Goal: Task Accomplishment & Management: Manage account settings

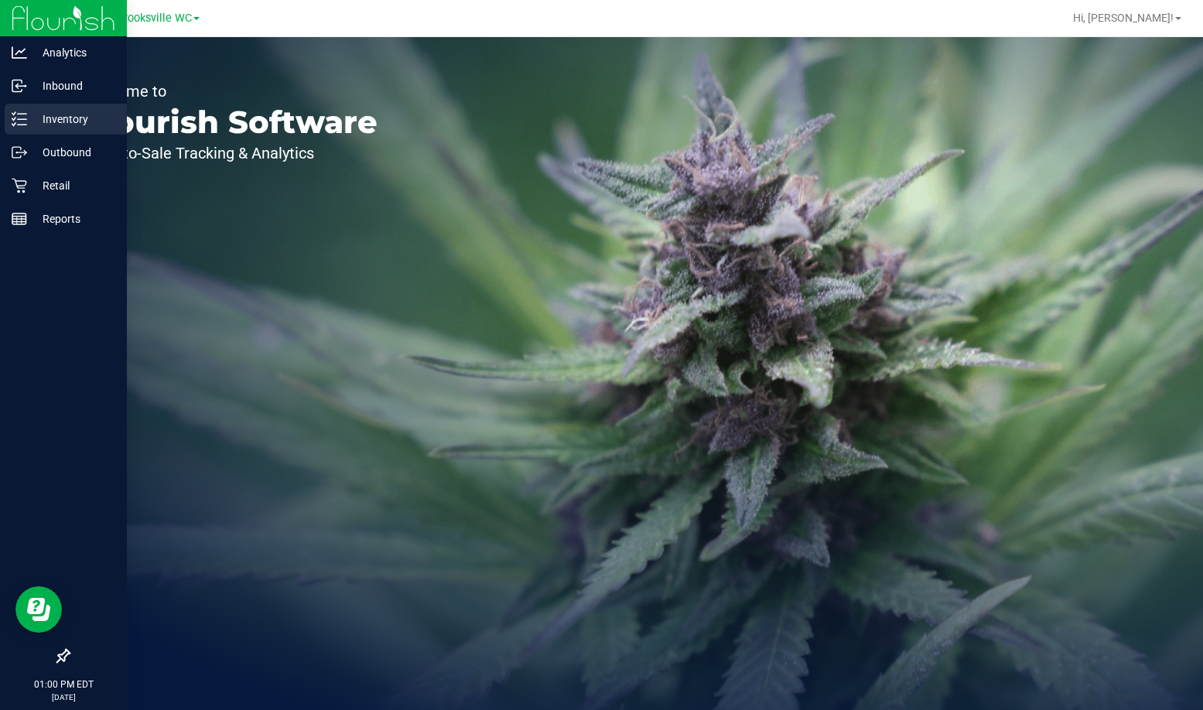
click at [31, 114] on p "Inventory" at bounding box center [73, 119] width 93 height 19
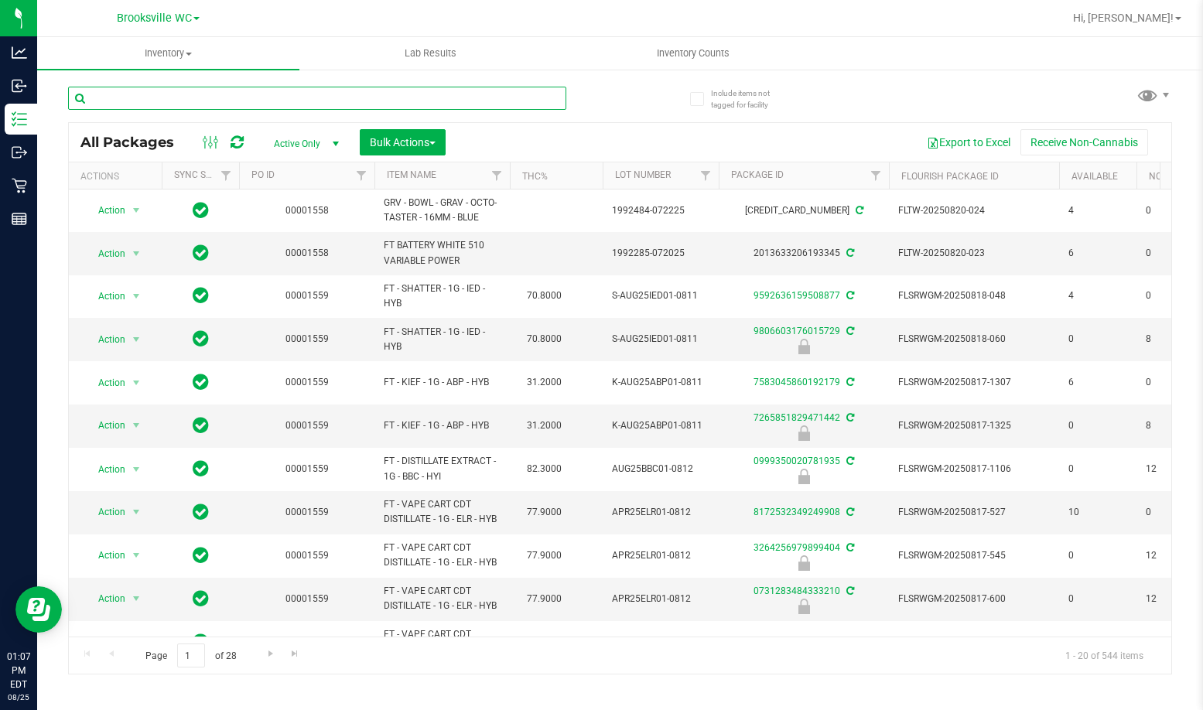
click at [303, 92] on input "text" at bounding box center [317, 98] width 498 height 23
type input "jcw"
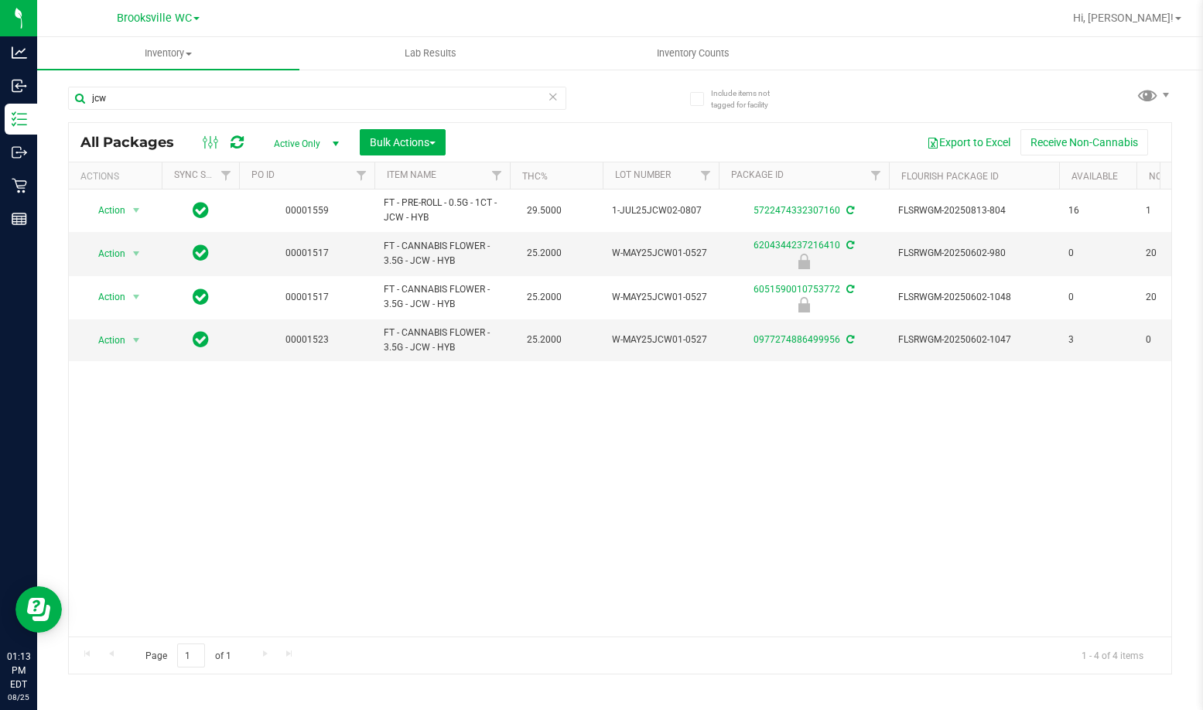
drag, startPoint x: 159, startPoint y: 455, endPoint x: 159, endPoint y: 159, distance: 295.4
click at [159, 454] on div "Action Action Adjust qty Create package Edit attributes Global inventory Locate…" at bounding box center [620, 412] width 1102 height 447
click at [164, 87] on input "jcw" at bounding box center [317, 98] width 498 height 23
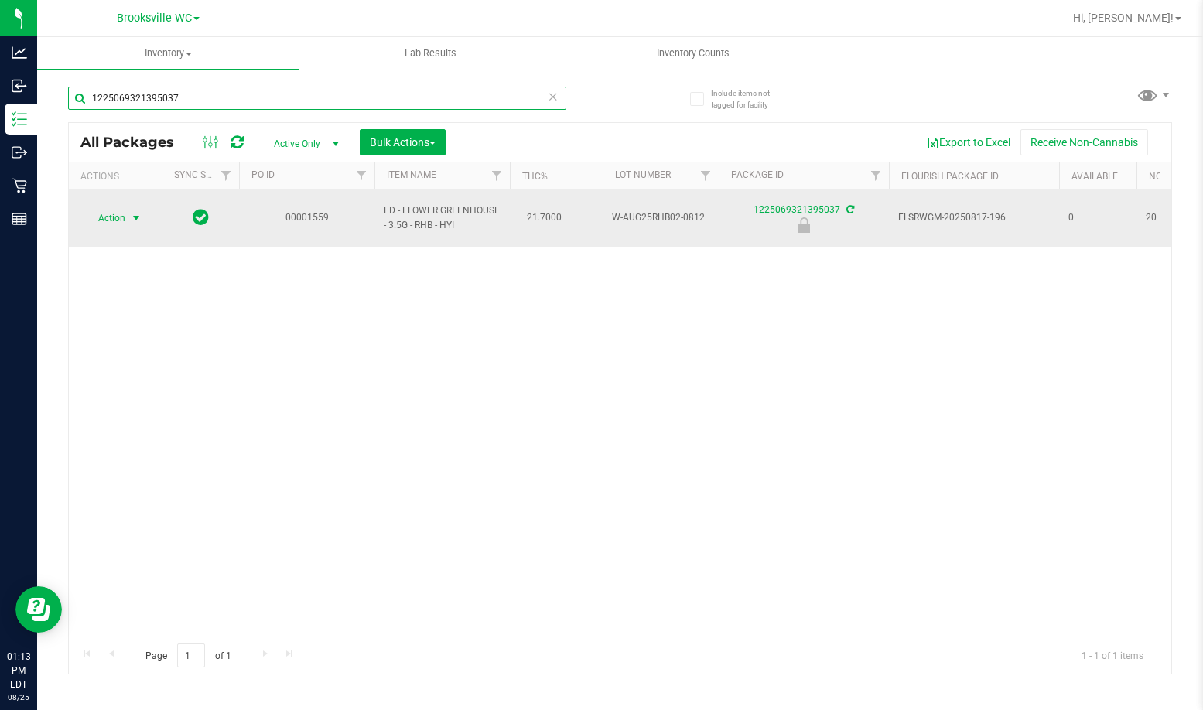
type input "1225069321395037"
click at [127, 210] on span "select" at bounding box center [136, 218] width 19 height 22
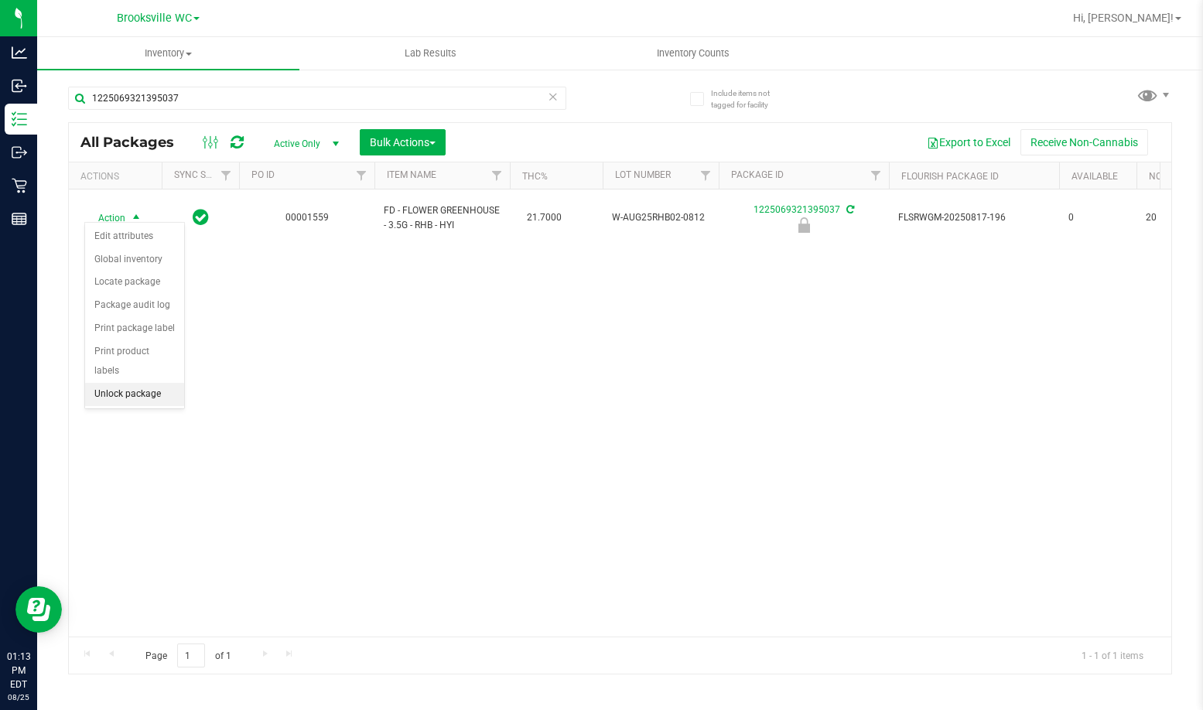
click at [144, 383] on li "Unlock package" at bounding box center [134, 394] width 99 height 23
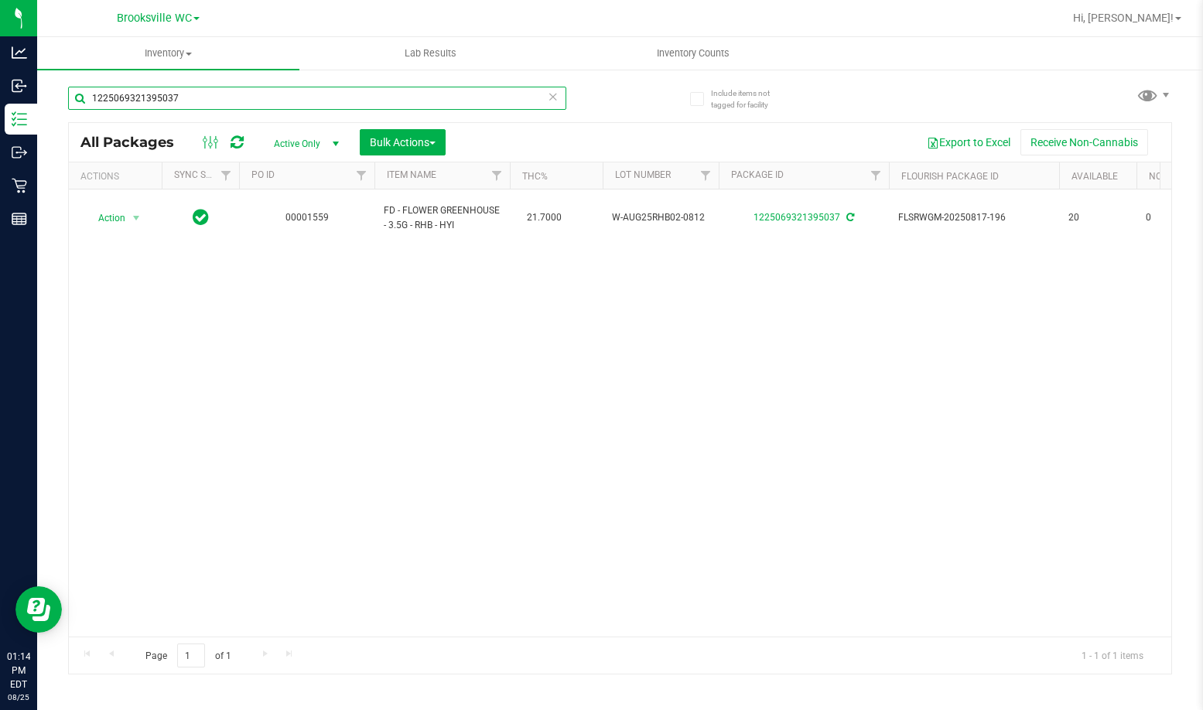
click at [168, 92] on input "1225069321395037" at bounding box center [317, 98] width 498 height 23
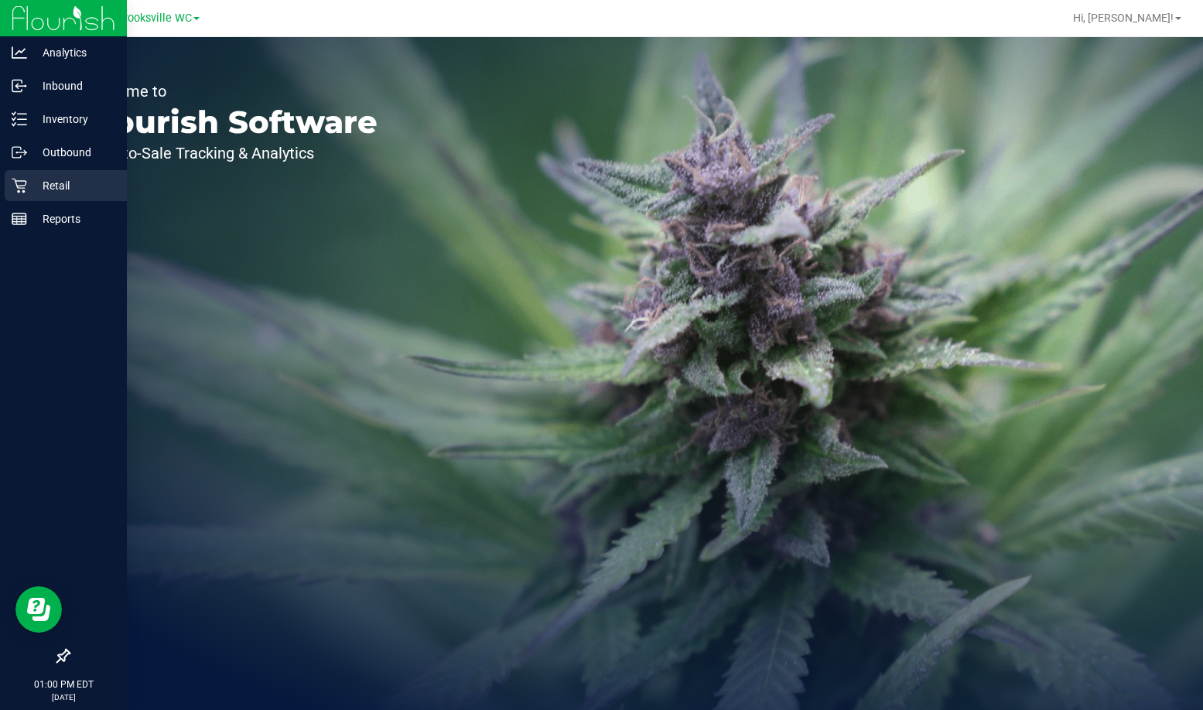
click at [37, 186] on p "Retail" at bounding box center [73, 185] width 93 height 19
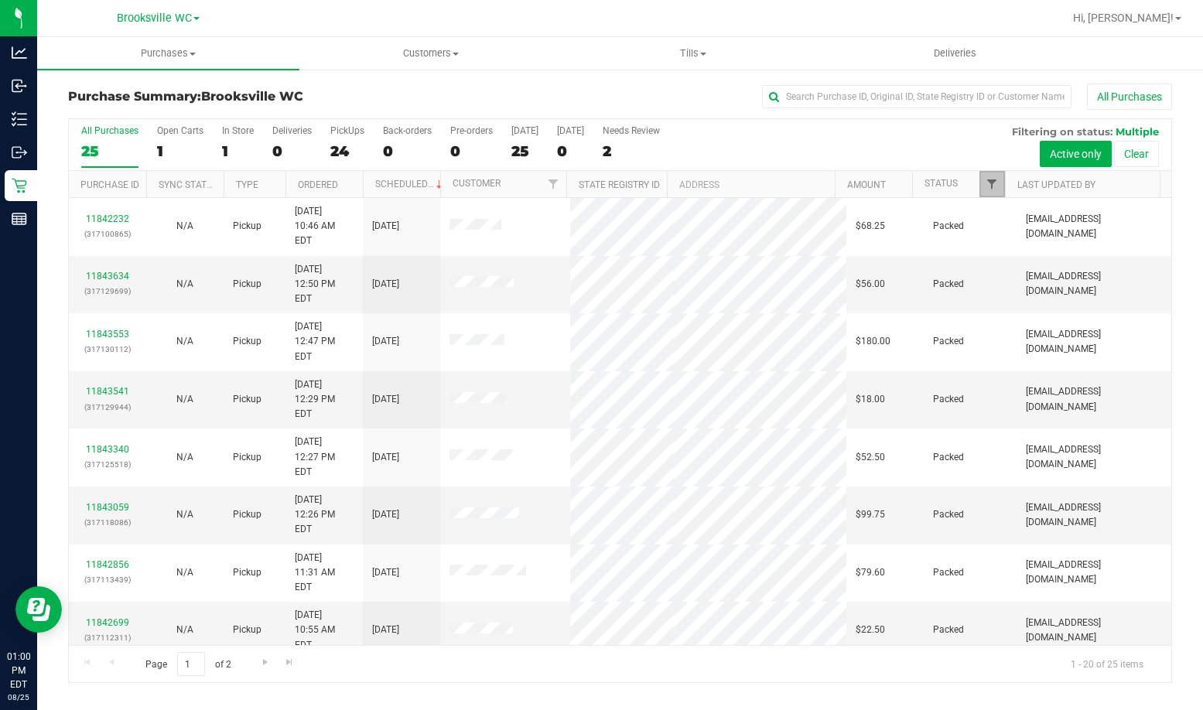
click at [996, 184] on span "Filter" at bounding box center [991, 184] width 12 height 12
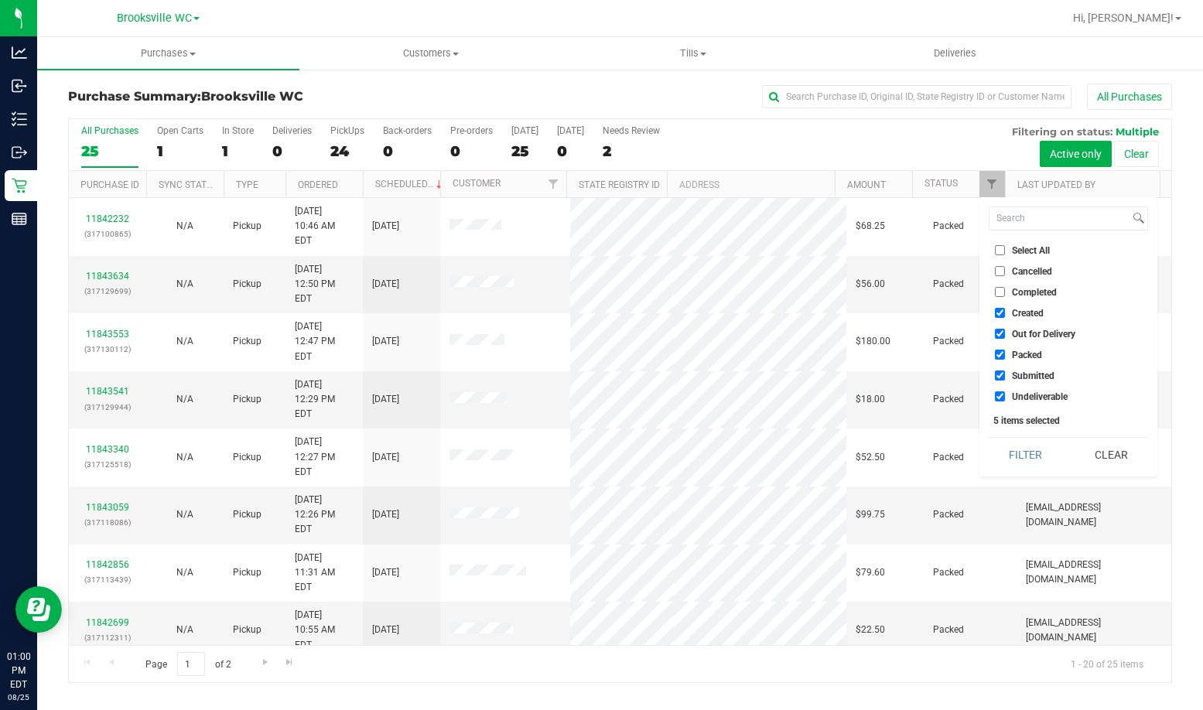
click at [1022, 312] on span "Created" at bounding box center [1028, 313] width 32 height 9
click at [1005, 312] on input "Created" at bounding box center [1000, 313] width 10 height 10
checkbox input "false"
click at [1021, 329] on span "Out for Delivery" at bounding box center [1043, 333] width 63 height 9
click at [1005, 329] on input "Out for Delivery" at bounding box center [1000, 334] width 10 height 10
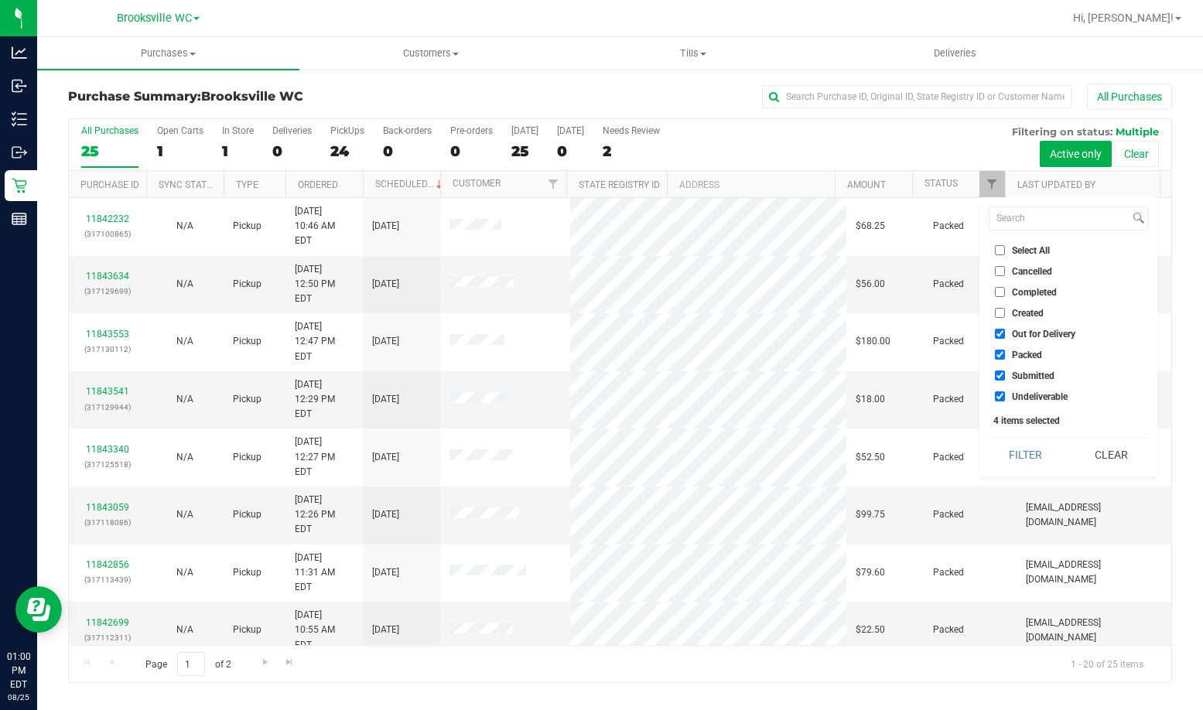
checkbox input "false"
click at [1026, 356] on span "Packed" at bounding box center [1027, 354] width 30 height 9
click at [1005, 356] on input "Packed" at bounding box center [1000, 355] width 10 height 10
checkbox input "false"
click at [1028, 395] on span "Undeliverable" at bounding box center [1040, 396] width 56 height 9
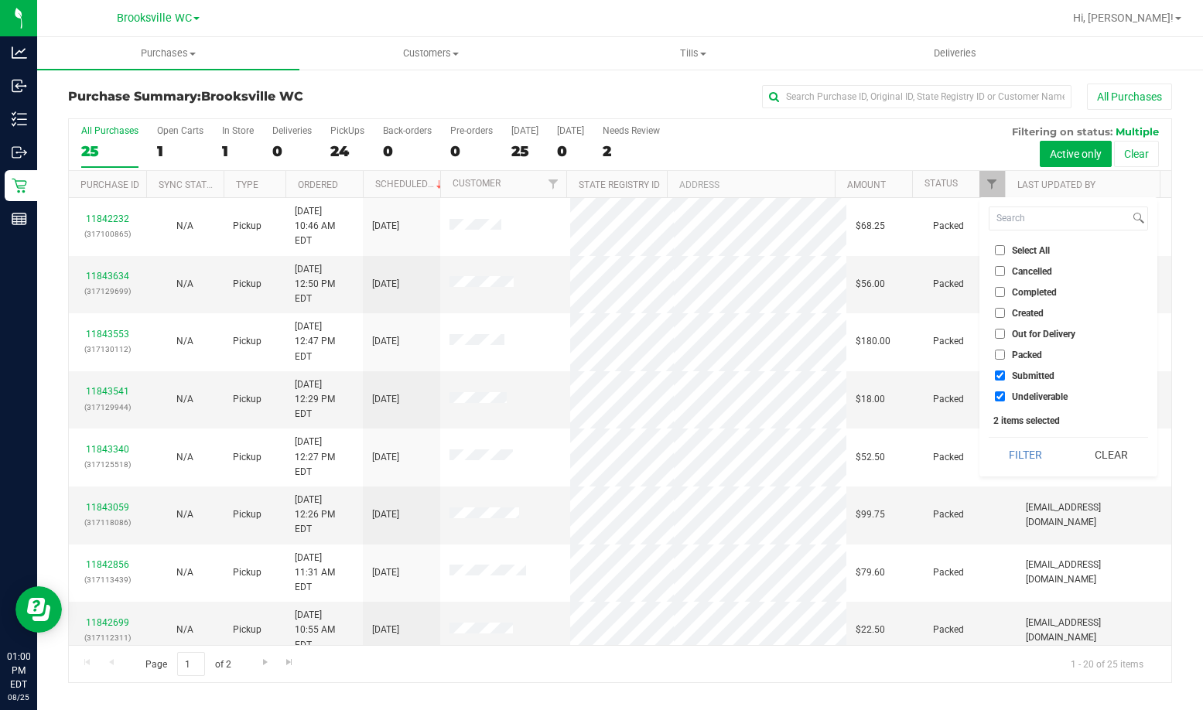
click at [1005, 395] on input "Undeliverable" at bounding box center [1000, 396] width 10 height 10
checkbox input "false"
click at [1037, 468] on button "Filter" at bounding box center [1025, 455] width 74 height 34
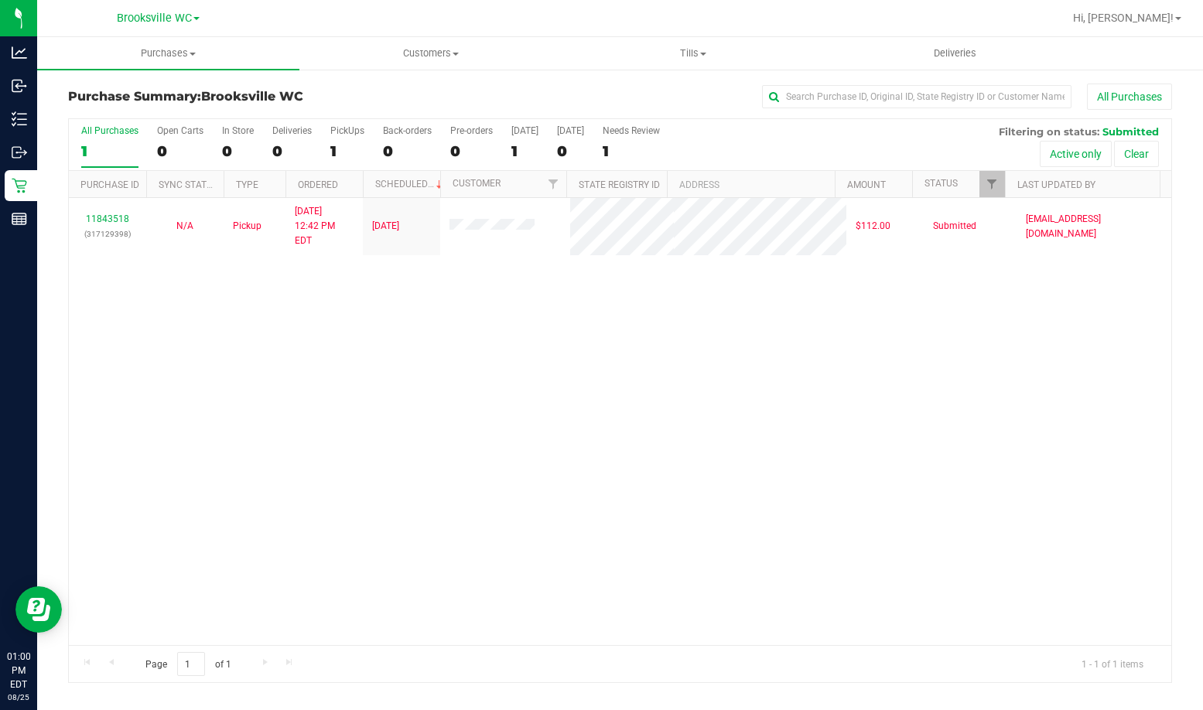
drag, startPoint x: 225, startPoint y: 348, endPoint x: 293, endPoint y: 302, distance: 82.4
click at [225, 348] on div "11843518 (317129398) N/A Pickup 8/25/2025 12:42 PM EDT 8/25/2025 $112.00 Submit…" at bounding box center [620, 421] width 1102 height 447
drag, startPoint x: 138, startPoint y: 359, endPoint x: 333, endPoint y: 12, distance: 398.6
click at [145, 356] on div "11843518 (317129398) N/A Pickup 8/25/2025 12:42 PM EDT 8/25/2025 $112.00 Submit…" at bounding box center [620, 421] width 1102 height 447
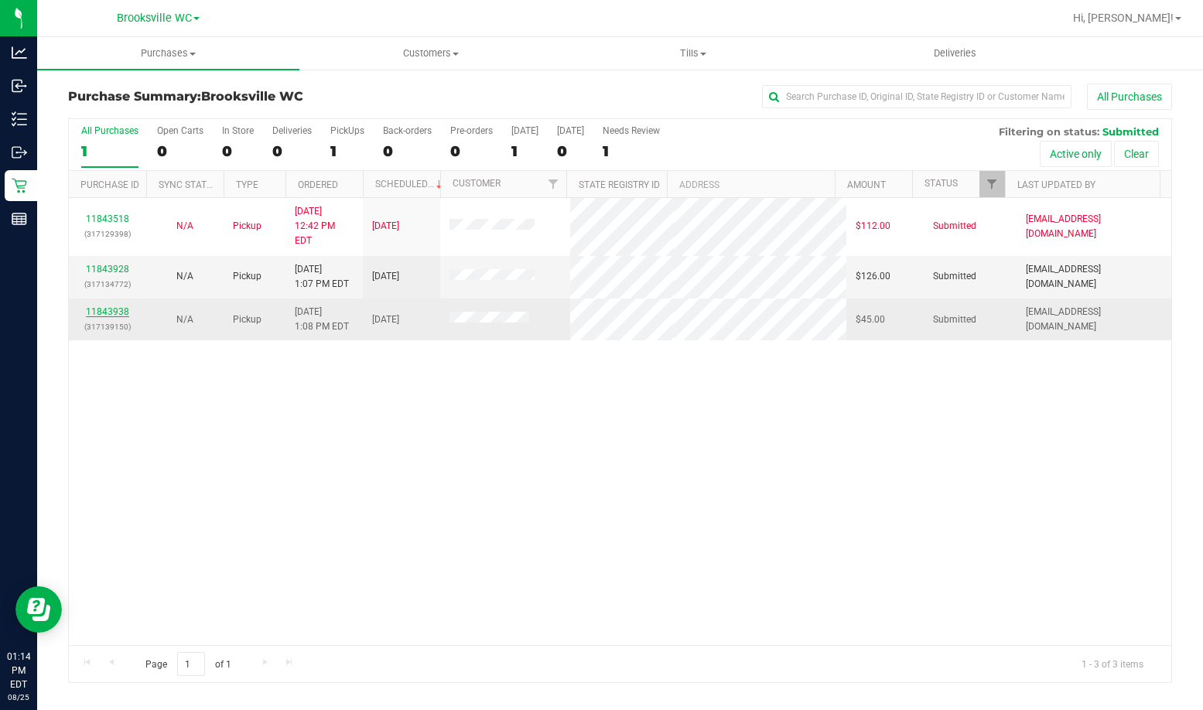
click at [104, 306] on link "11843938" at bounding box center [107, 311] width 43 height 11
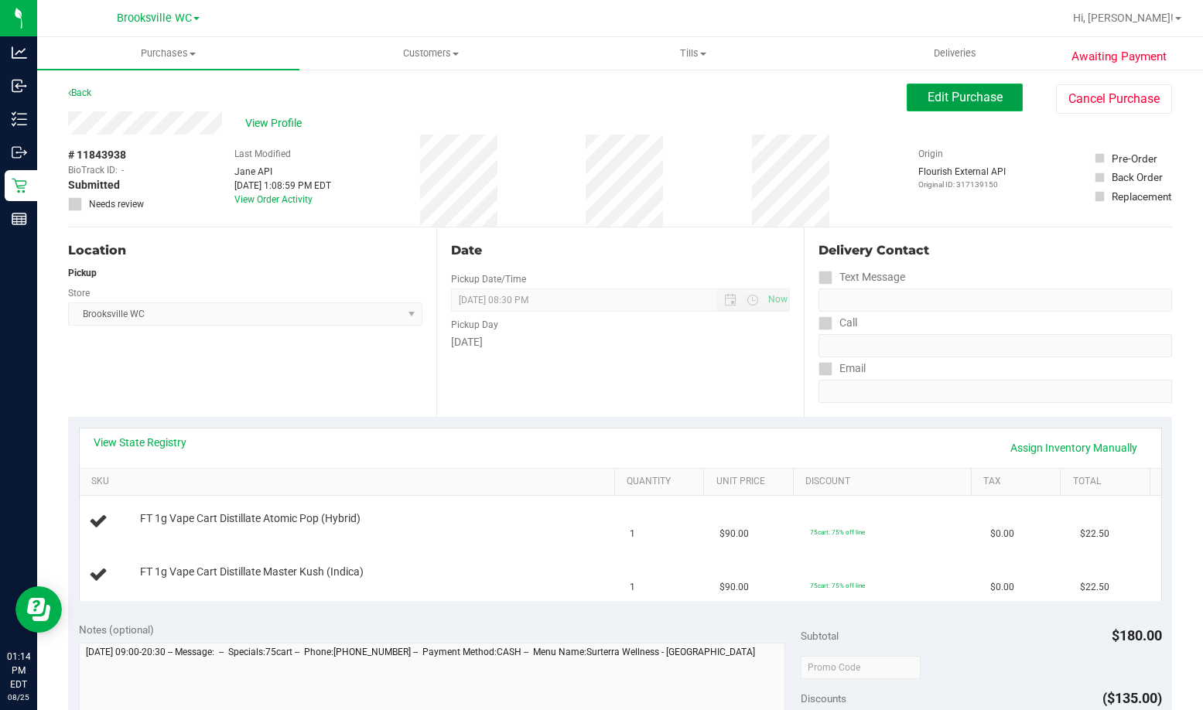
click at [929, 91] on span "Edit Purchase" at bounding box center [964, 97] width 75 height 15
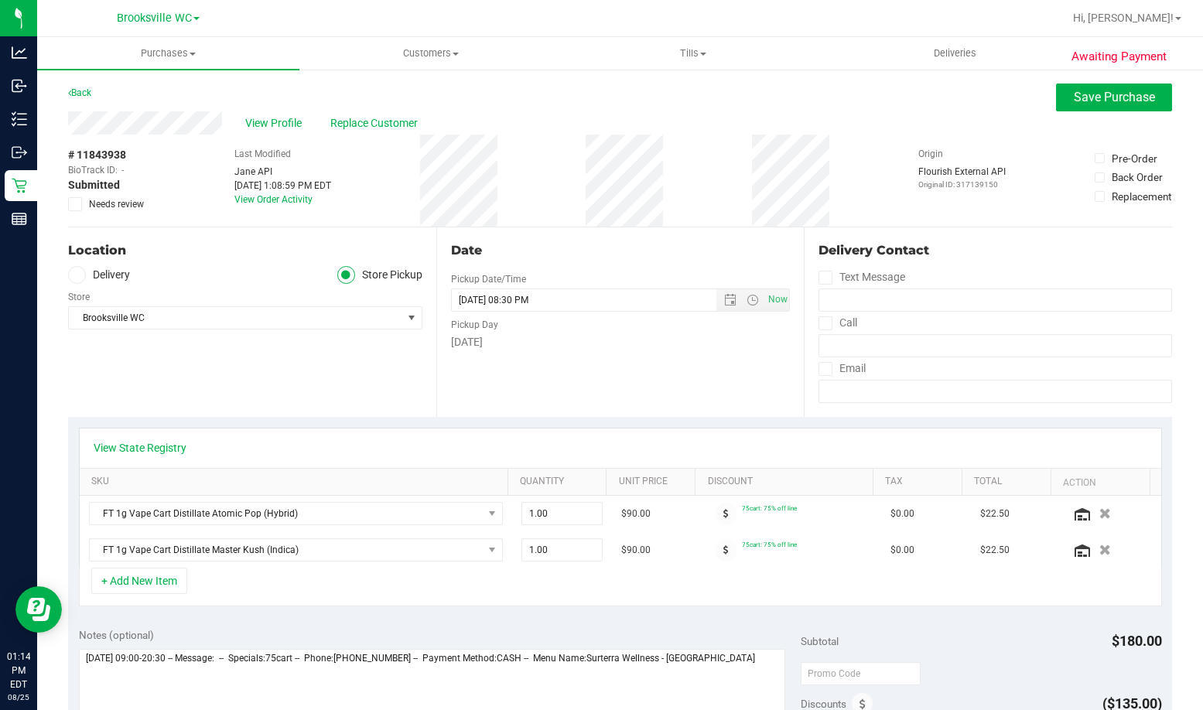
click at [89, 210] on span "Needs review" at bounding box center [116, 204] width 55 height 14
click at [0, 0] on input "Needs review" at bounding box center [0, 0] width 0 height 0
click at [1086, 101] on span "Save Purchase" at bounding box center [1113, 97] width 81 height 15
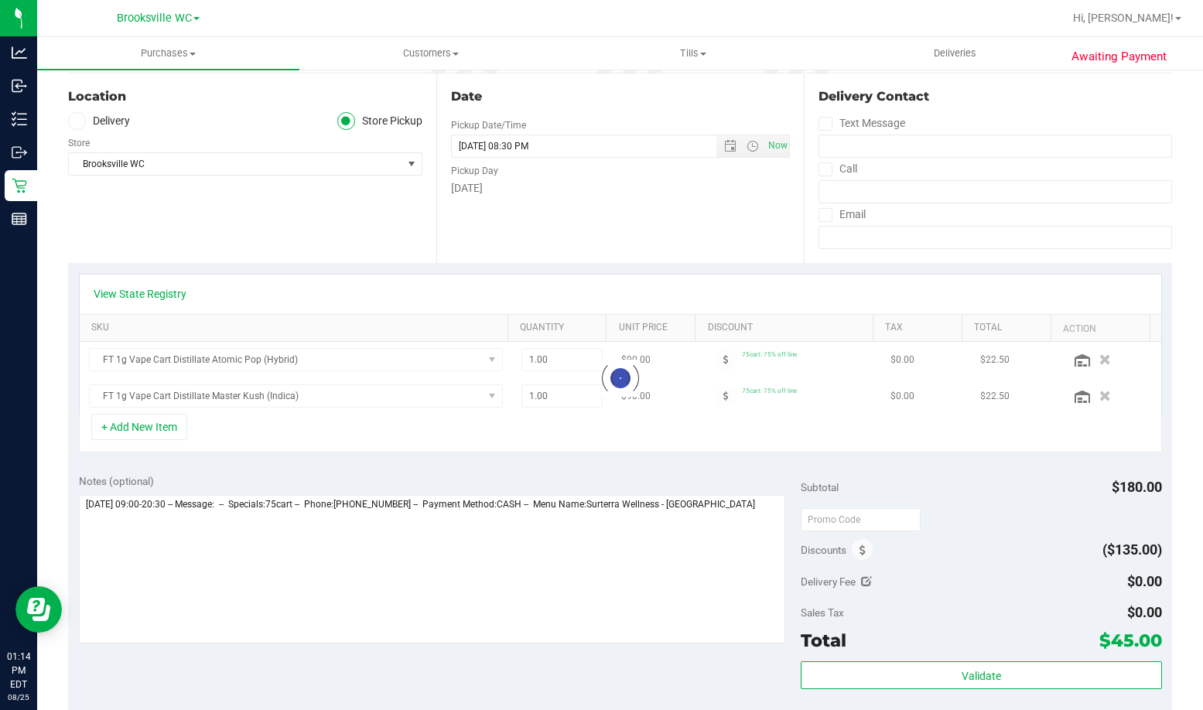
scroll to position [155, 0]
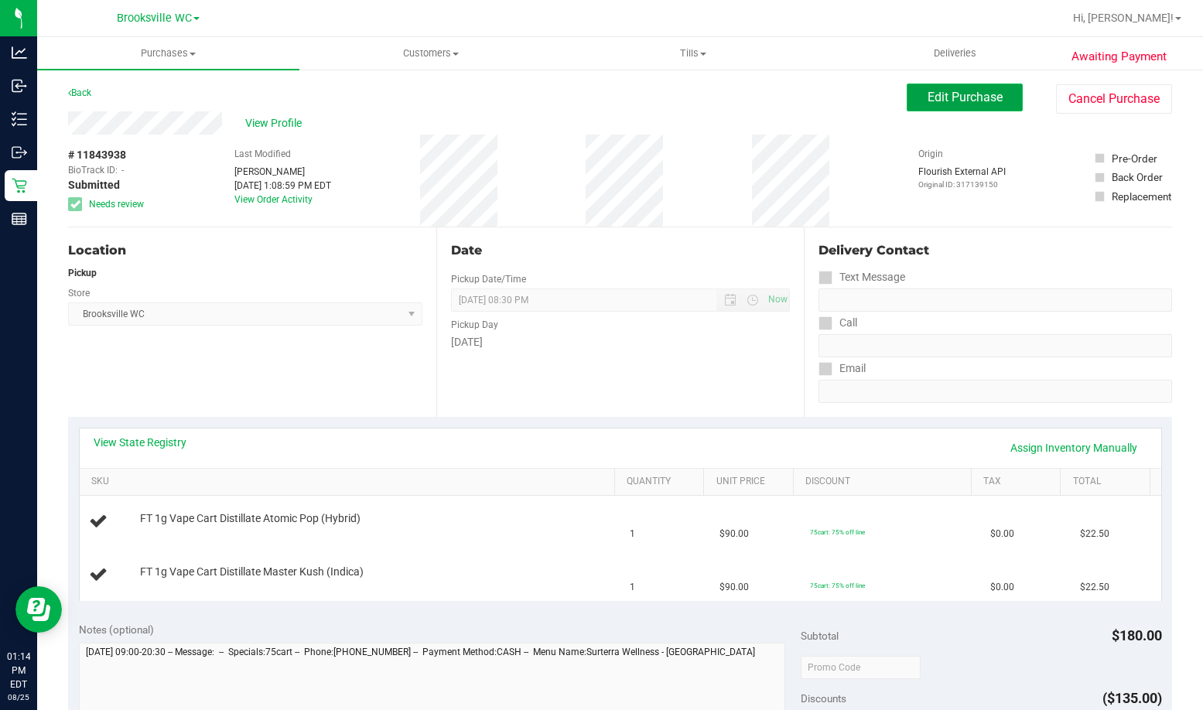
click at [951, 98] on span "Edit Purchase" at bounding box center [964, 97] width 75 height 15
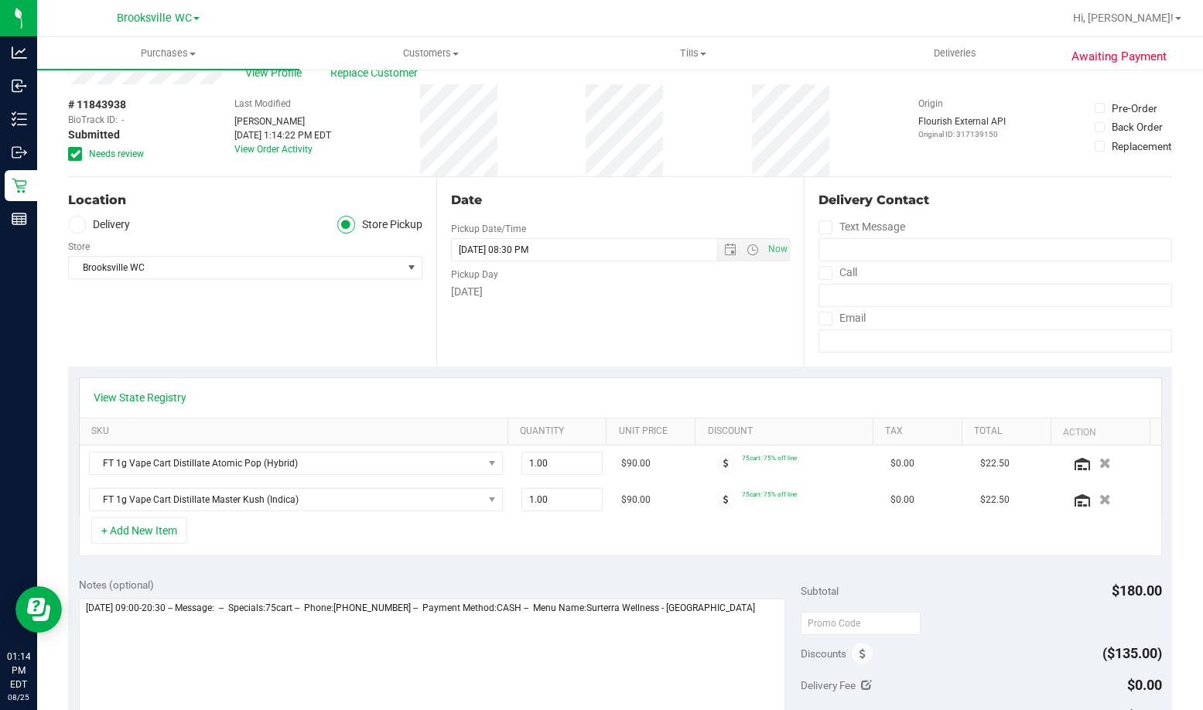
scroll to position [77, 0]
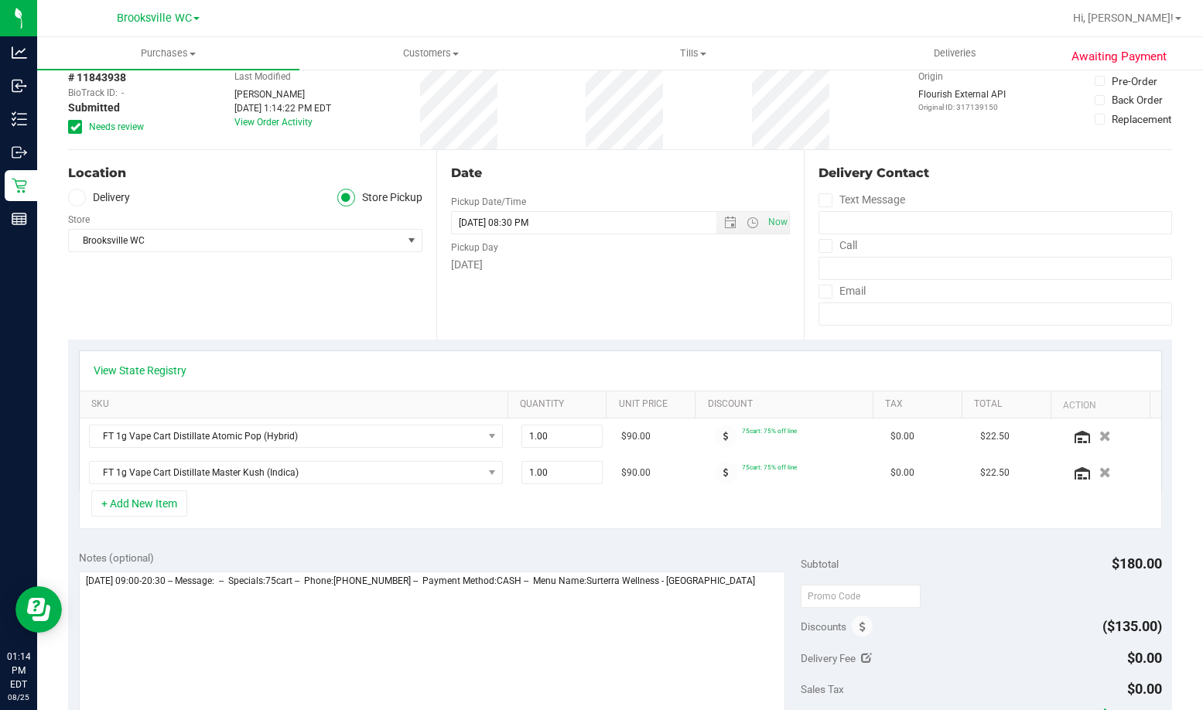
click at [777, 593] on div "Notes (optional)" at bounding box center [440, 636] width 722 height 173
click at [758, 589] on textarea at bounding box center [432, 646] width 706 height 148
type textarea "Monday 08/25/2025 09:00-20:30 -- Message: -- Specials:75cart -- Phone:813406134…"
click at [632, 539] on div "View State Registry SKU Quantity Unit Price Discount Tax Total Action FT 1g Vap…" at bounding box center [620, 440] width 1104 height 200
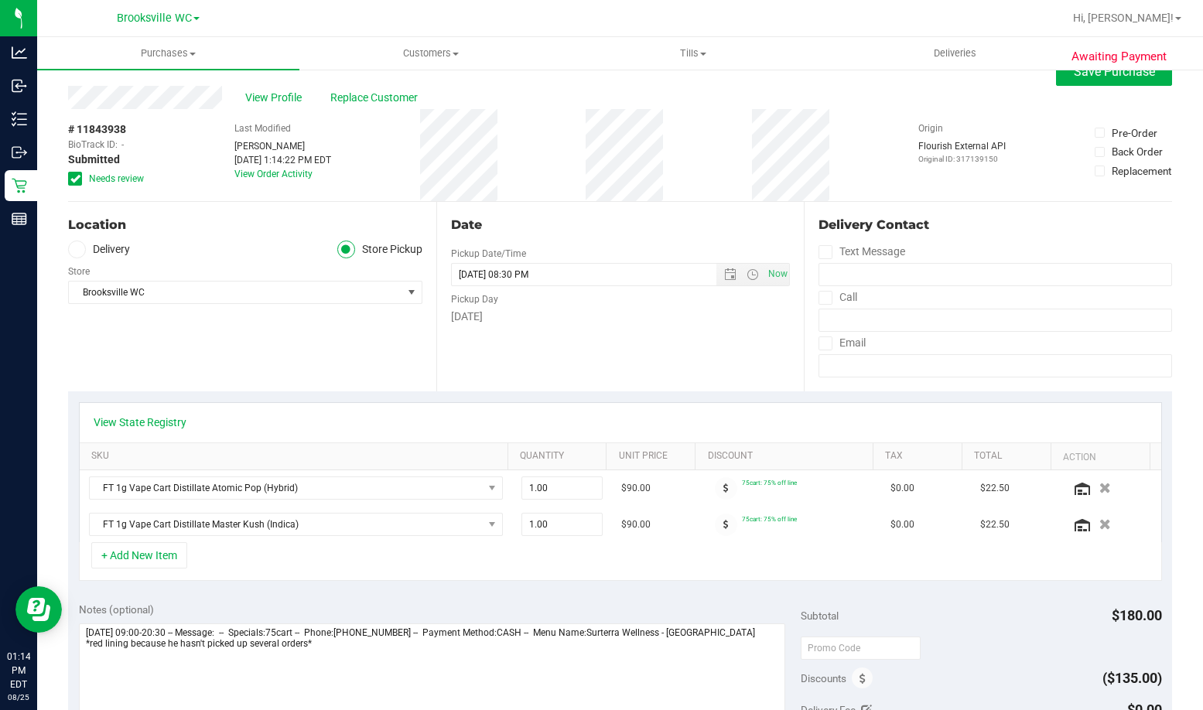
scroll to position [0, 0]
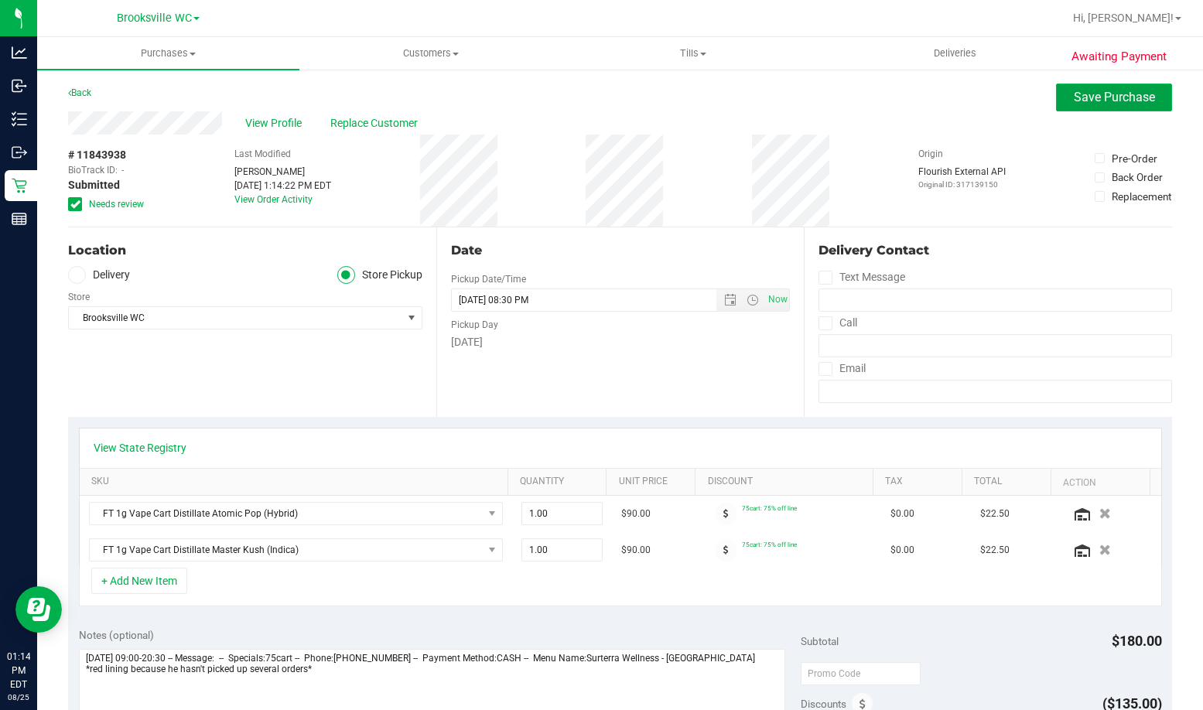
click at [1119, 92] on span "Save Purchase" at bounding box center [1113, 97] width 81 height 15
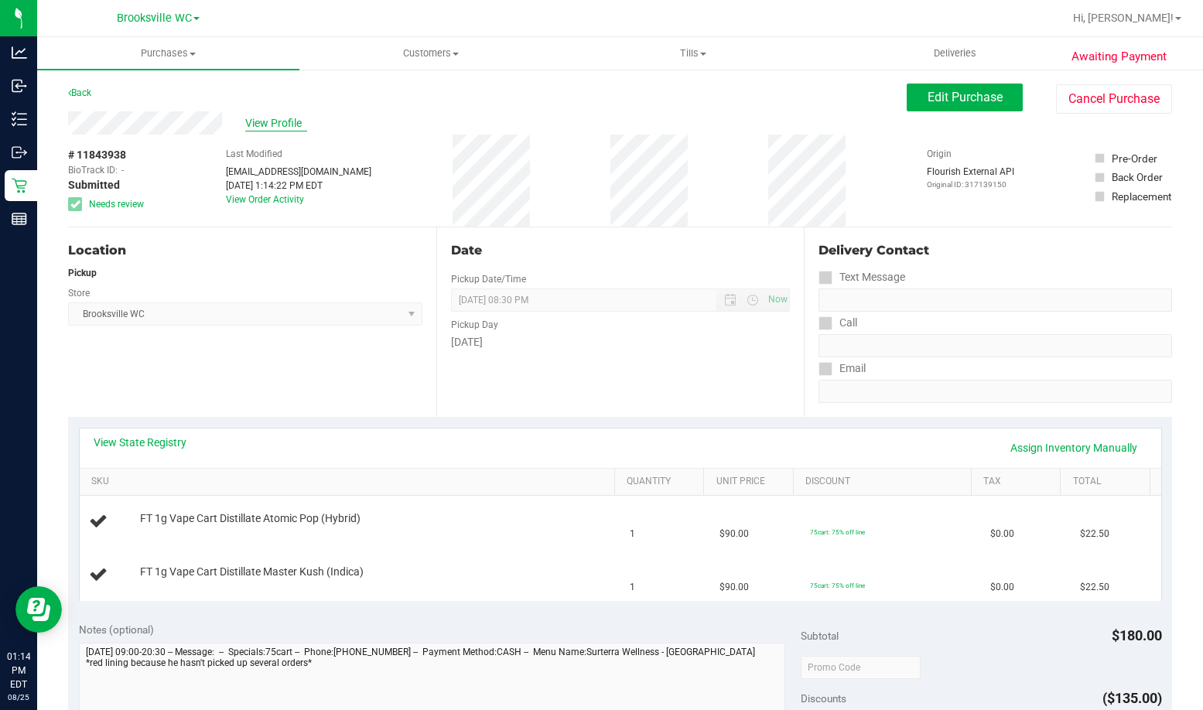
click at [256, 124] on span "View Profile" at bounding box center [276, 123] width 62 height 16
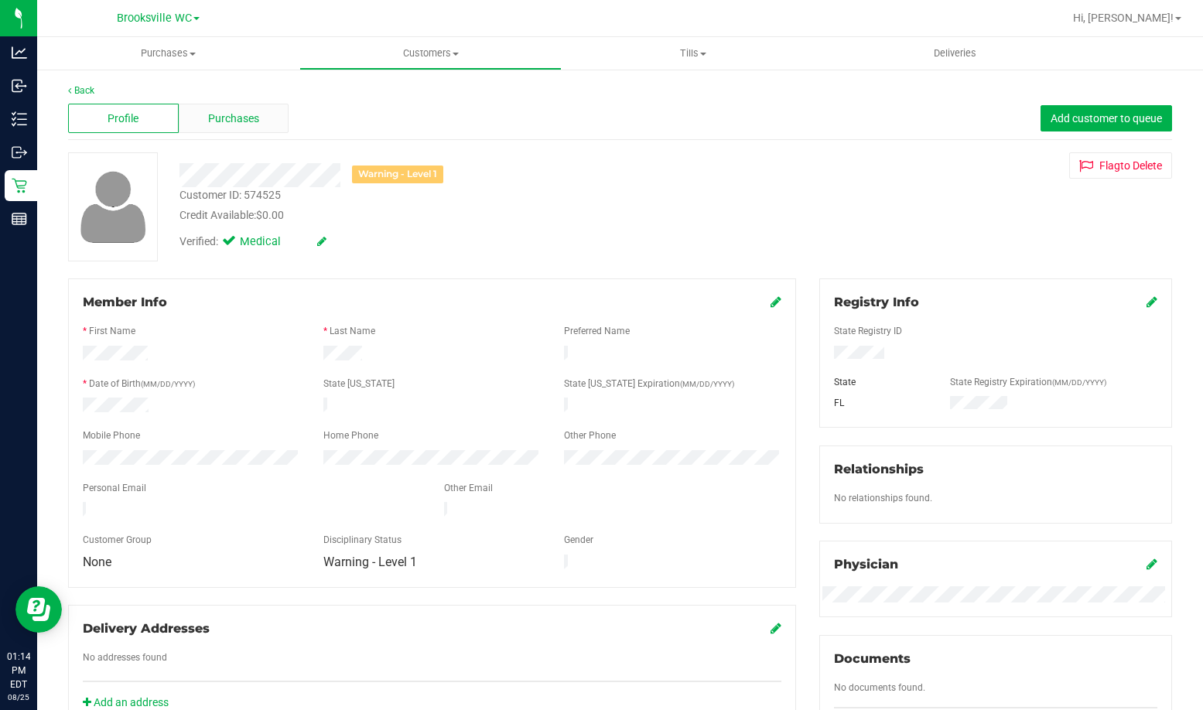
click at [230, 125] on span "Purchases" at bounding box center [233, 119] width 51 height 16
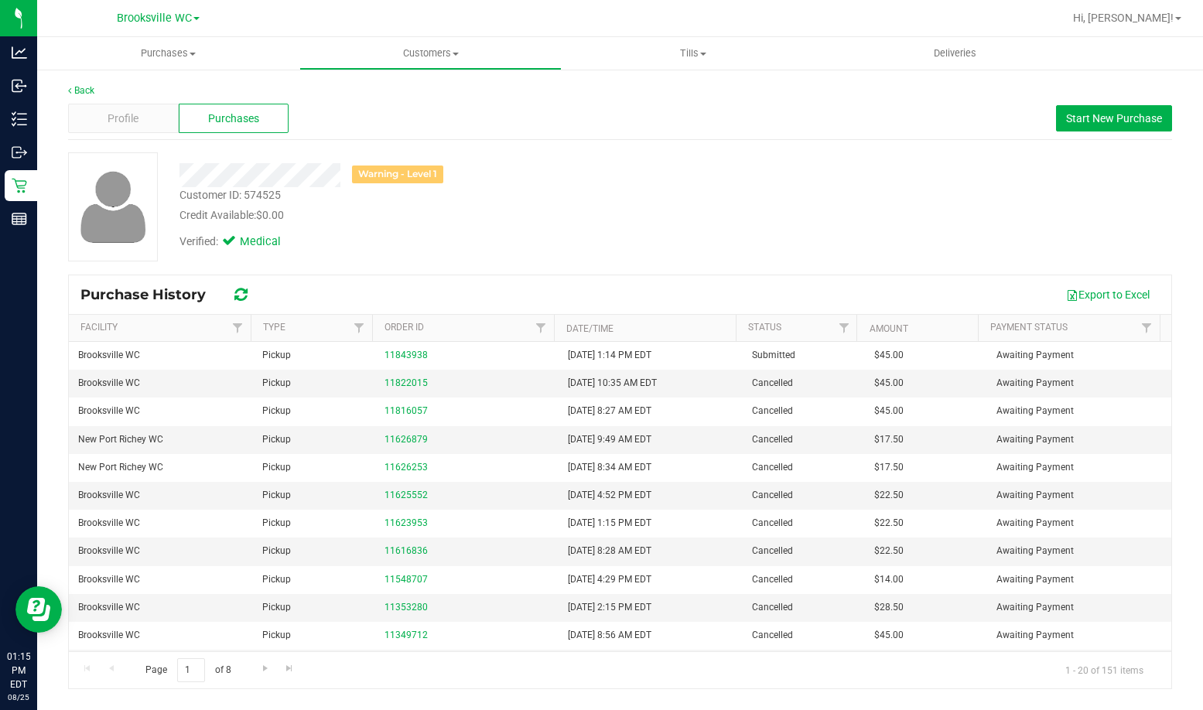
click at [113, 83] on div "Back Profile Purchases Start New Purchase Warning - Level 1 Customer ID: 574525…" at bounding box center [620, 386] width 1166 height 637
click at [80, 88] on link "Back" at bounding box center [81, 90] width 26 height 11
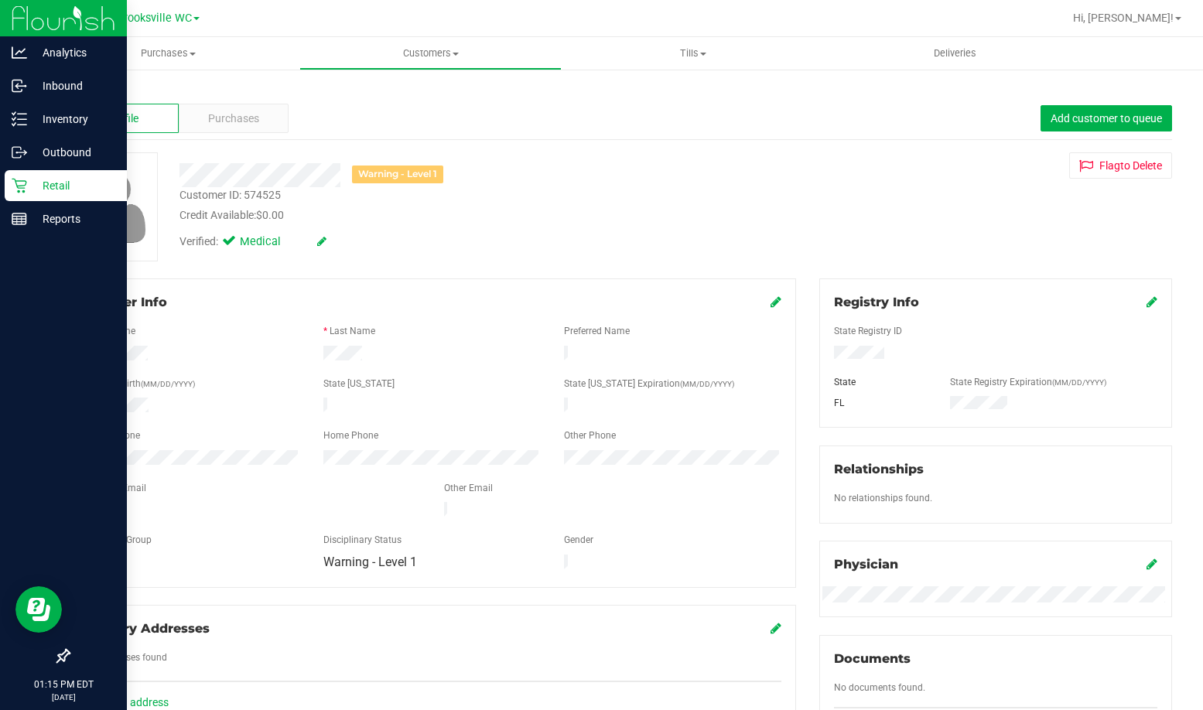
click at [28, 185] on p "Retail" at bounding box center [73, 185] width 93 height 19
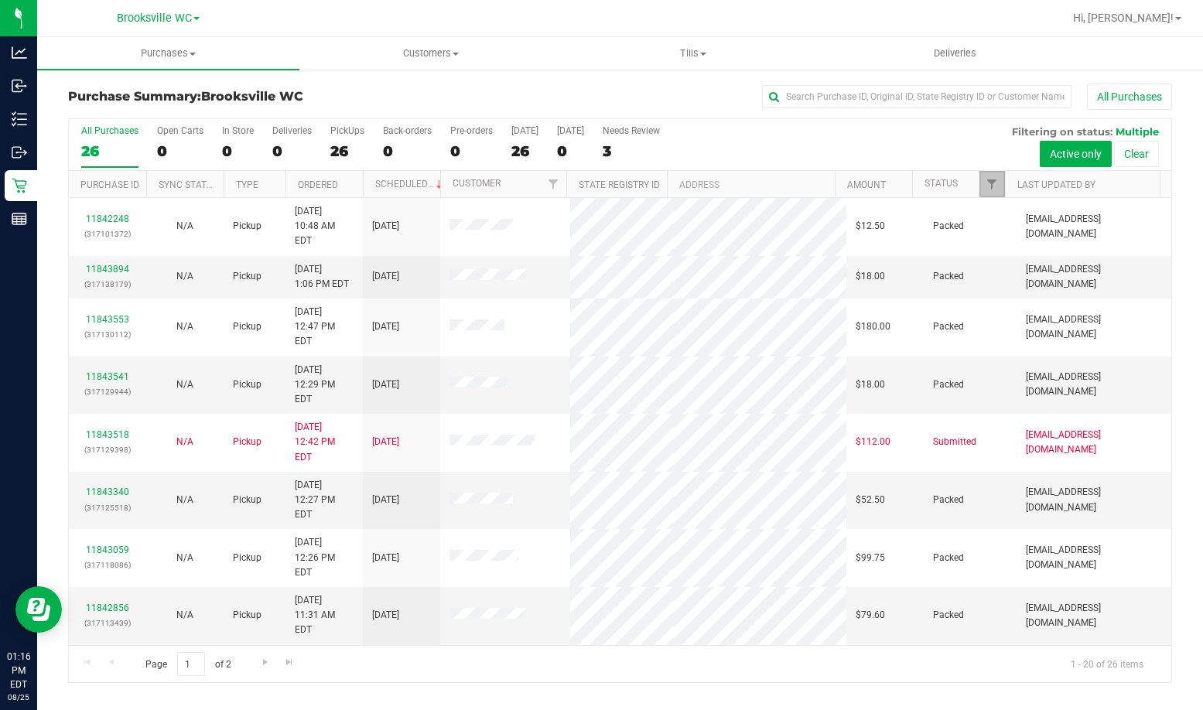
click at [985, 190] on link "Filter" at bounding box center [992, 184] width 26 height 26
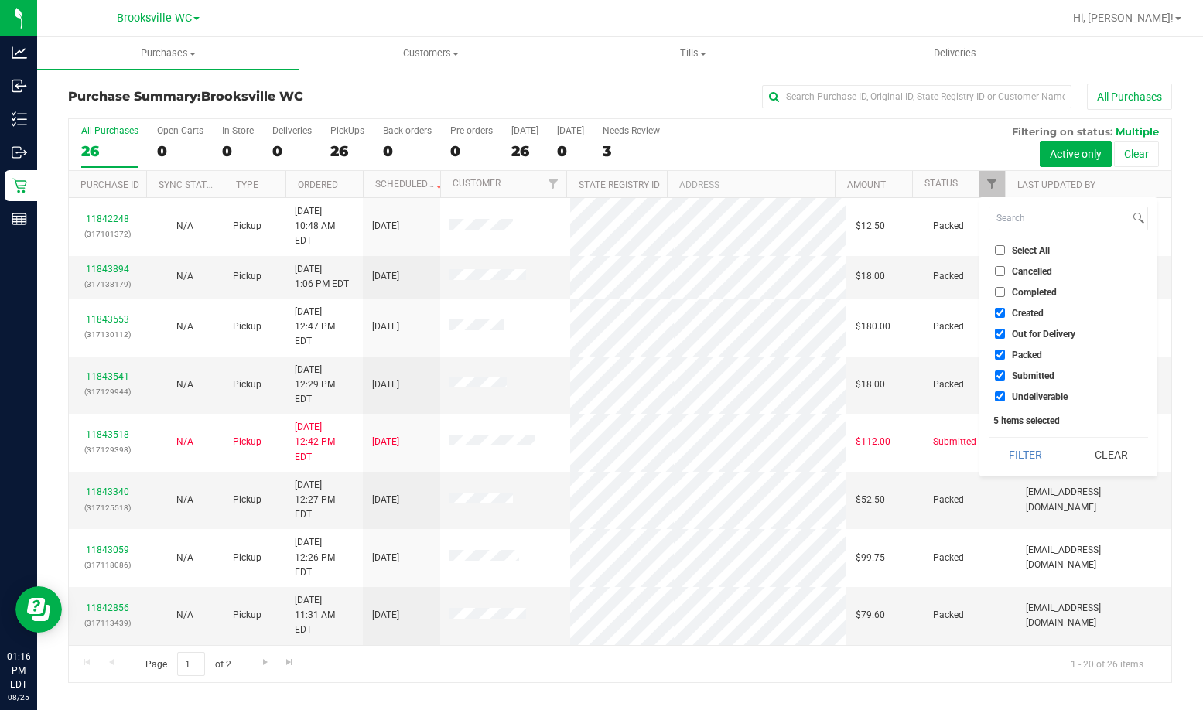
click at [1015, 309] on span "Created" at bounding box center [1028, 313] width 32 height 9
click at [1005, 309] on input "Created" at bounding box center [1000, 313] width 10 height 10
checkbox input "false"
click at [1019, 336] on span "Out for Delivery" at bounding box center [1043, 333] width 63 height 9
click at [1005, 336] on input "Out for Delivery" at bounding box center [1000, 334] width 10 height 10
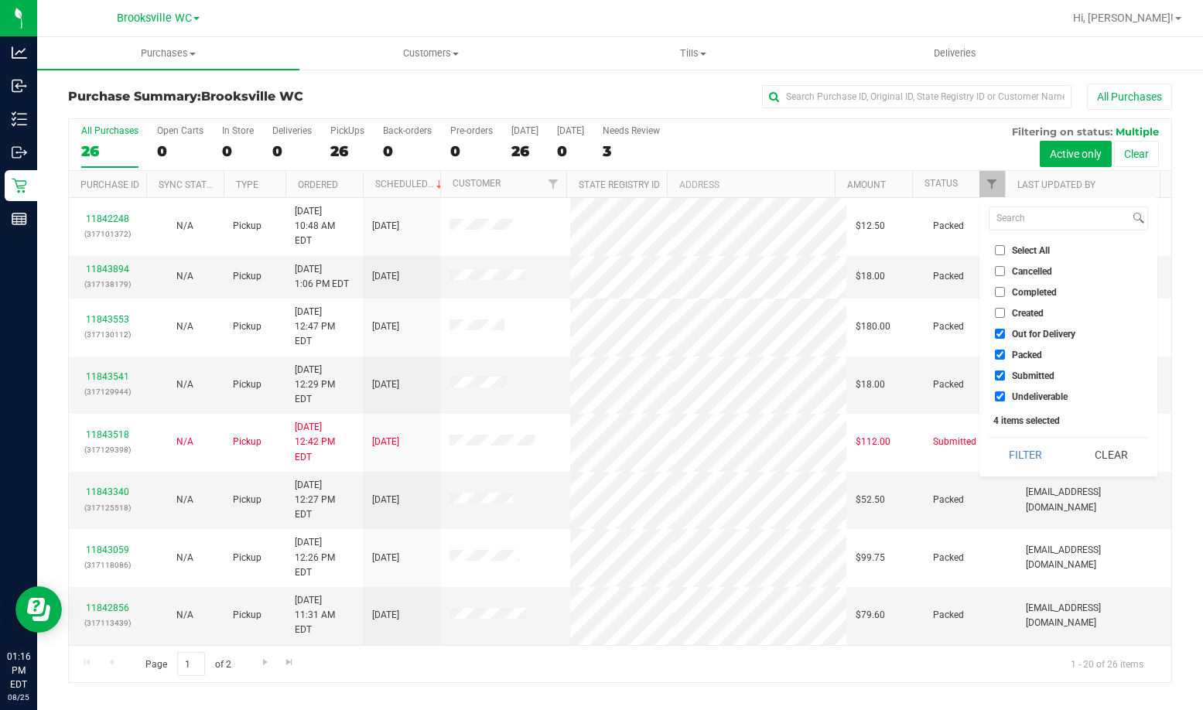
checkbox input "false"
click at [1020, 359] on span "Packed" at bounding box center [1027, 354] width 30 height 9
click at [1005, 359] on input "Packed" at bounding box center [1000, 355] width 10 height 10
checkbox input "false"
click at [1026, 399] on span "Undeliverable" at bounding box center [1040, 396] width 56 height 9
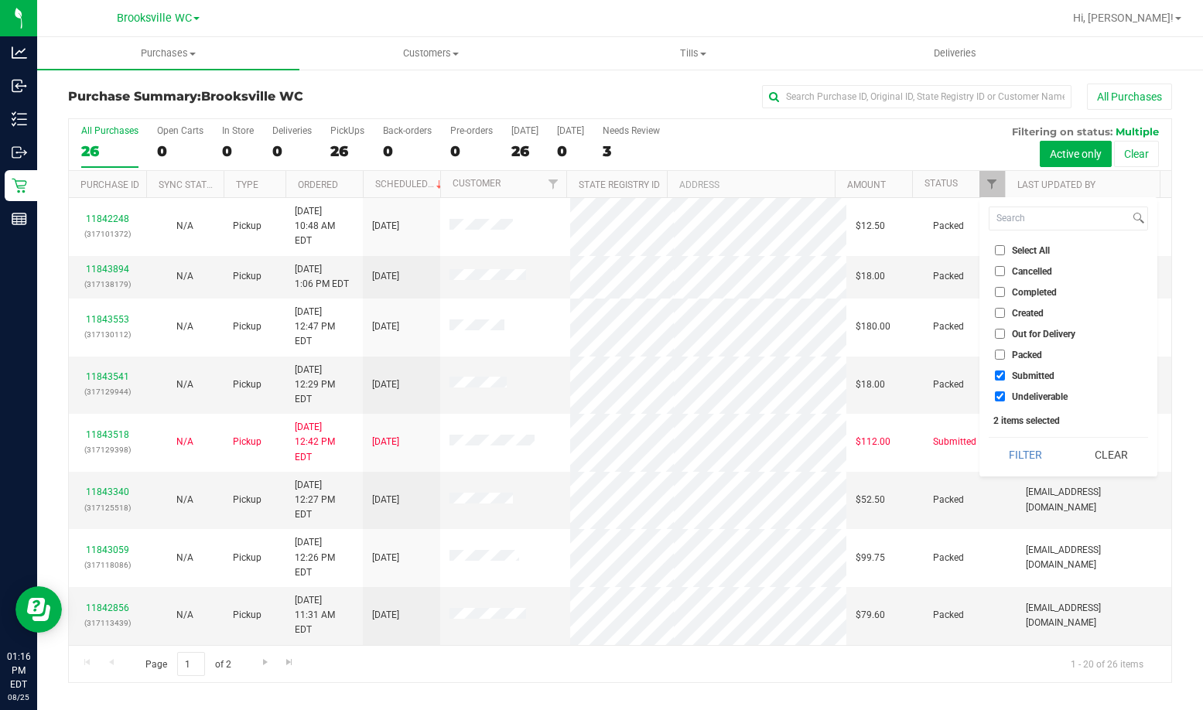
click at [1005, 399] on input "Undeliverable" at bounding box center [1000, 396] width 10 height 10
checkbox input "false"
click at [1030, 453] on button "Filter" at bounding box center [1025, 455] width 74 height 34
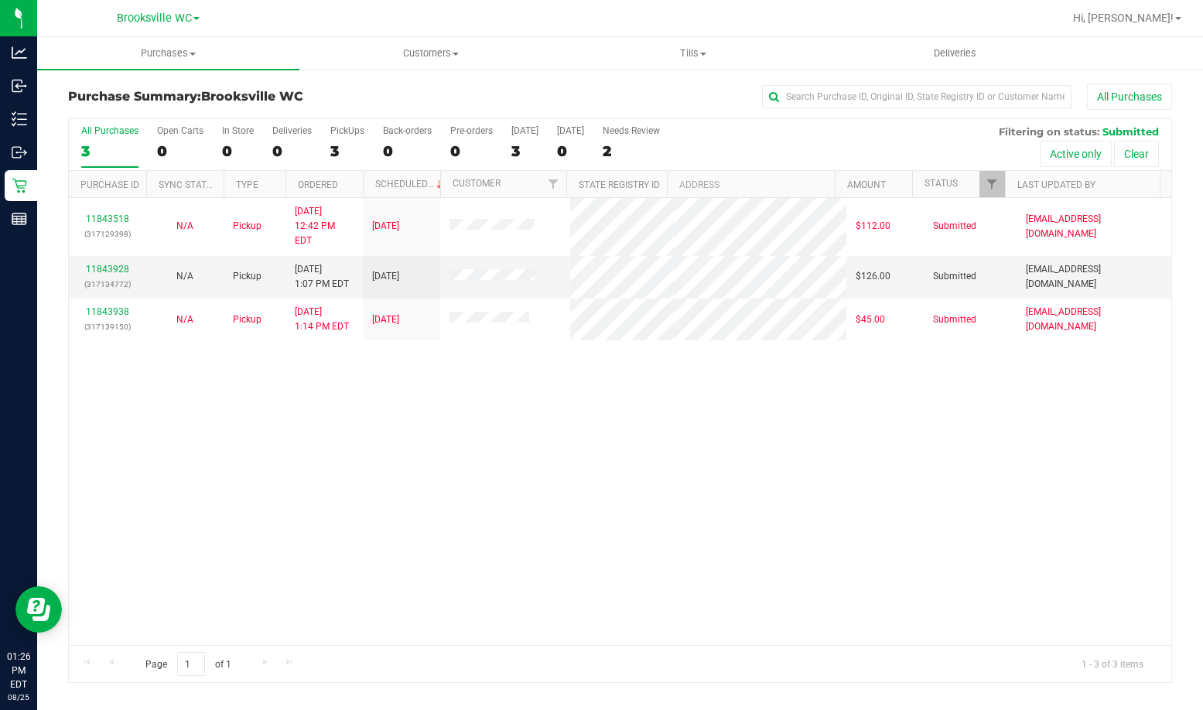
click at [176, 451] on div "11843518 (317129398) N/A Pickup 8/25/2025 12:42 PM EDT 8/25/2025 $112.00 Submit…" at bounding box center [620, 421] width 1102 height 447
click at [107, 264] on link "11843928" at bounding box center [107, 269] width 43 height 11
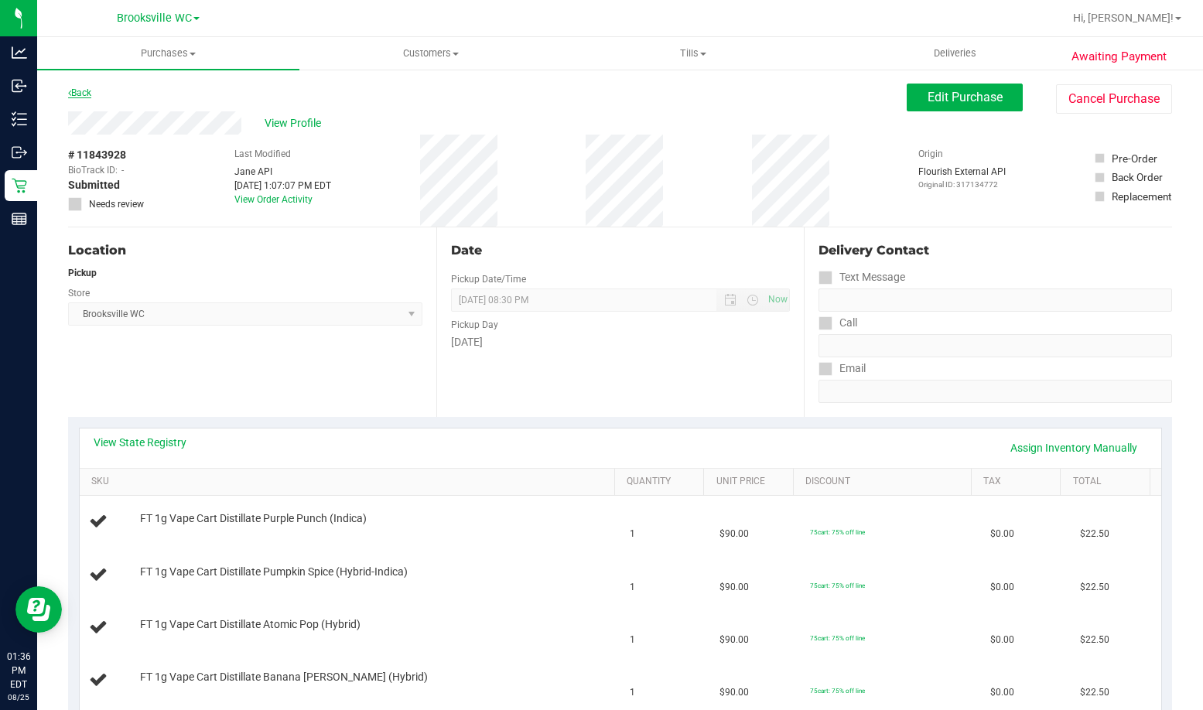
click at [78, 90] on link "Back" at bounding box center [79, 92] width 23 height 11
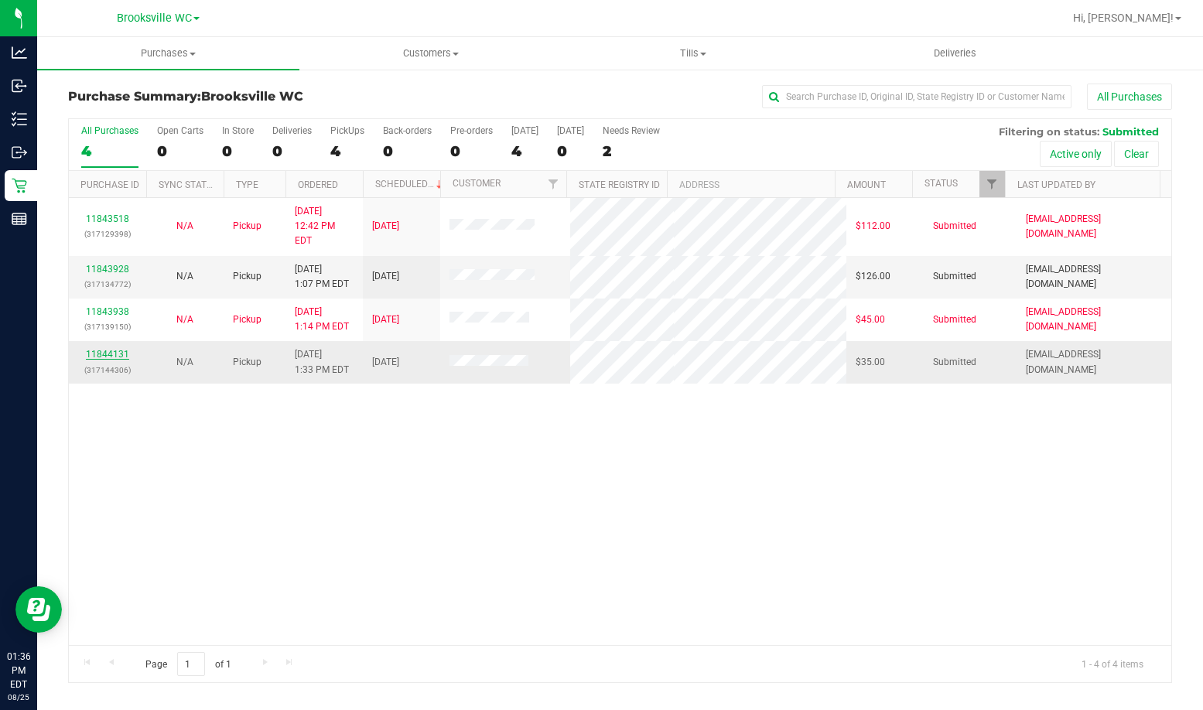
click at [99, 349] on link "11844131" at bounding box center [107, 354] width 43 height 11
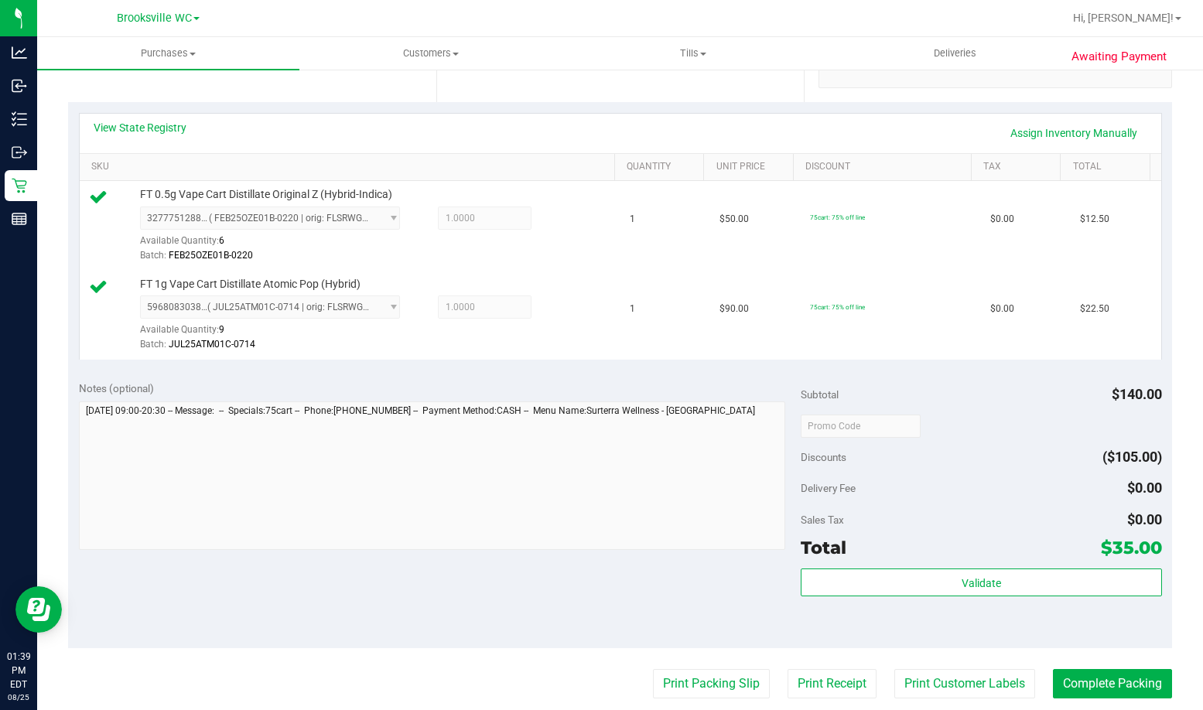
scroll to position [541, 0]
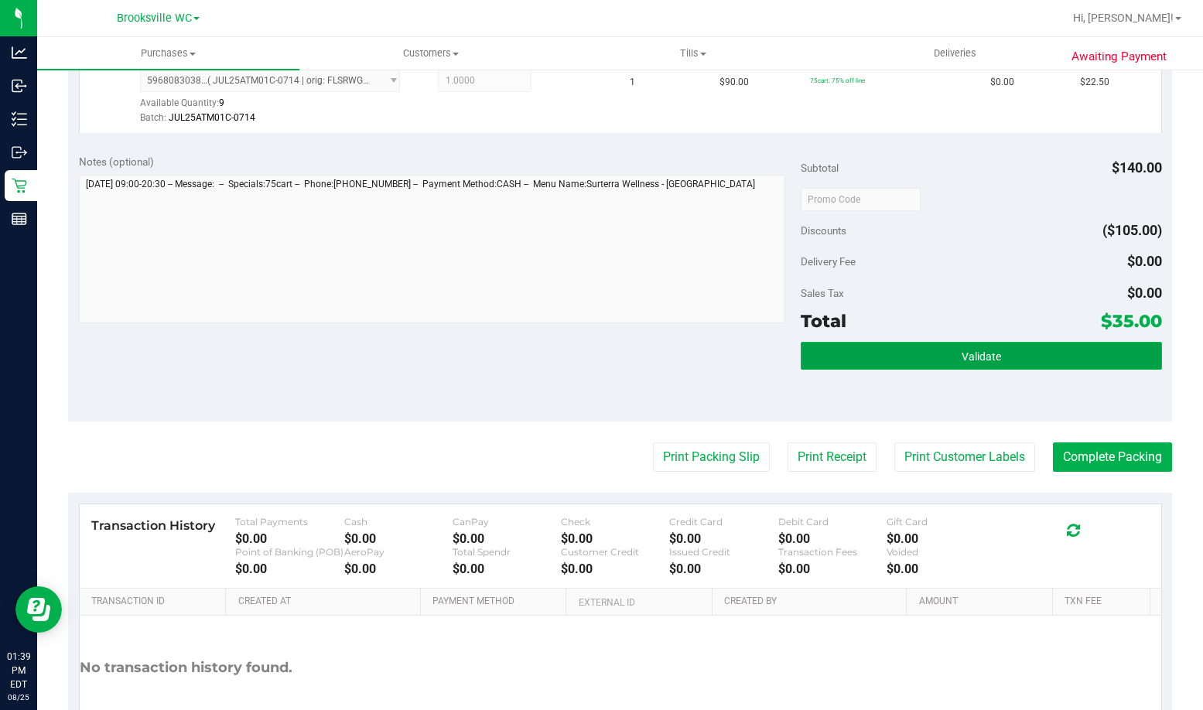
click at [857, 366] on button "Validate" at bounding box center [980, 356] width 361 height 28
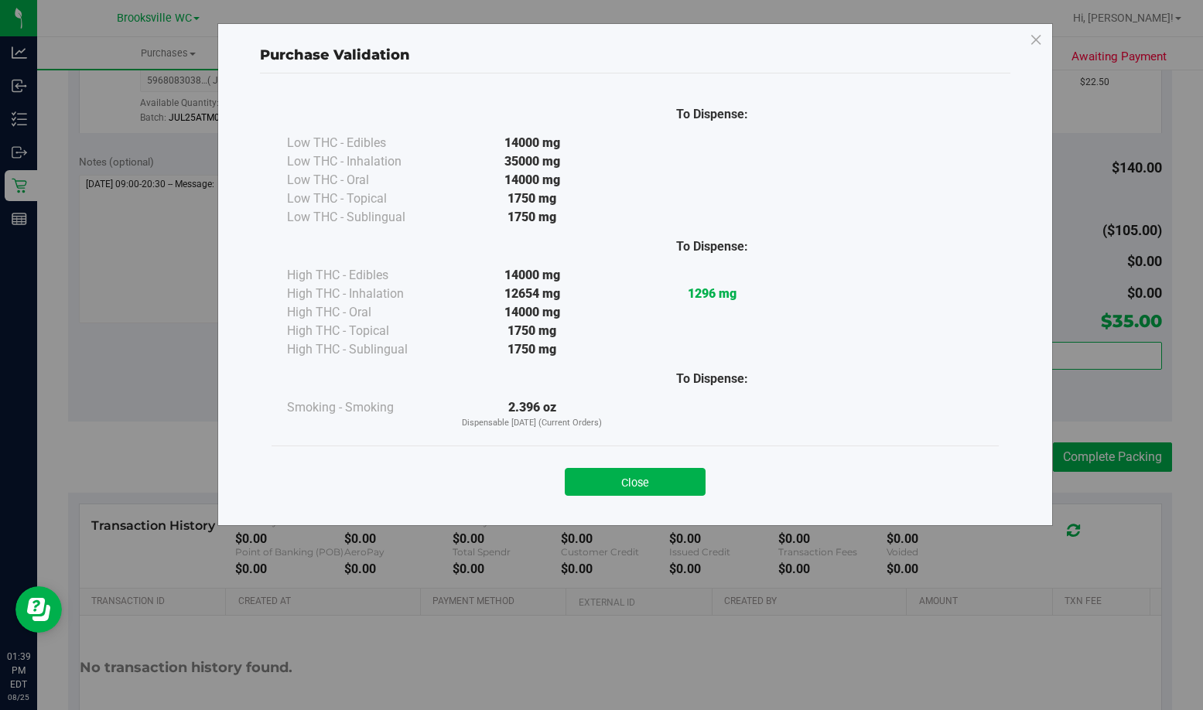
click at [634, 495] on button "Close" at bounding box center [635, 482] width 141 height 28
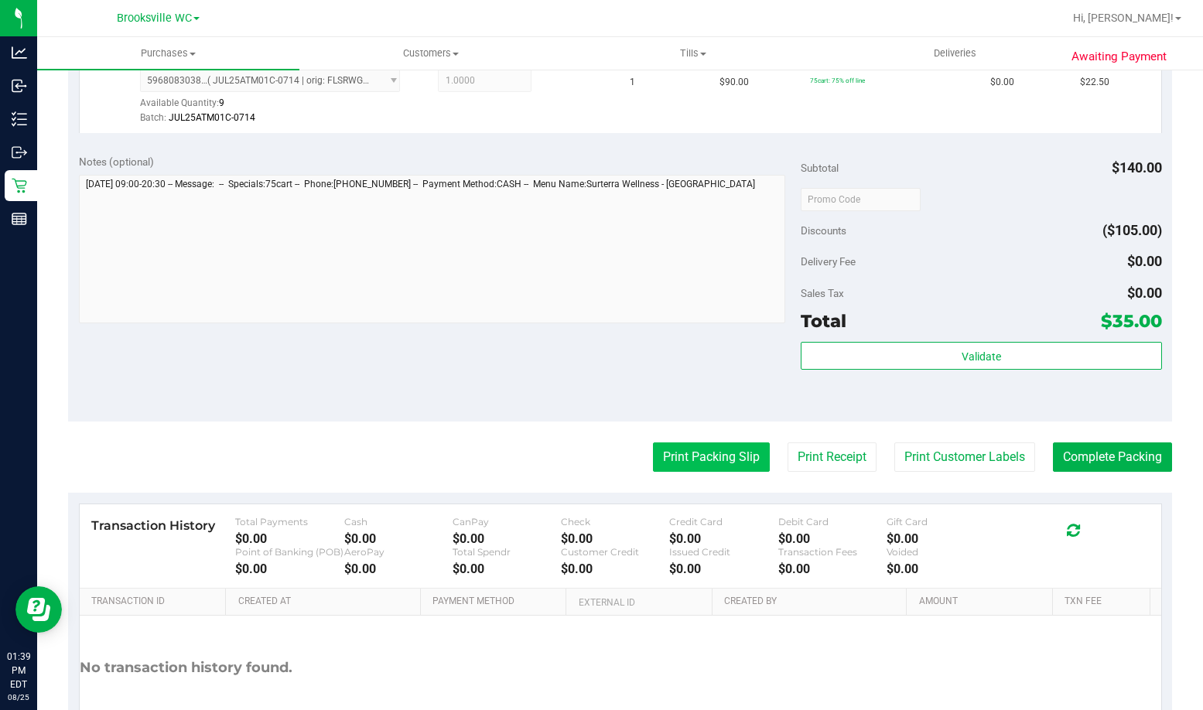
click at [697, 448] on button "Print Packing Slip" at bounding box center [711, 456] width 117 height 29
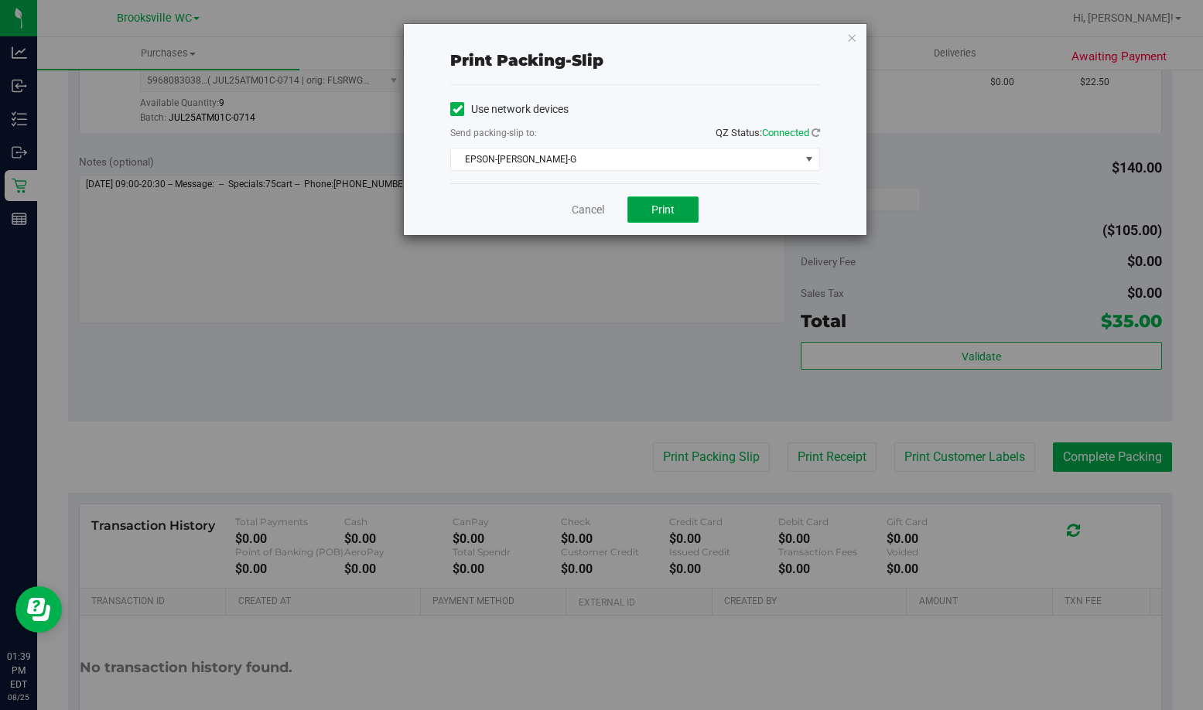
click at [668, 216] on button "Print" at bounding box center [662, 209] width 71 height 26
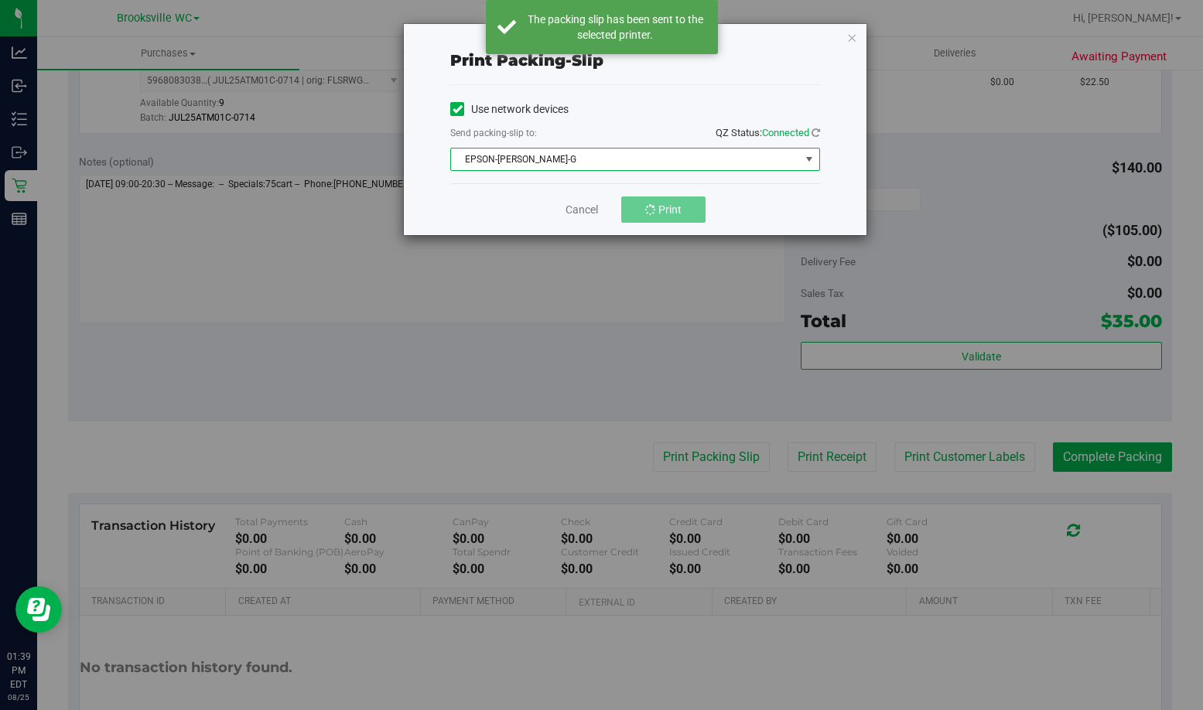
click at [615, 164] on span "EPSON-BECKY-G" at bounding box center [625, 159] width 349 height 22
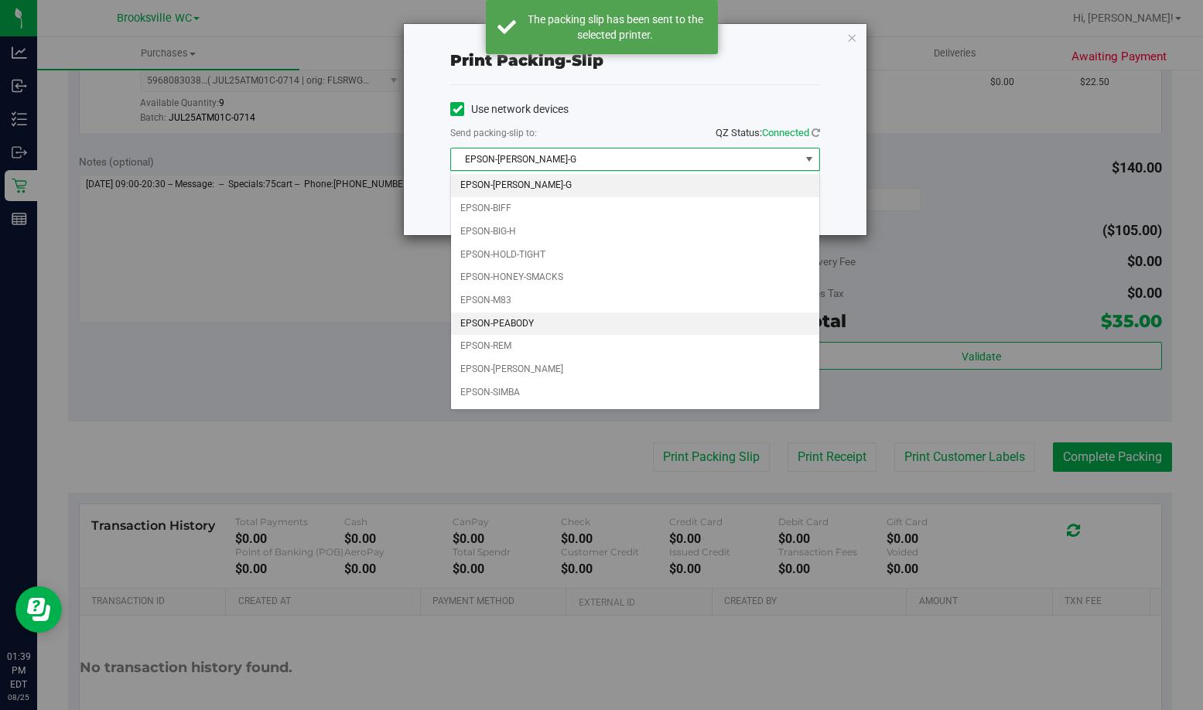
click at [531, 327] on li "EPSON-PEABODY" at bounding box center [635, 323] width 368 height 23
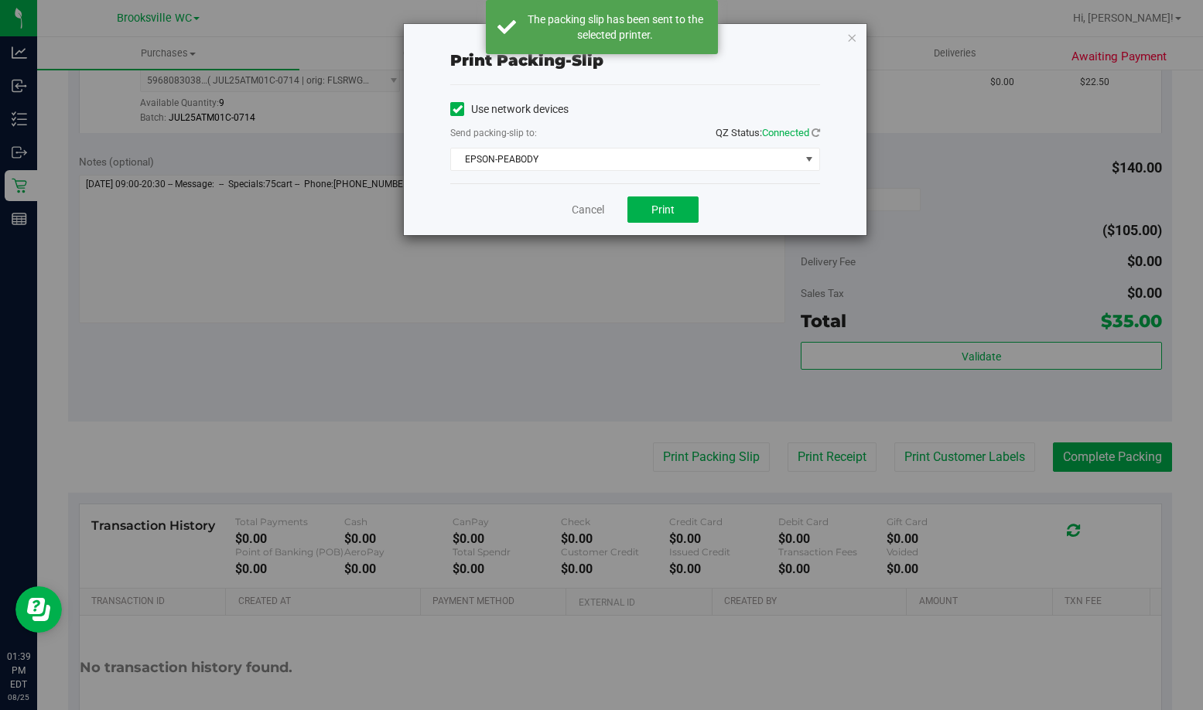
click at [845, 37] on div "Print packing-slip Use network devices Send packing-slip to: QZ Status: Connect…" at bounding box center [635, 129] width 462 height 211
click at [851, 37] on icon "button" at bounding box center [851, 37] width 11 height 19
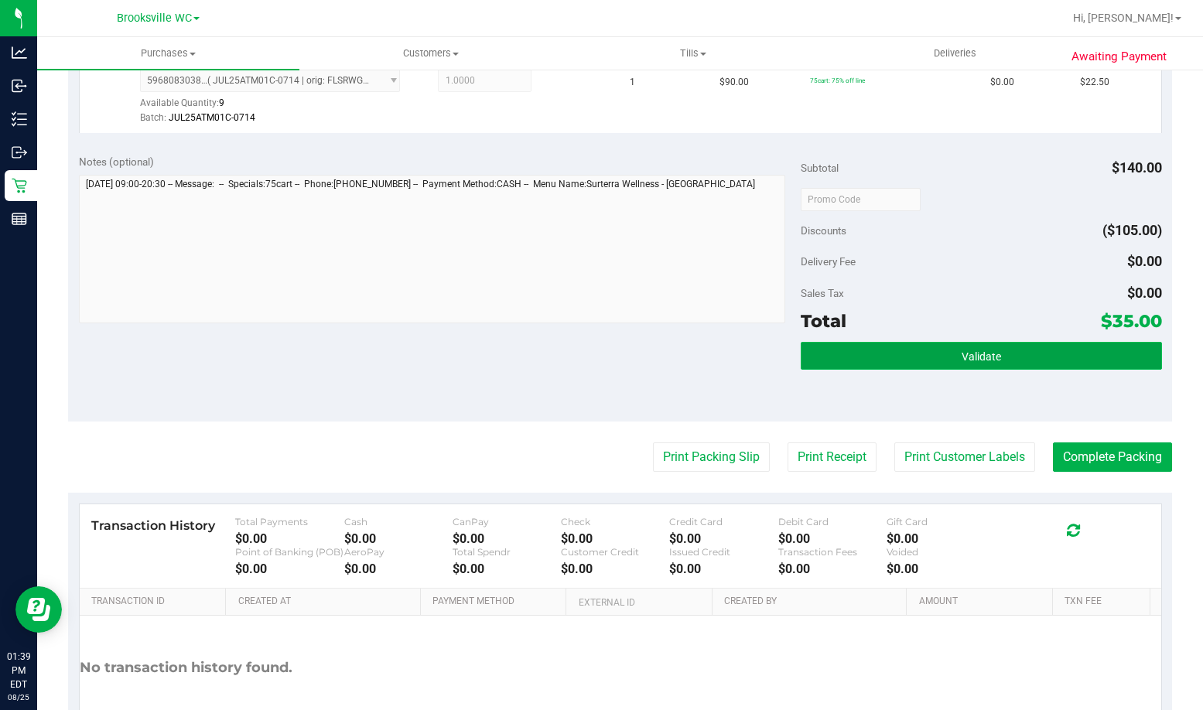
click at [920, 343] on button "Validate" at bounding box center [980, 356] width 361 height 28
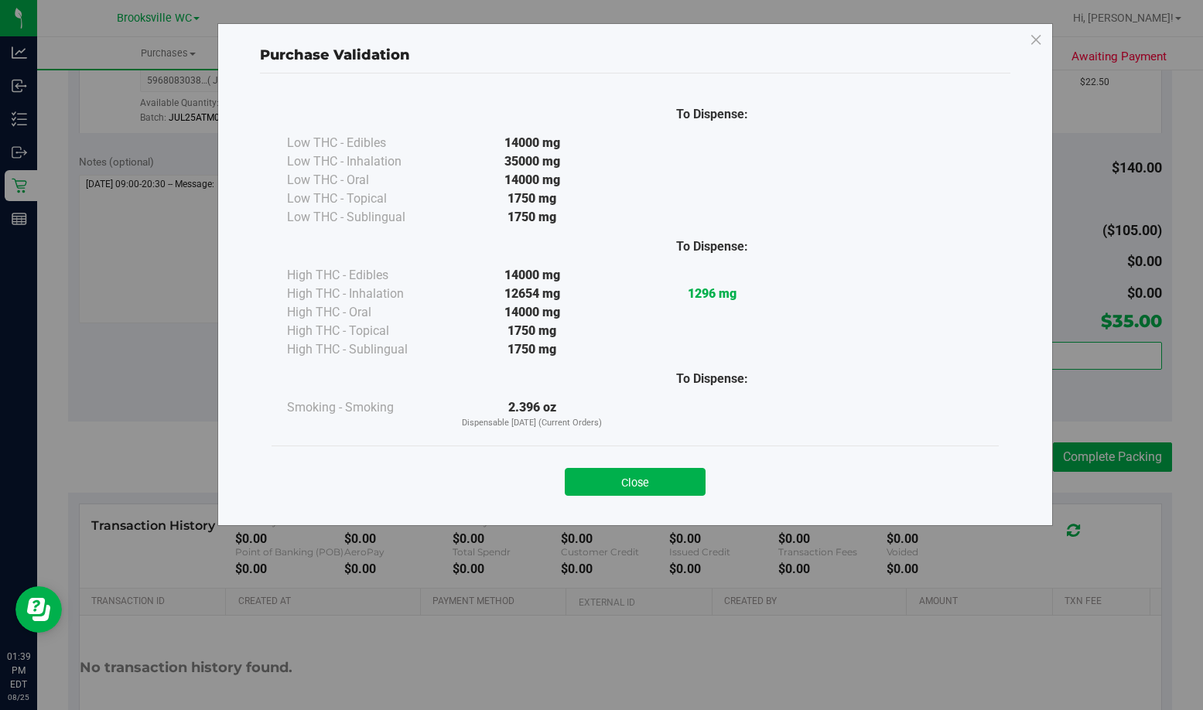
click at [667, 486] on button "Close" at bounding box center [635, 482] width 141 height 28
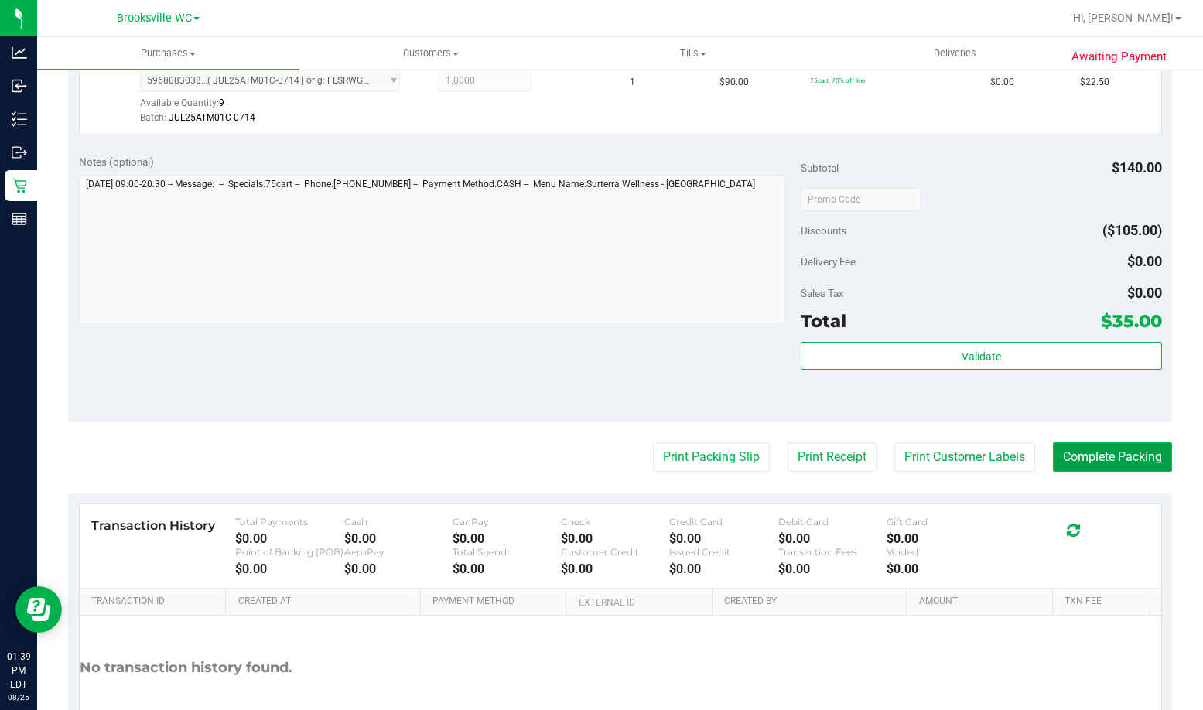
click at [1057, 456] on button "Complete Packing" at bounding box center [1112, 456] width 119 height 29
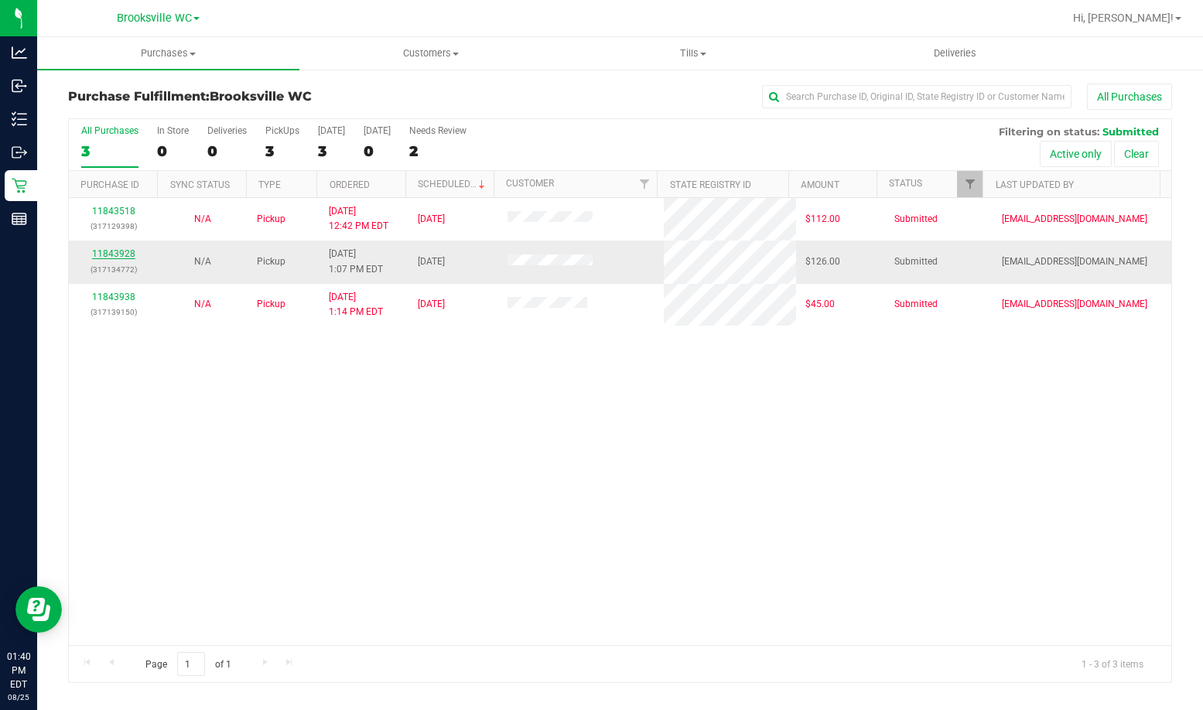
click at [107, 257] on link "11843928" at bounding box center [113, 253] width 43 height 11
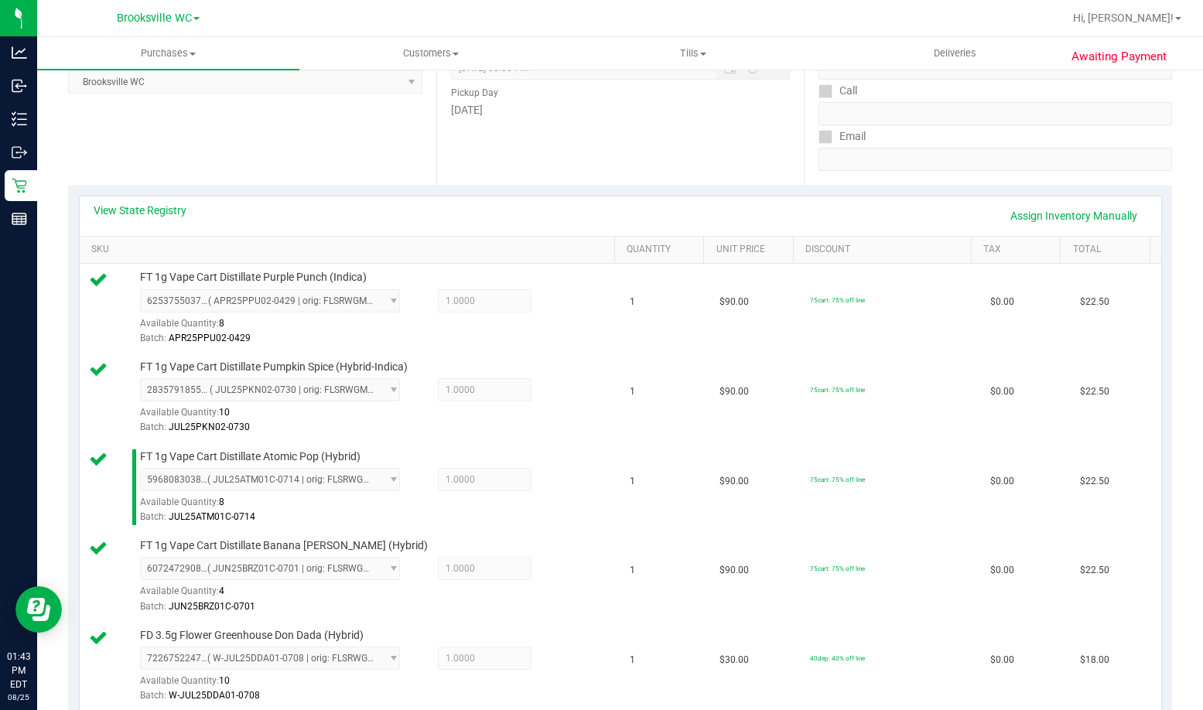
scroll to position [773, 0]
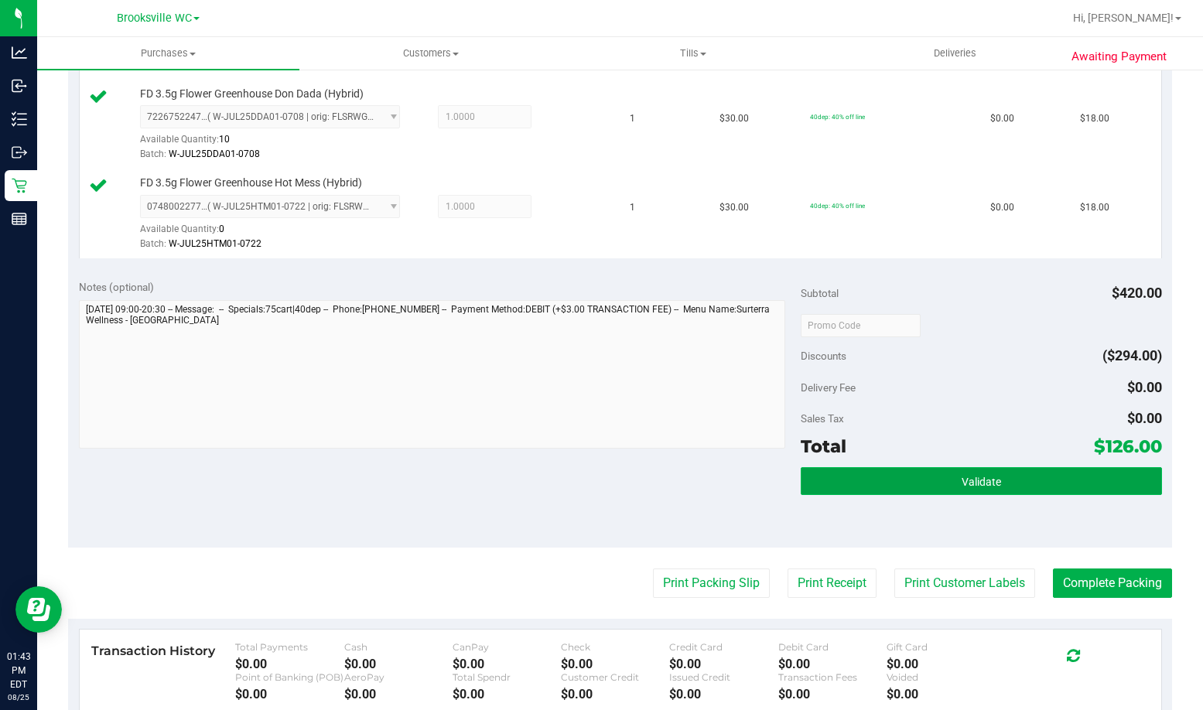
click at [930, 480] on button "Validate" at bounding box center [980, 481] width 361 height 28
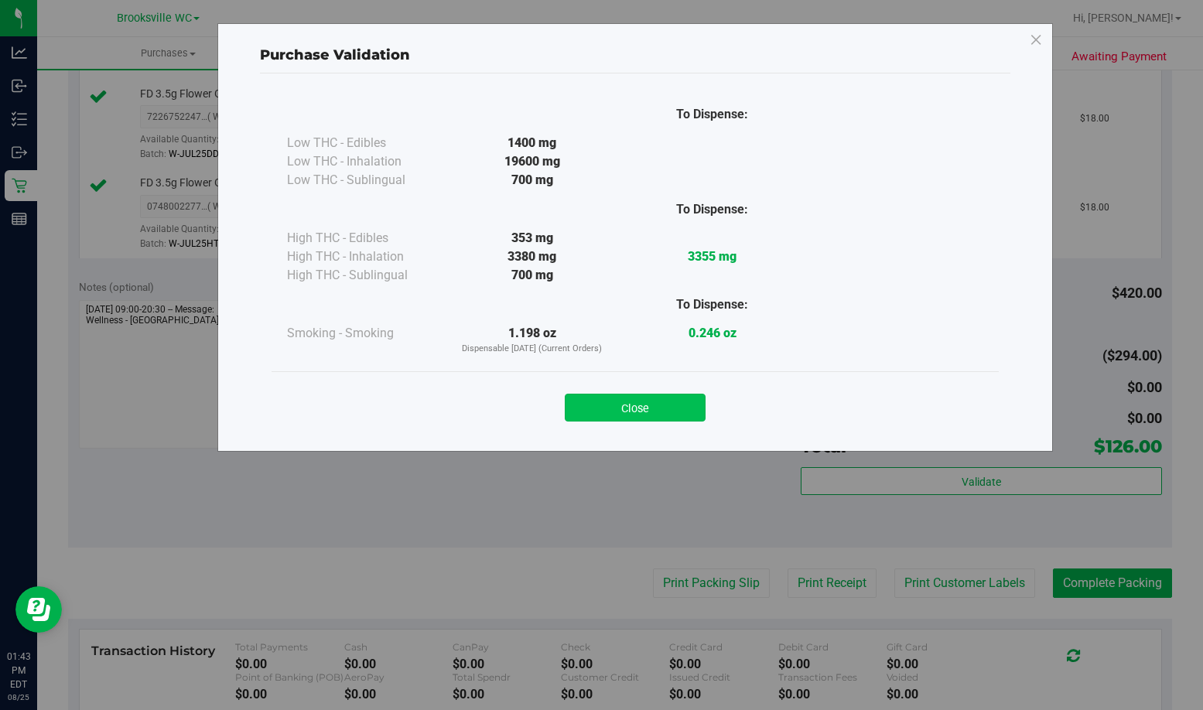
click at [636, 404] on button "Close" at bounding box center [635, 408] width 141 height 28
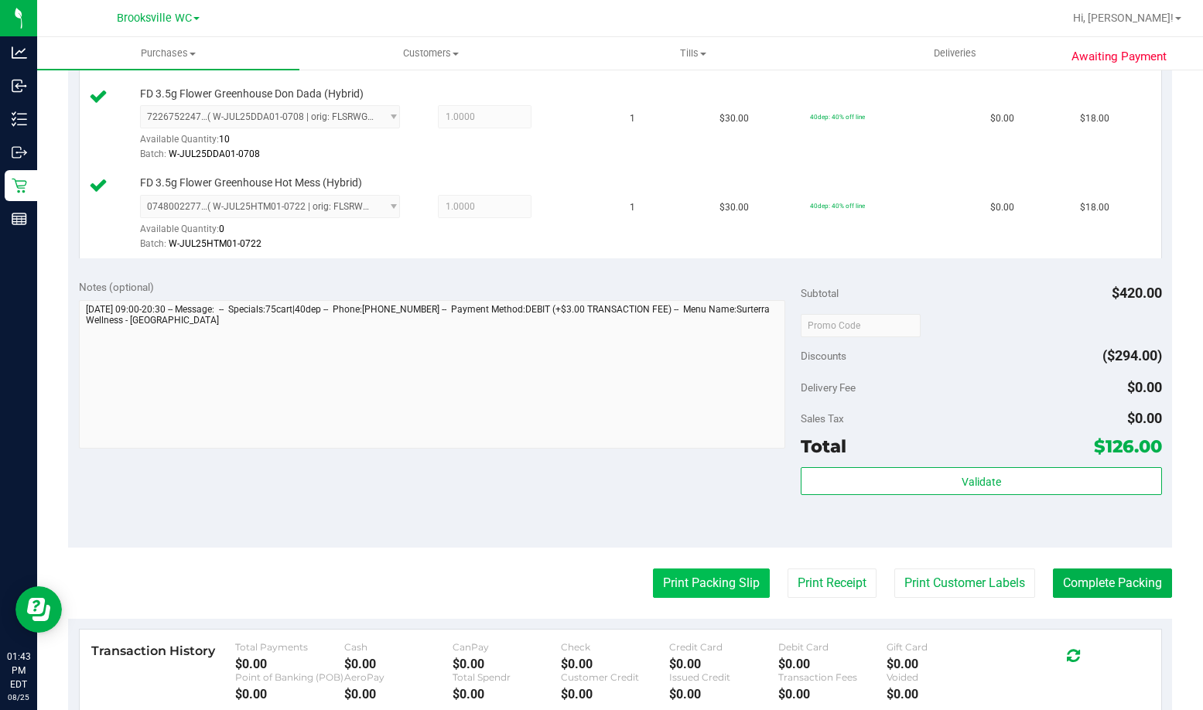
click at [674, 581] on button "Print Packing Slip" at bounding box center [711, 582] width 117 height 29
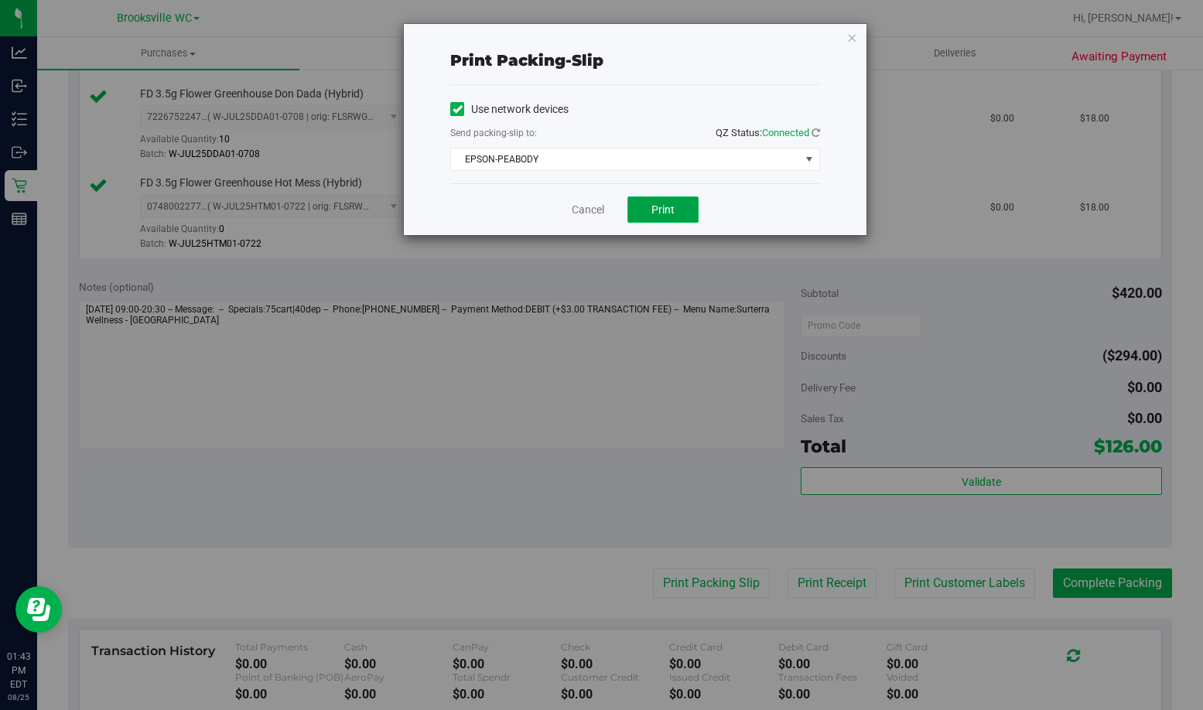
click at [671, 215] on span "Print" at bounding box center [662, 209] width 23 height 12
click at [848, 32] on icon "button" at bounding box center [851, 37] width 11 height 19
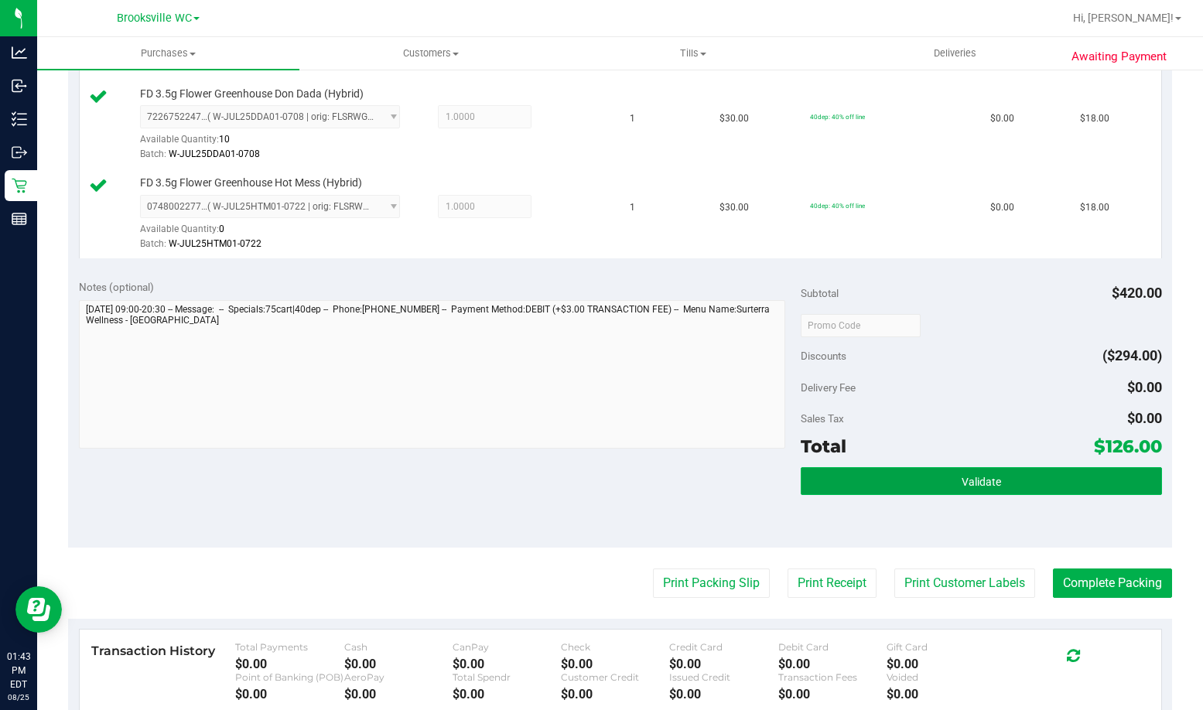
click at [903, 480] on button "Validate" at bounding box center [980, 481] width 361 height 28
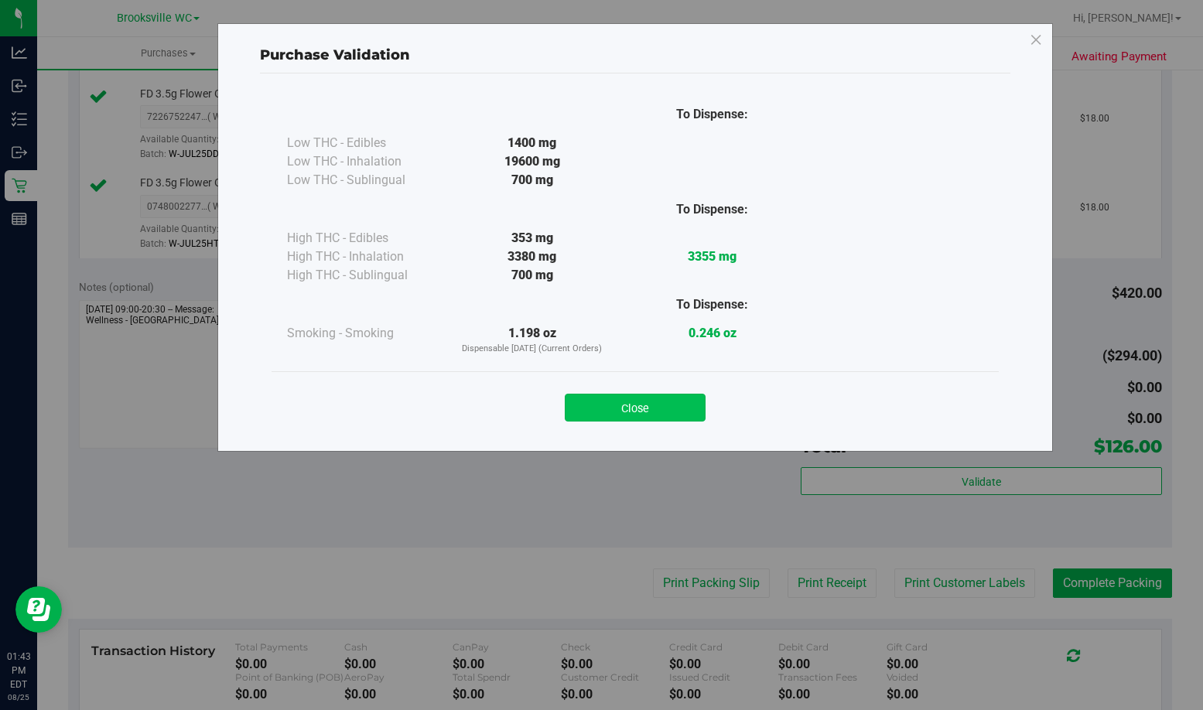
click at [593, 402] on button "Close" at bounding box center [635, 408] width 141 height 28
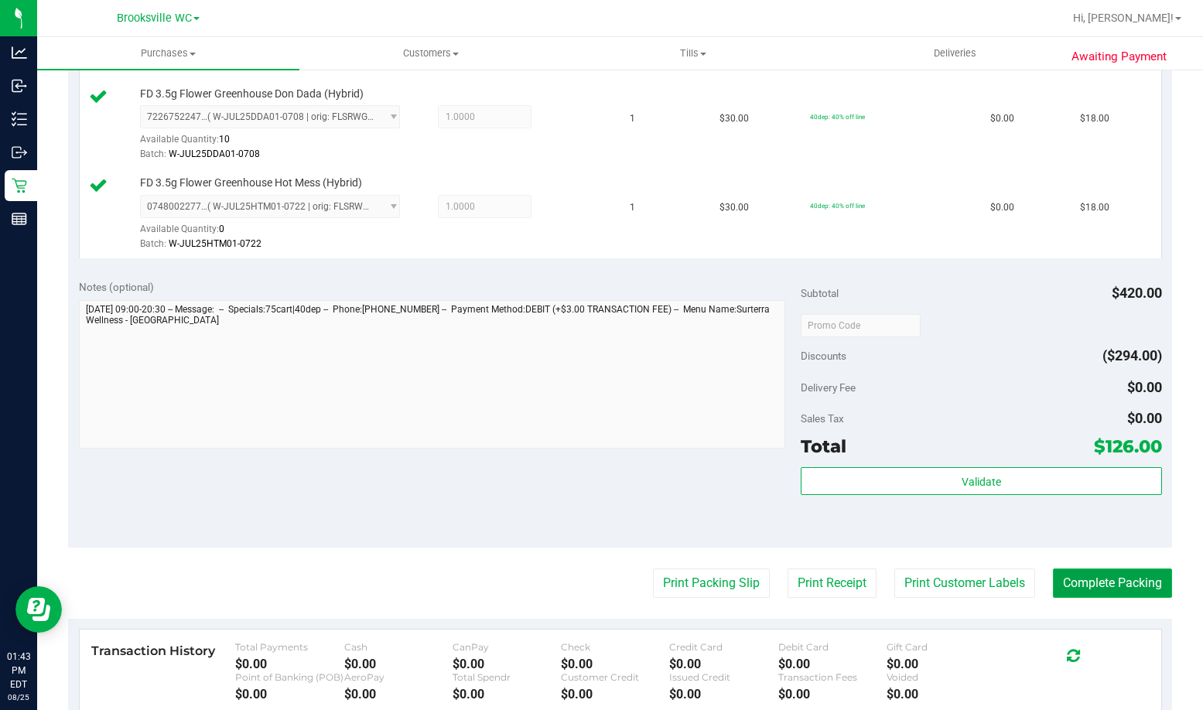
click at [1083, 576] on button "Complete Packing" at bounding box center [1112, 582] width 119 height 29
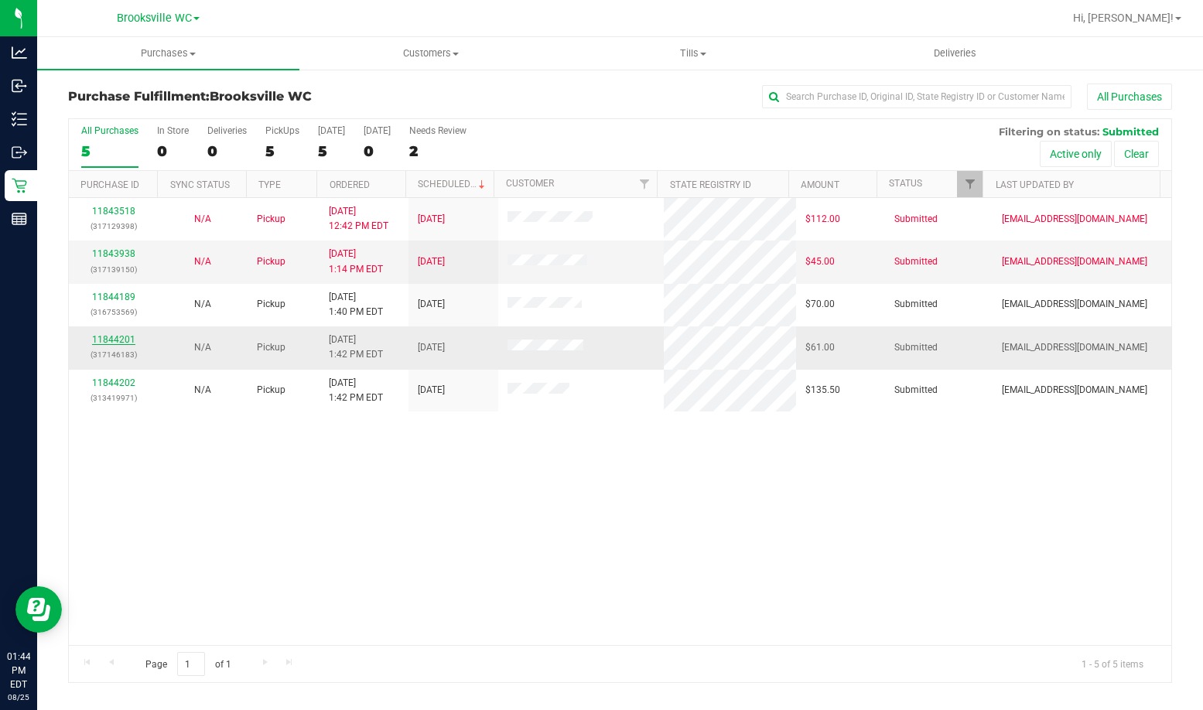
click at [107, 340] on link "11844201" at bounding box center [113, 339] width 43 height 11
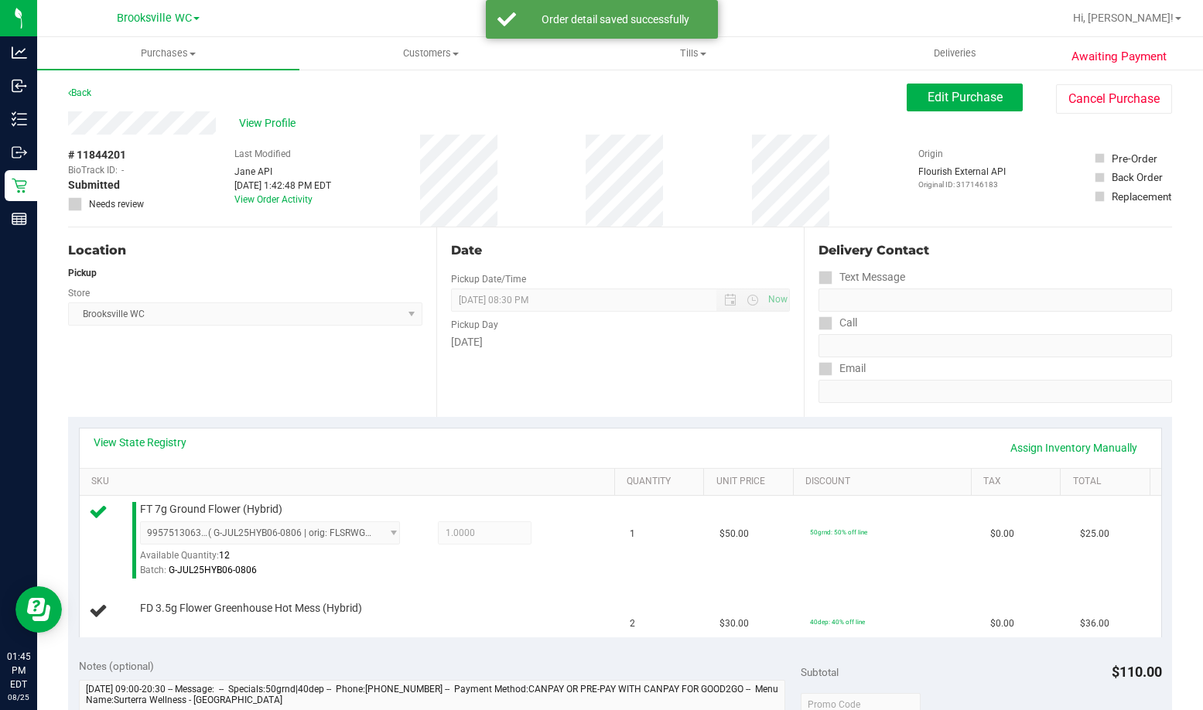
drag, startPoint x: 364, startPoint y: 395, endPoint x: 377, endPoint y: 409, distance: 19.1
click at [377, 409] on div "Location Pickup Store Brooksville WC Select Store Bonita Springs WC Boynton Bea…" at bounding box center [252, 321] width 368 height 189
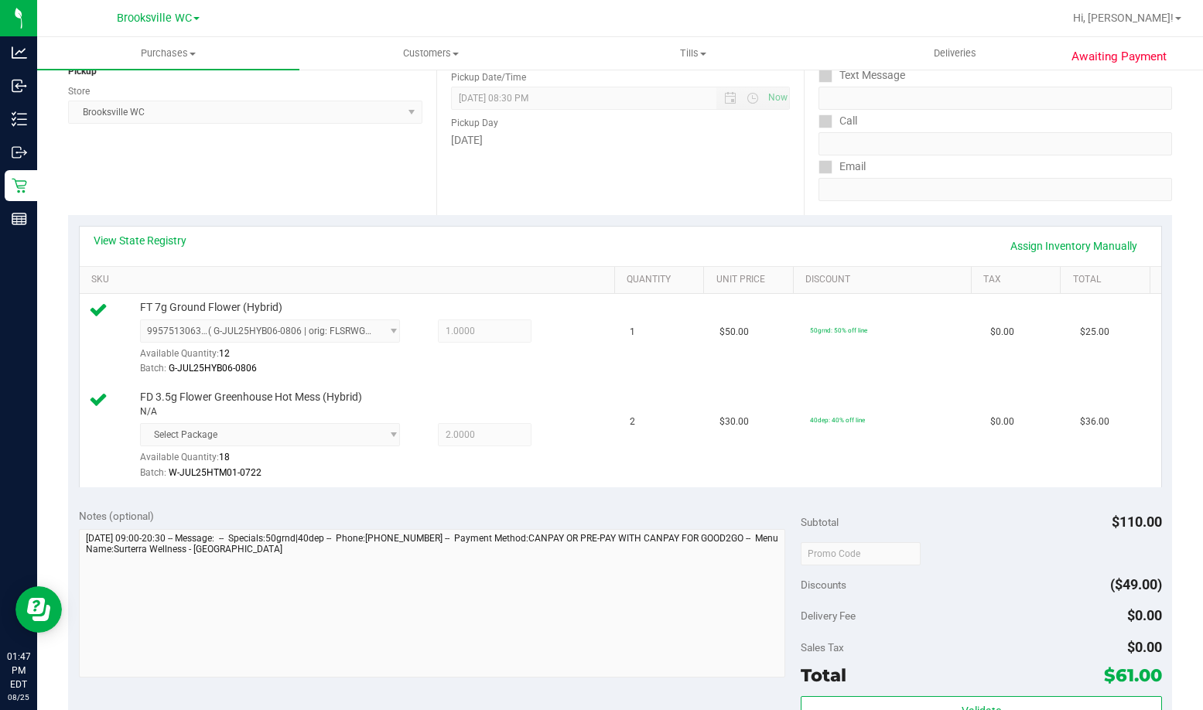
scroll to position [464, 0]
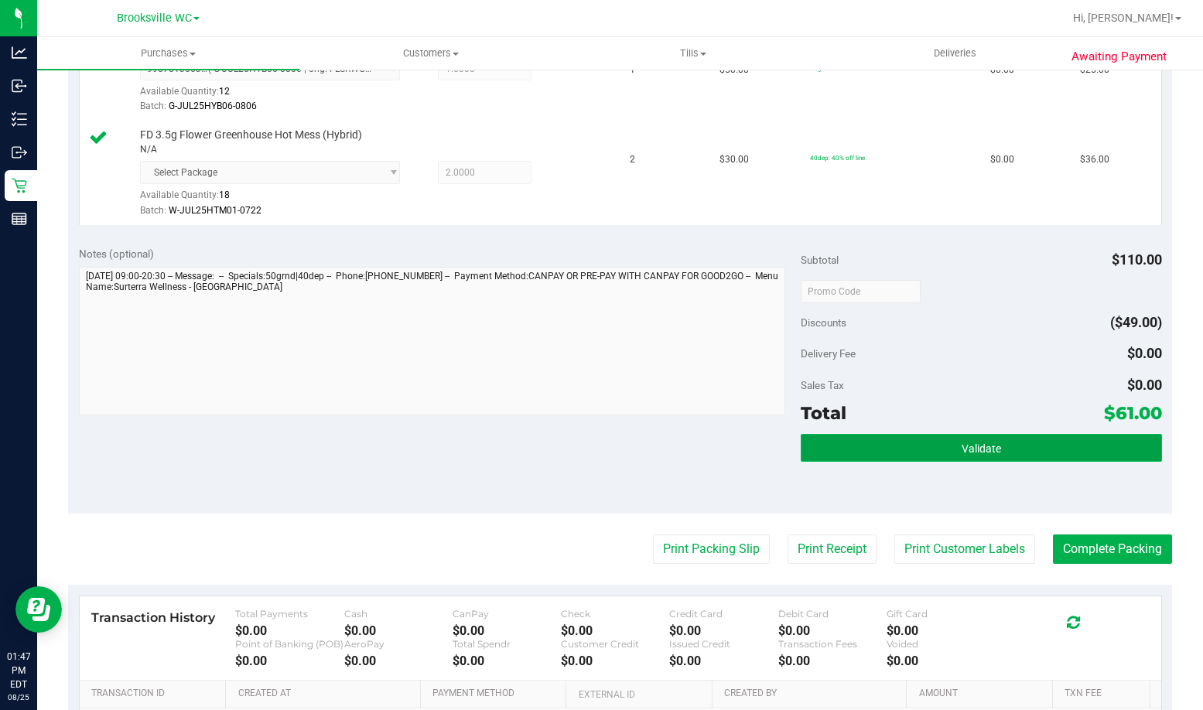
click at [893, 455] on button "Validate" at bounding box center [980, 448] width 361 height 28
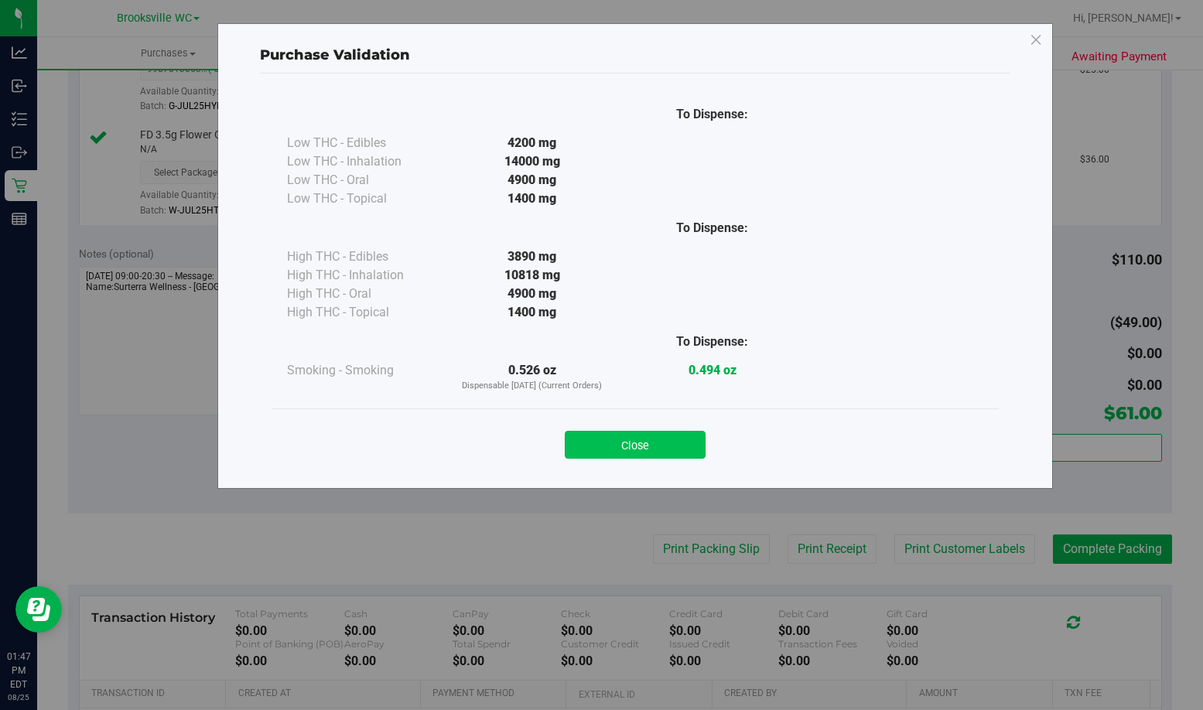
click at [642, 449] on button "Close" at bounding box center [635, 445] width 141 height 28
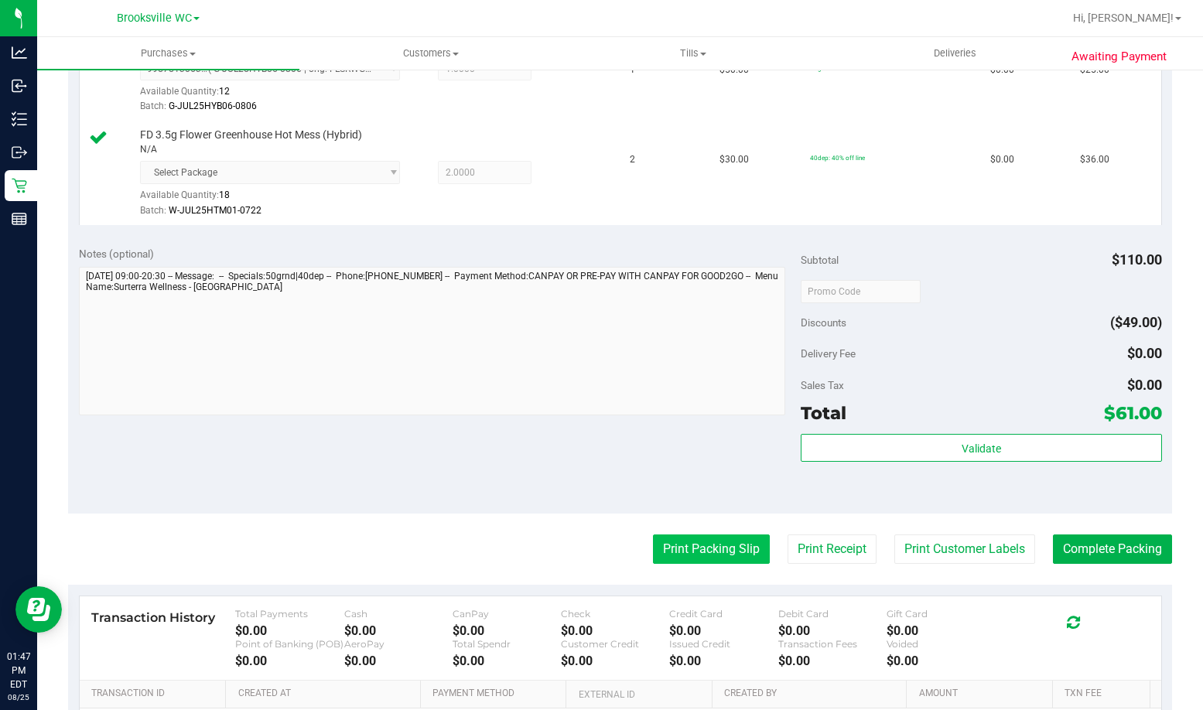
click at [706, 555] on button "Print Packing Slip" at bounding box center [711, 548] width 117 height 29
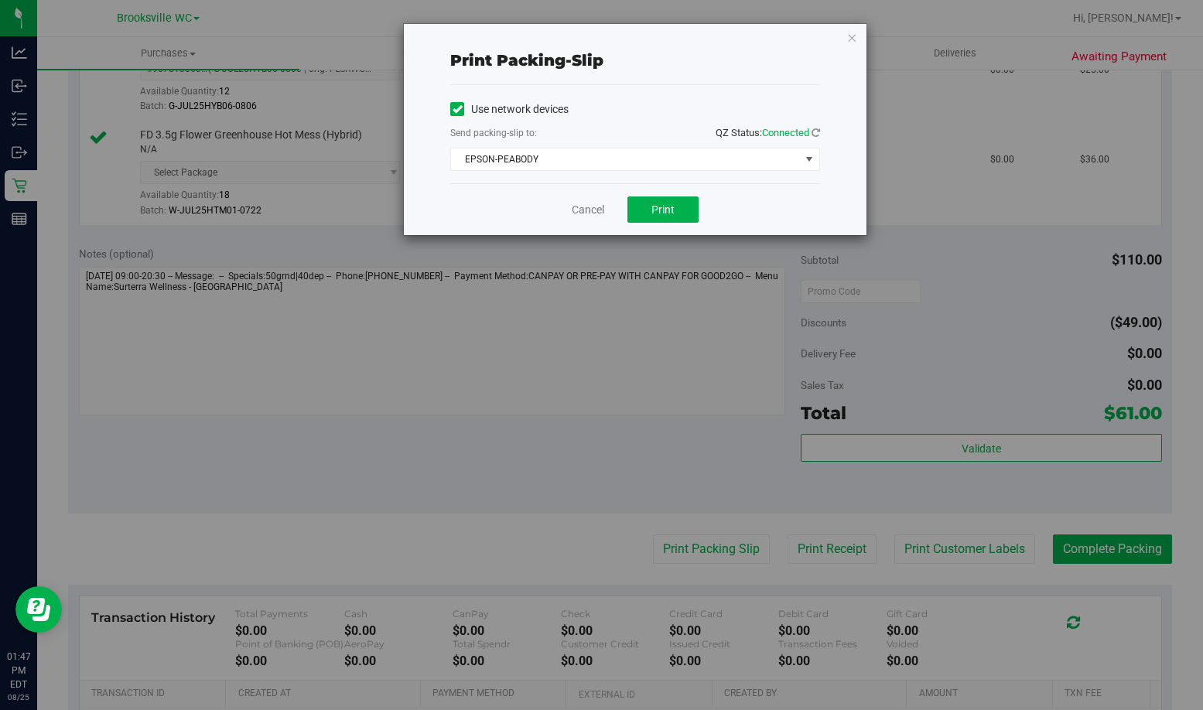
click at [646, 195] on div "Cancel Print" at bounding box center [635, 209] width 370 height 52
click at [648, 198] on button "Print" at bounding box center [662, 209] width 71 height 26
click at [848, 36] on icon "button" at bounding box center [851, 37] width 11 height 19
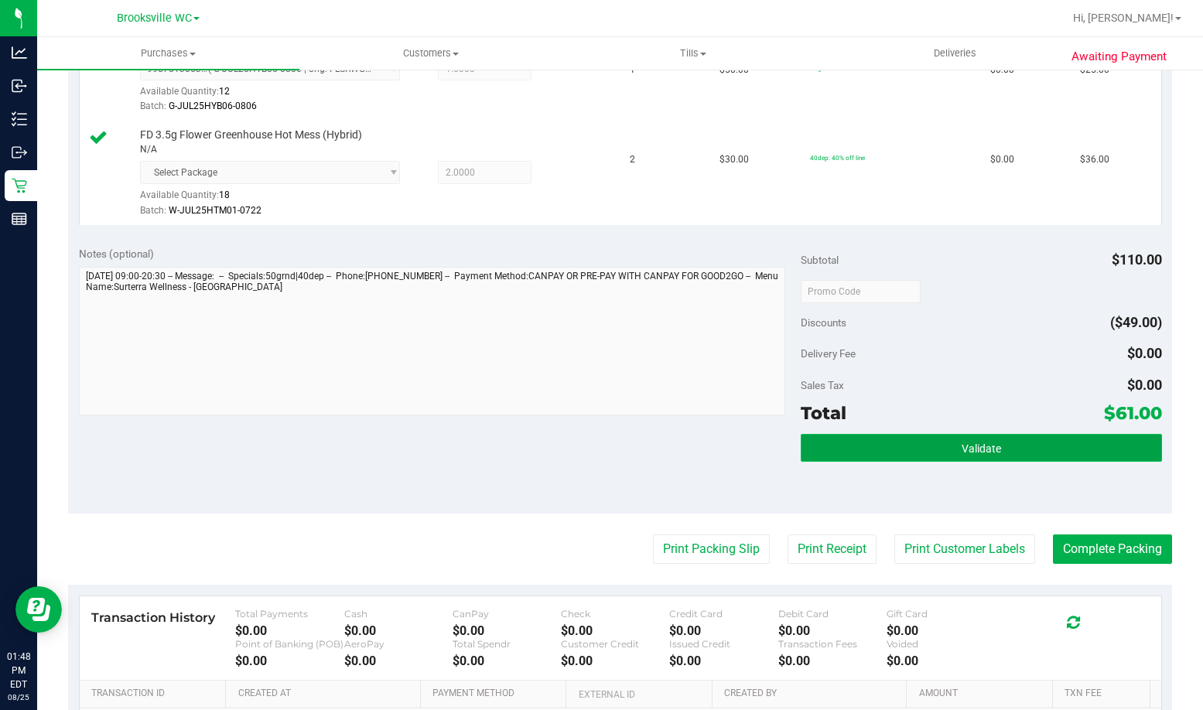
click at [973, 435] on button "Validate" at bounding box center [980, 448] width 361 height 28
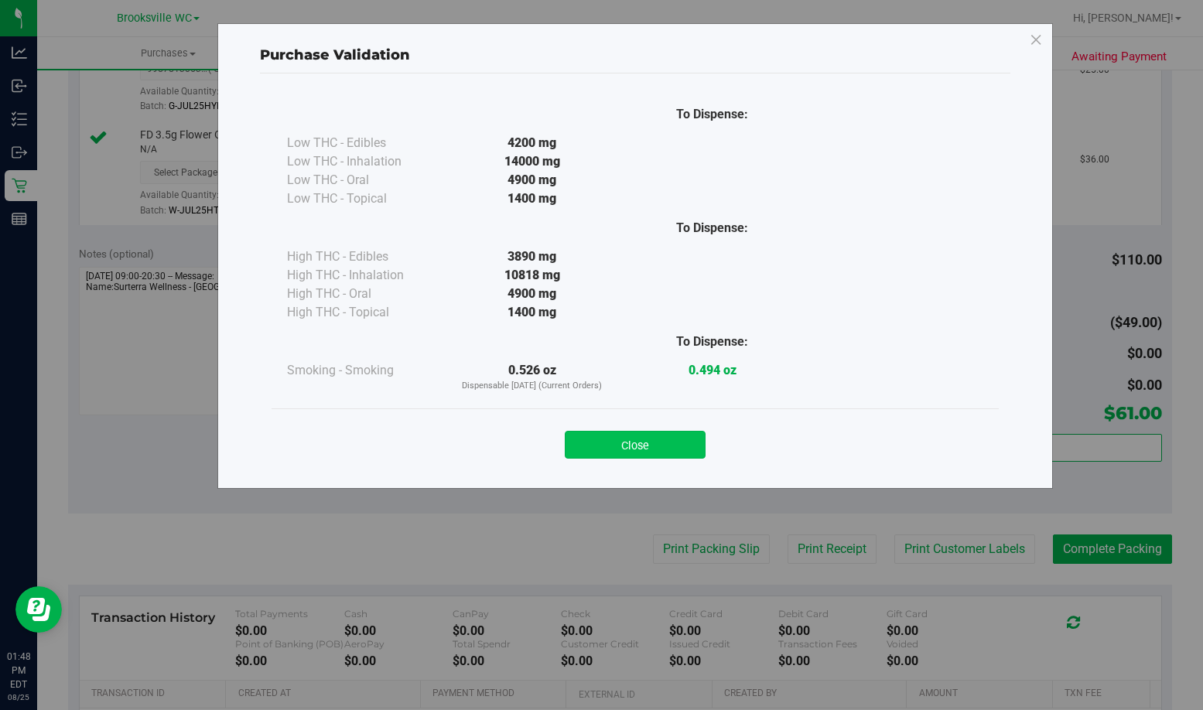
click at [677, 442] on button "Close" at bounding box center [635, 445] width 141 height 28
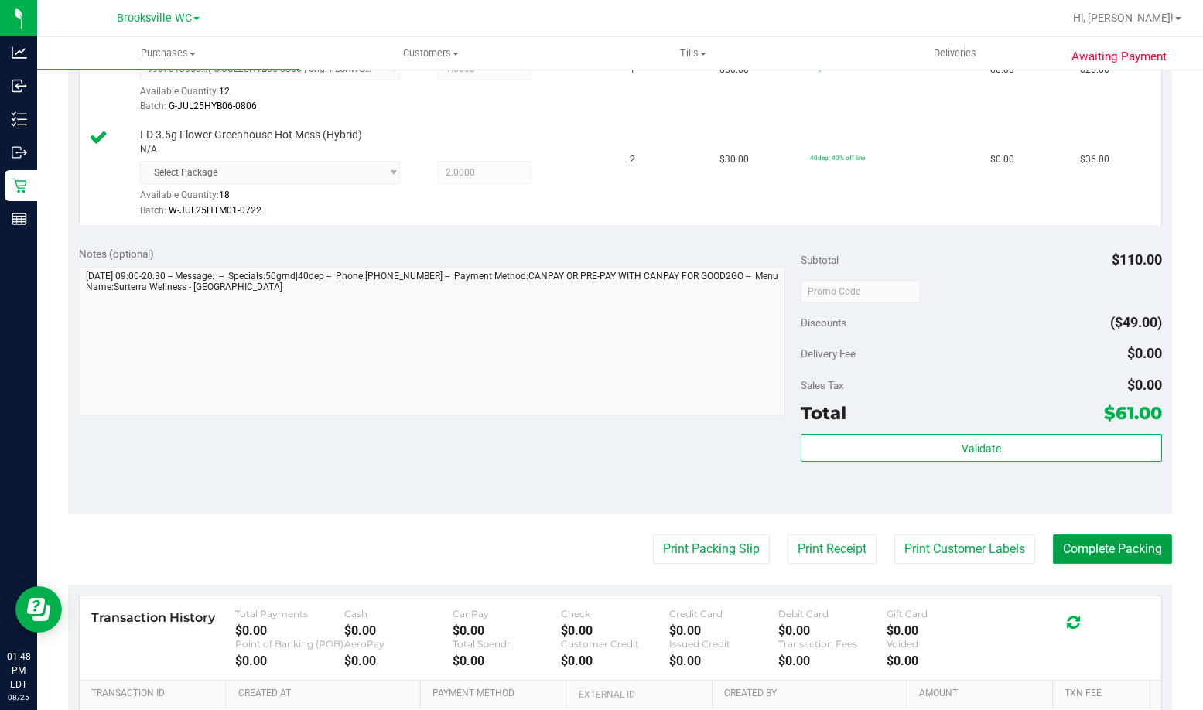
click at [1138, 546] on button "Complete Packing" at bounding box center [1112, 548] width 119 height 29
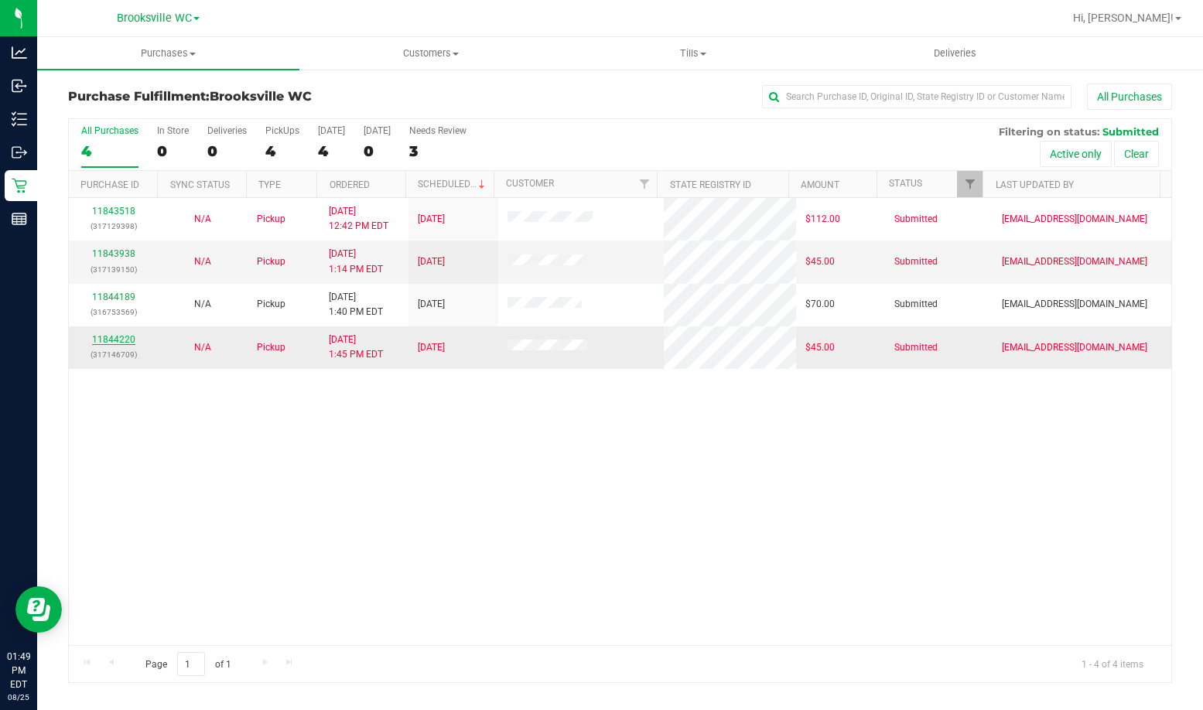
click at [117, 338] on link "11844220" at bounding box center [113, 339] width 43 height 11
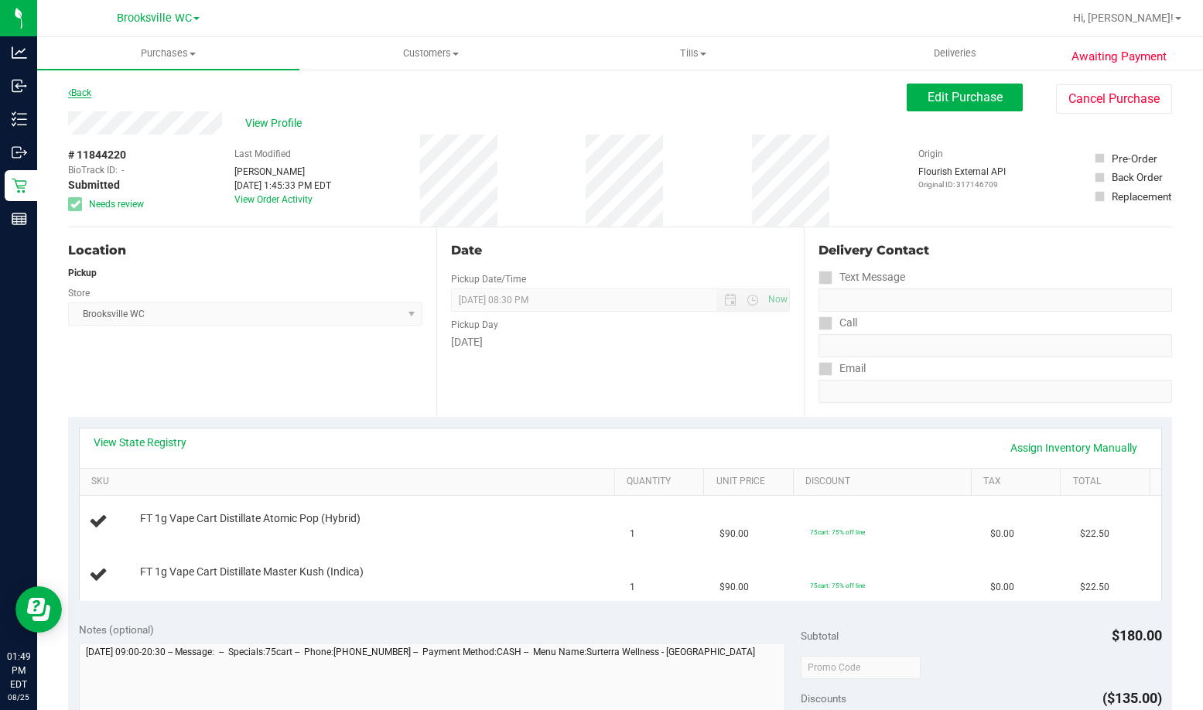
click at [83, 90] on link "Back" at bounding box center [79, 92] width 23 height 11
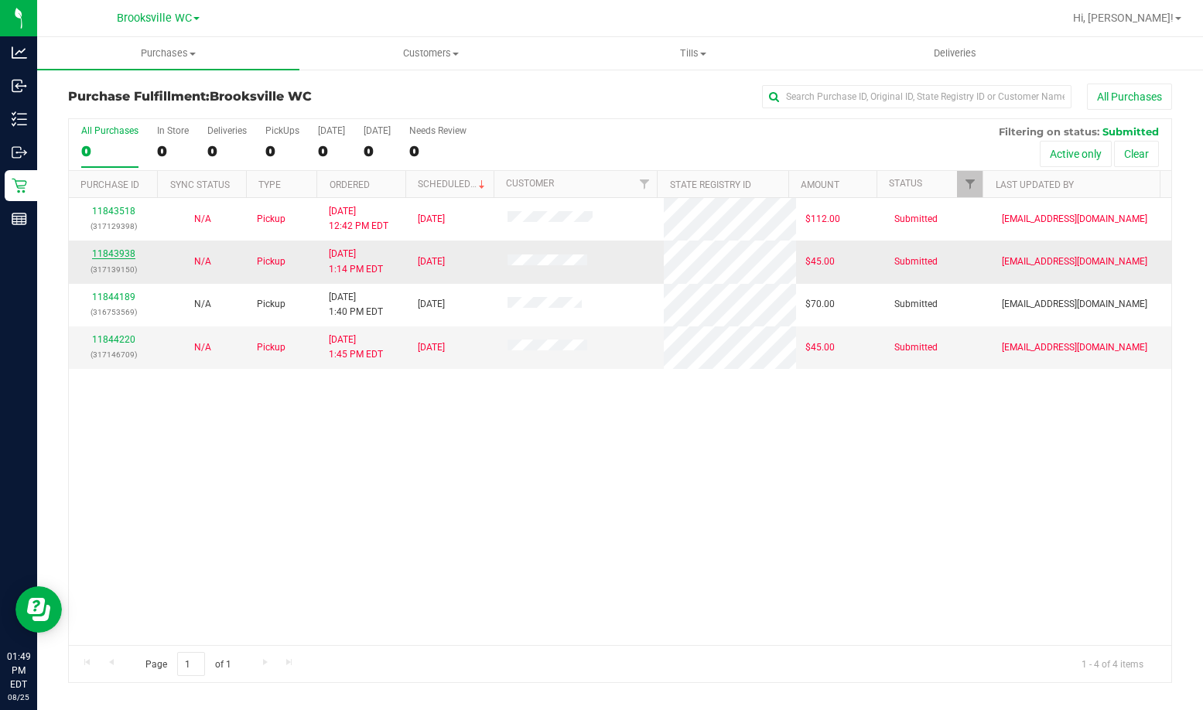
click at [117, 252] on link "11843938" at bounding box center [113, 253] width 43 height 11
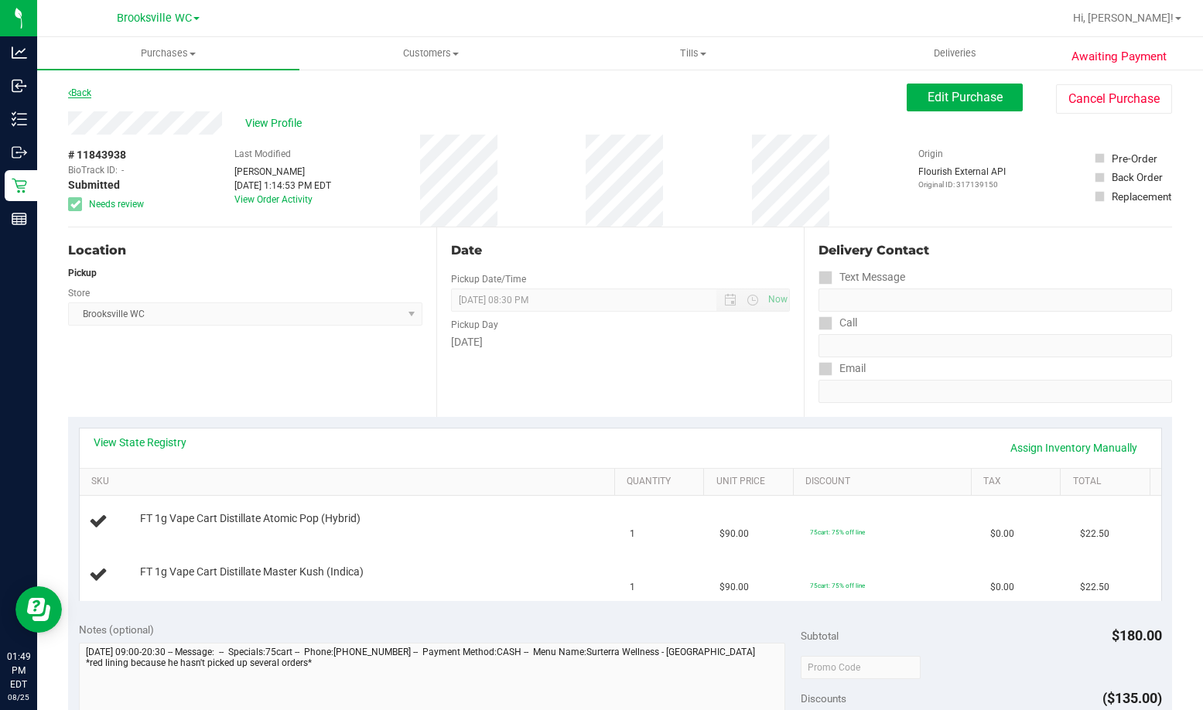
click at [77, 93] on link "Back" at bounding box center [79, 92] width 23 height 11
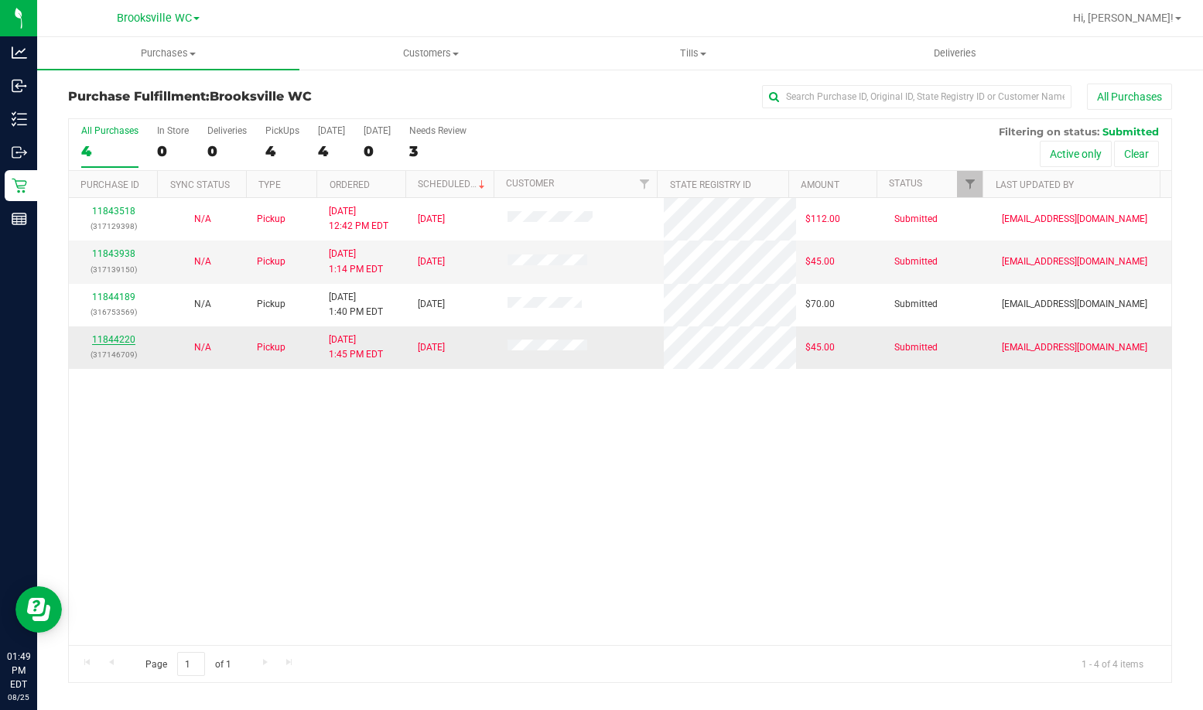
click at [118, 340] on link "11844220" at bounding box center [113, 339] width 43 height 11
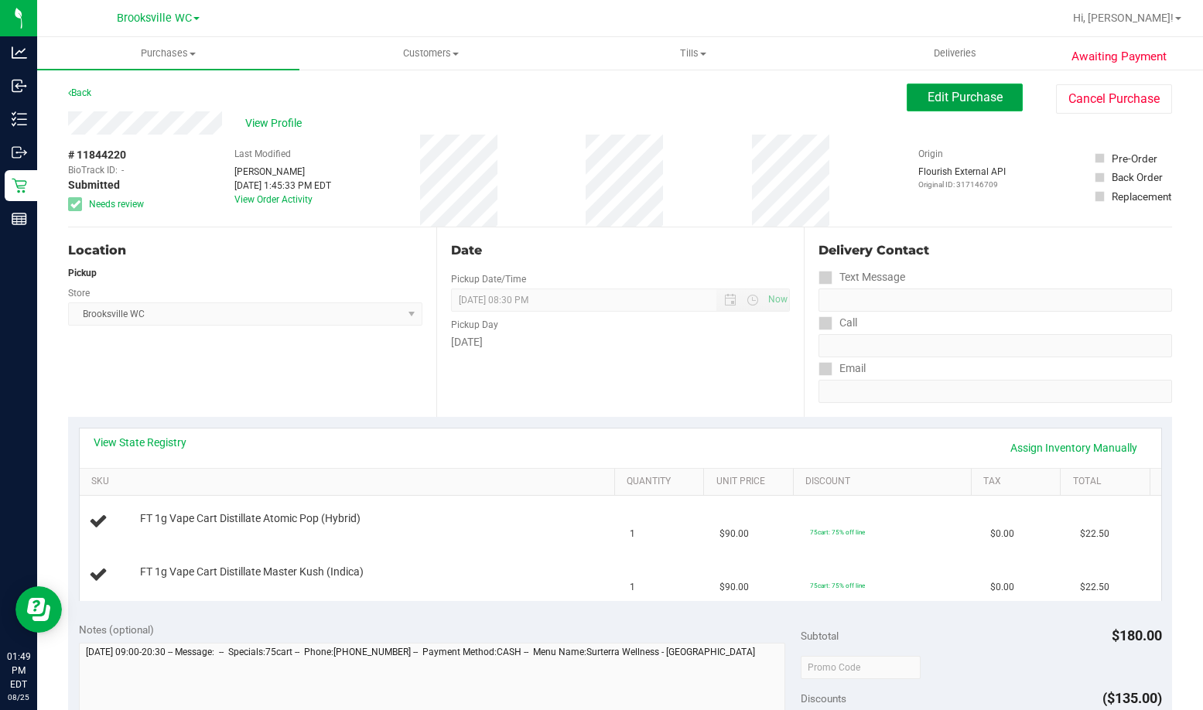
click at [940, 105] on button "Edit Purchase" at bounding box center [964, 98] width 116 height 28
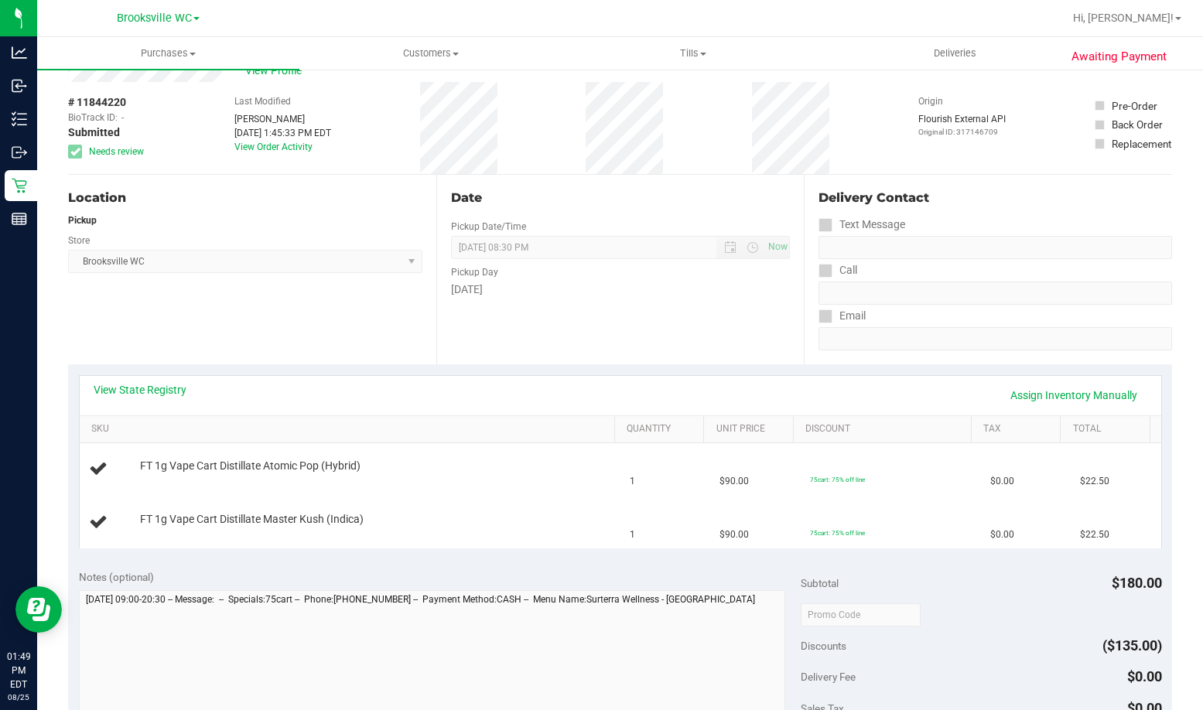
scroll to position [155, 0]
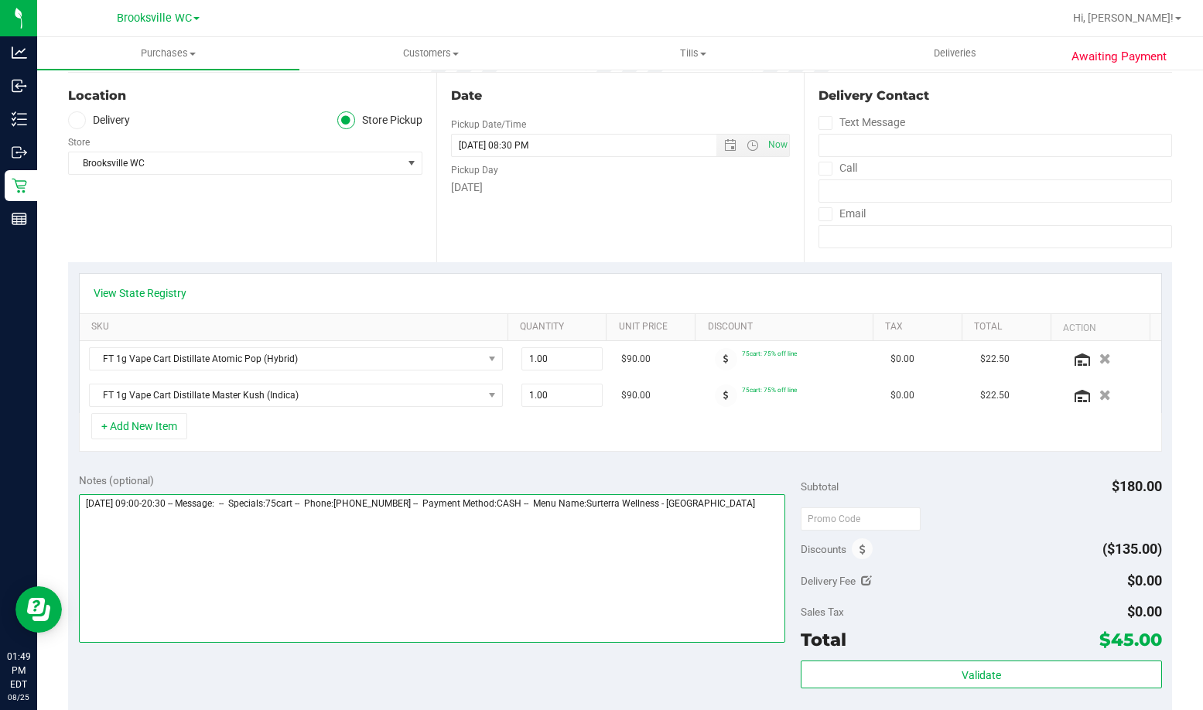
click at [754, 515] on textarea at bounding box center [432, 568] width 706 height 148
type textarea "Monday 08/25/2025 09:00-20:30 -- Message: -- Specials:75cart -- Phone:813406134…"
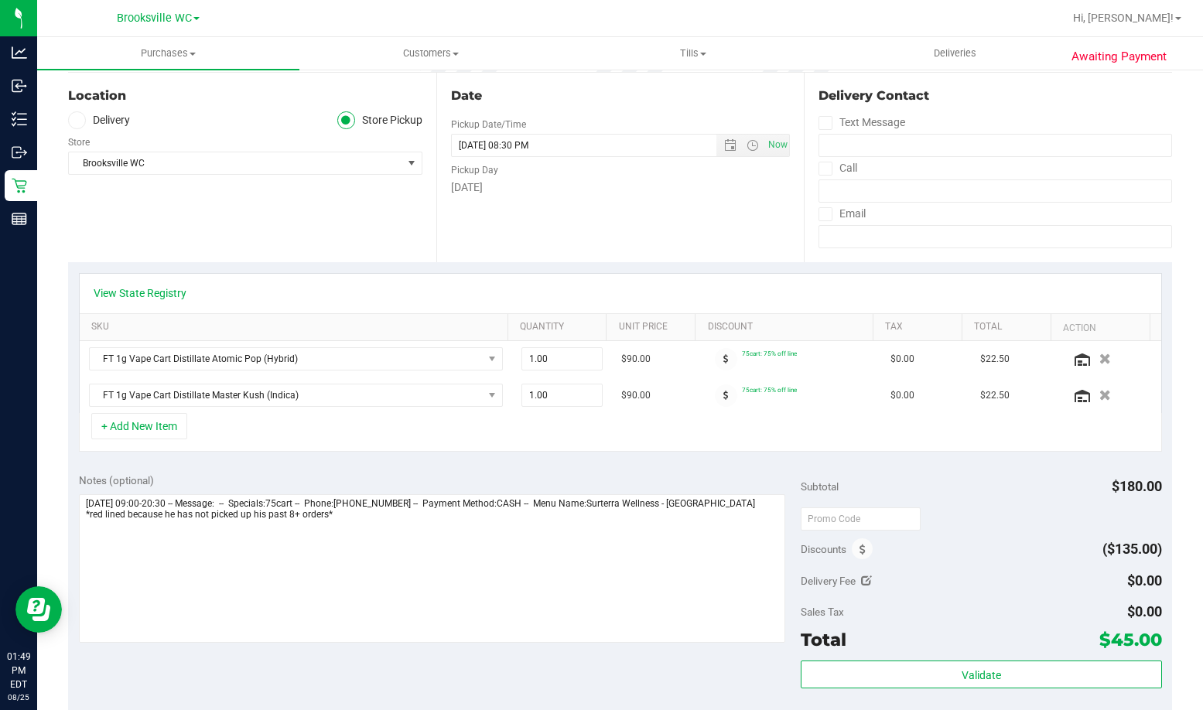
click at [766, 464] on div "Notes (optional) Subtotal $180.00 Discounts ($135.00) Delivery Fee $0.00 Sales …" at bounding box center [620, 601] width 1104 height 278
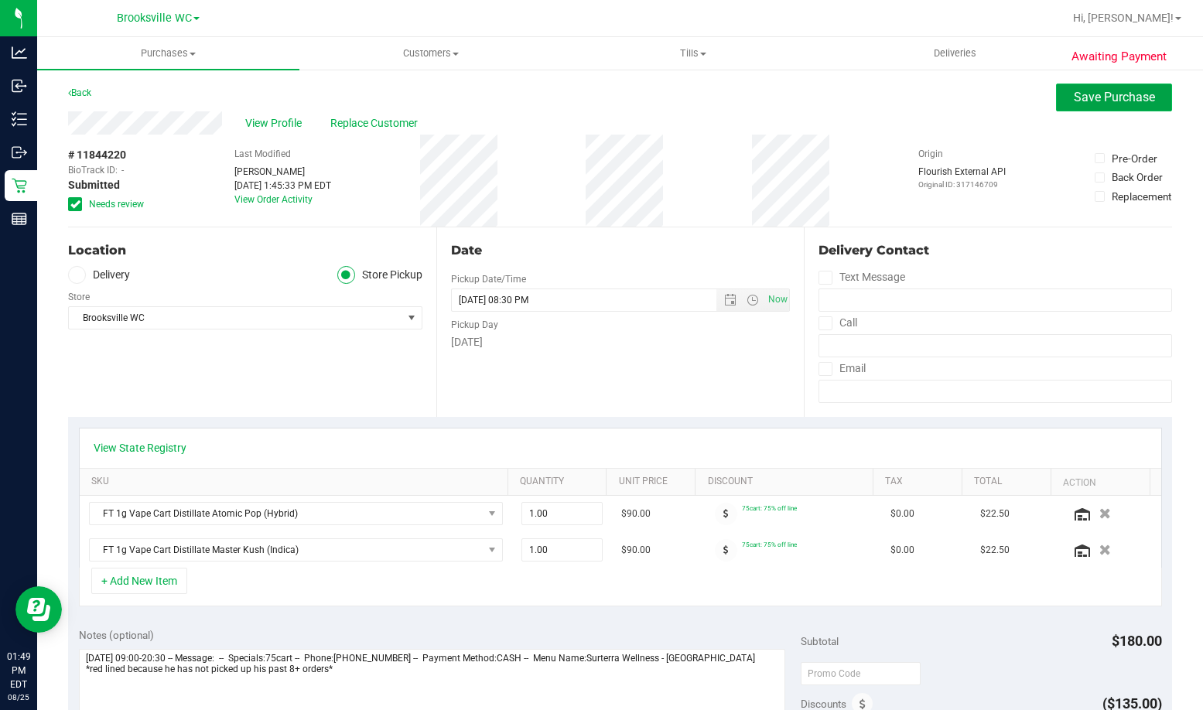
click at [1073, 92] on span "Save Purchase" at bounding box center [1113, 97] width 81 height 15
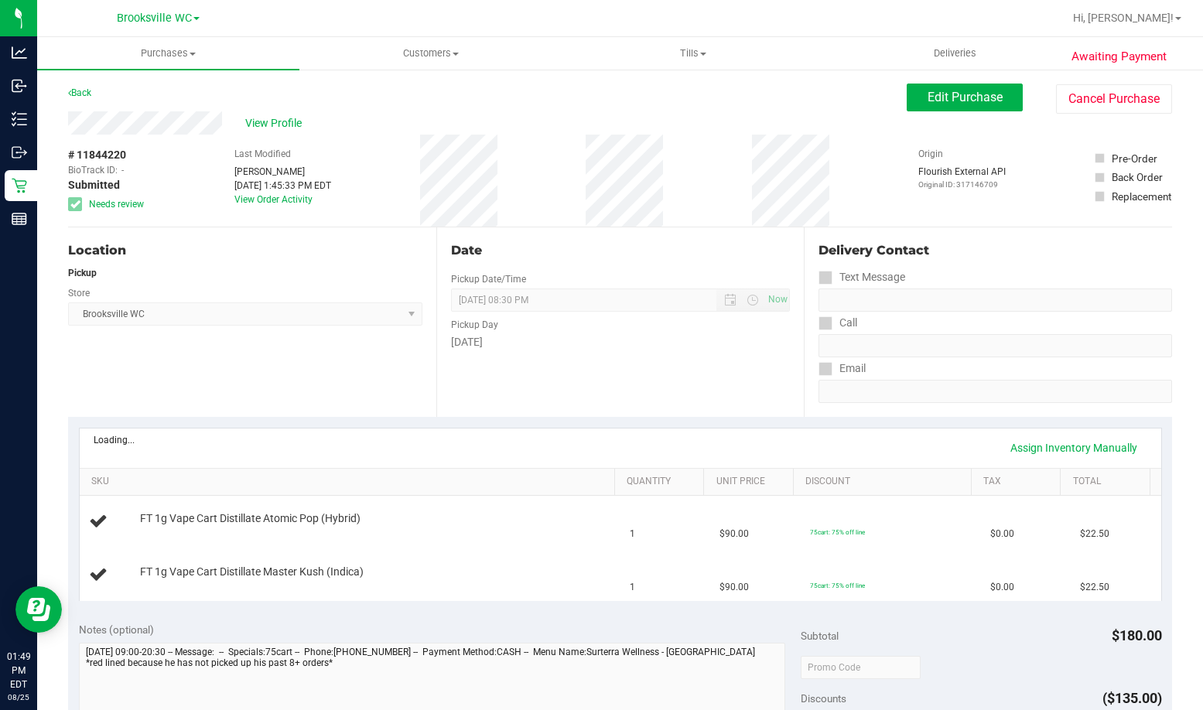
click at [286, 125] on span "View Profile" at bounding box center [276, 123] width 62 height 16
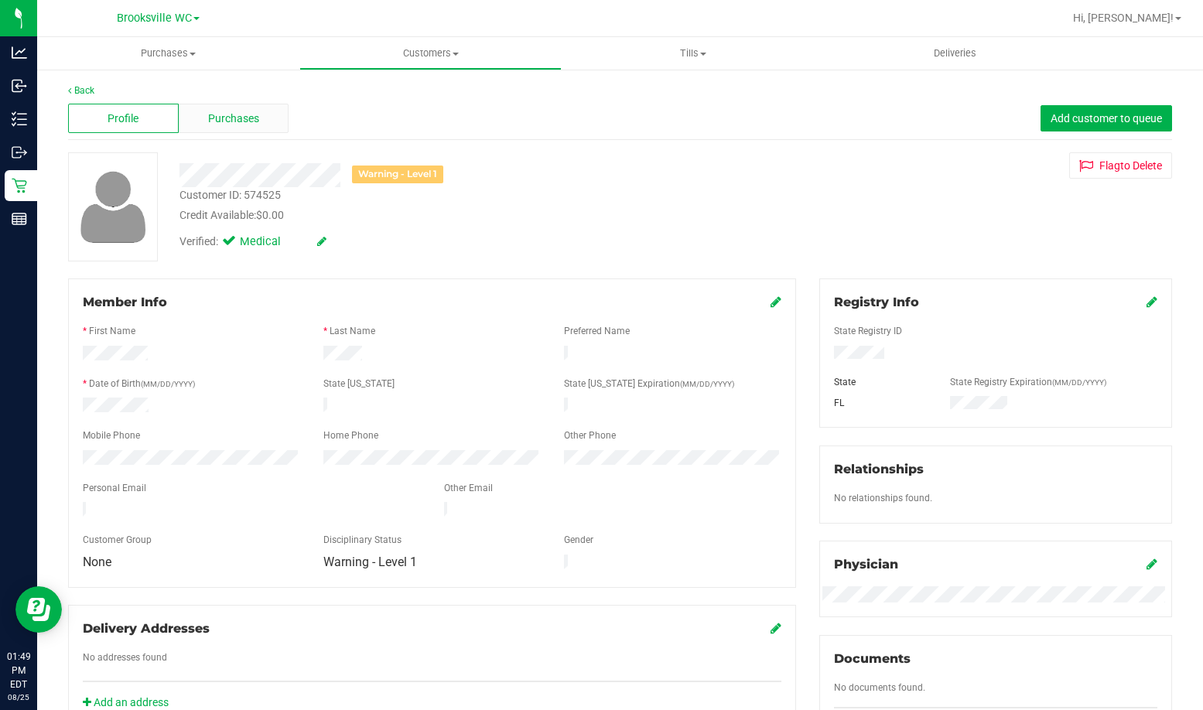
click at [237, 115] on span "Purchases" at bounding box center [233, 119] width 51 height 16
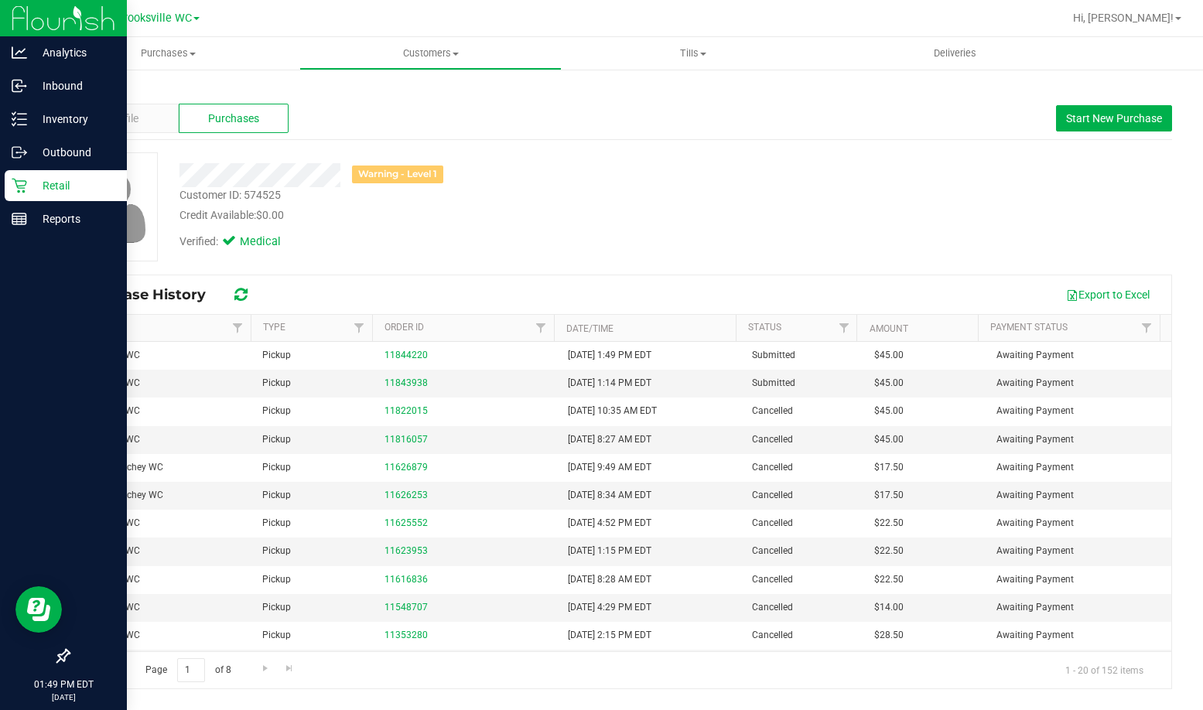
click at [76, 187] on p "Retail" at bounding box center [73, 185] width 93 height 19
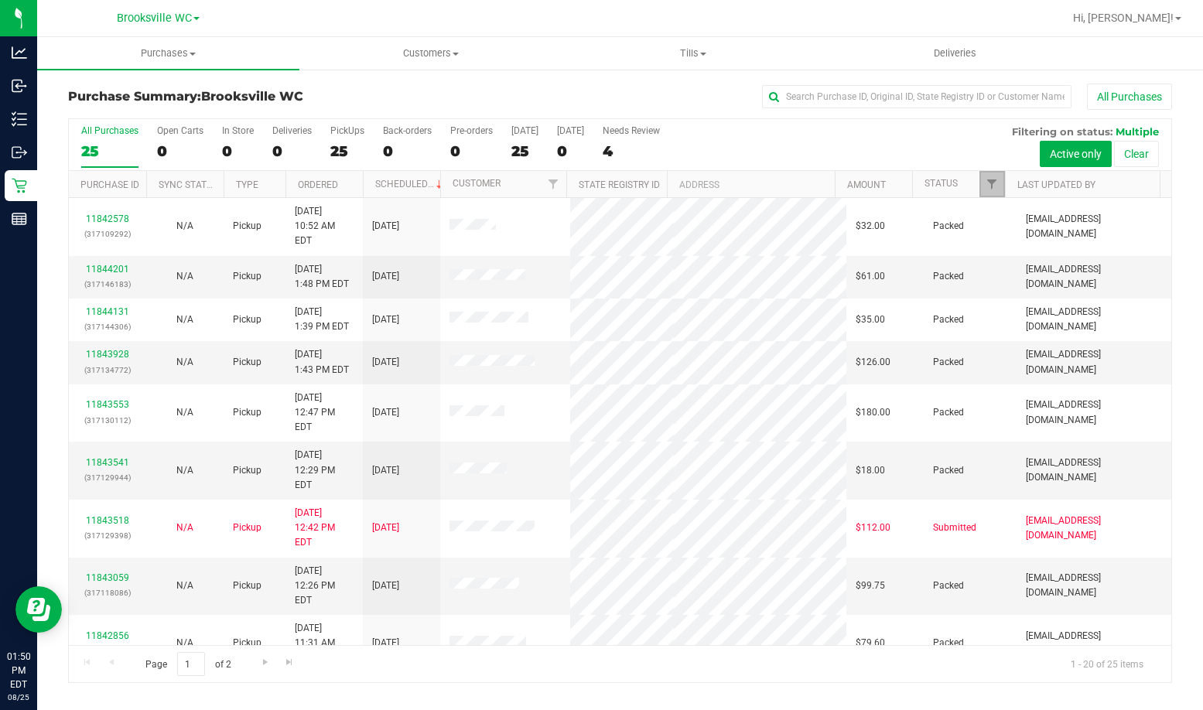
click at [984, 183] on link "Filter" at bounding box center [992, 184] width 26 height 26
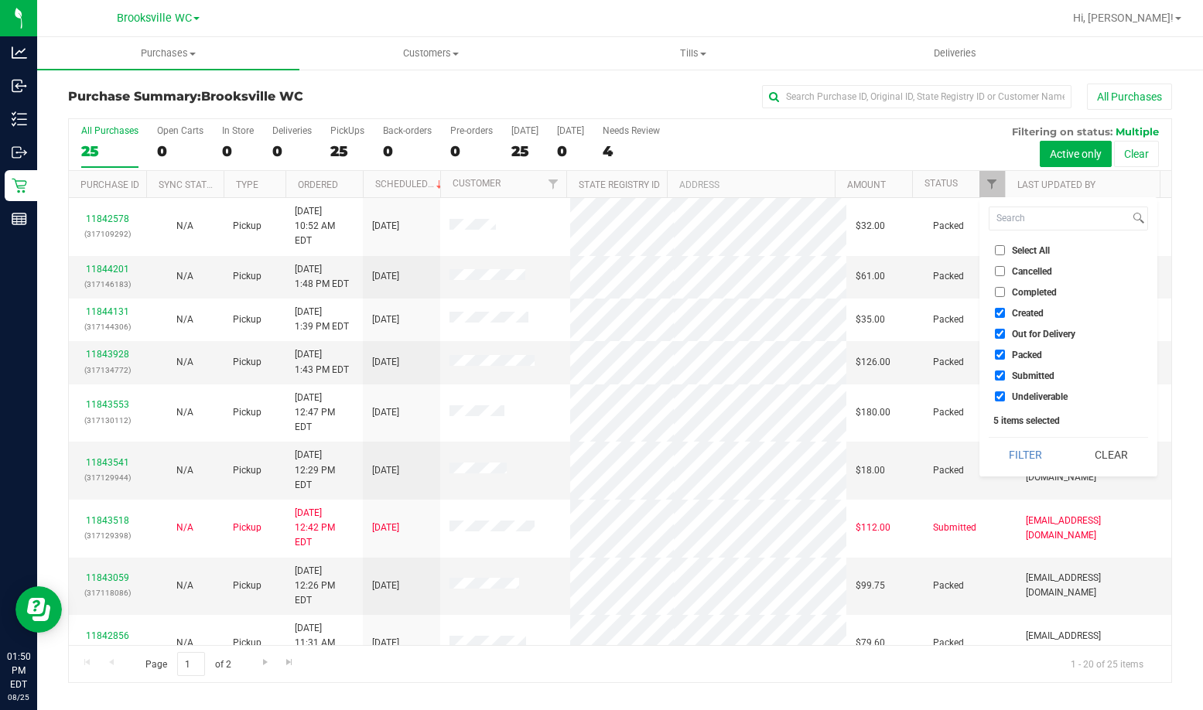
click at [1020, 315] on span "Created" at bounding box center [1028, 313] width 32 height 9
click at [1005, 315] on input "Created" at bounding box center [1000, 313] width 10 height 10
checkbox input "false"
click at [1019, 337] on span "Out for Delivery" at bounding box center [1043, 333] width 63 height 9
click at [1005, 337] on input "Out for Delivery" at bounding box center [1000, 334] width 10 height 10
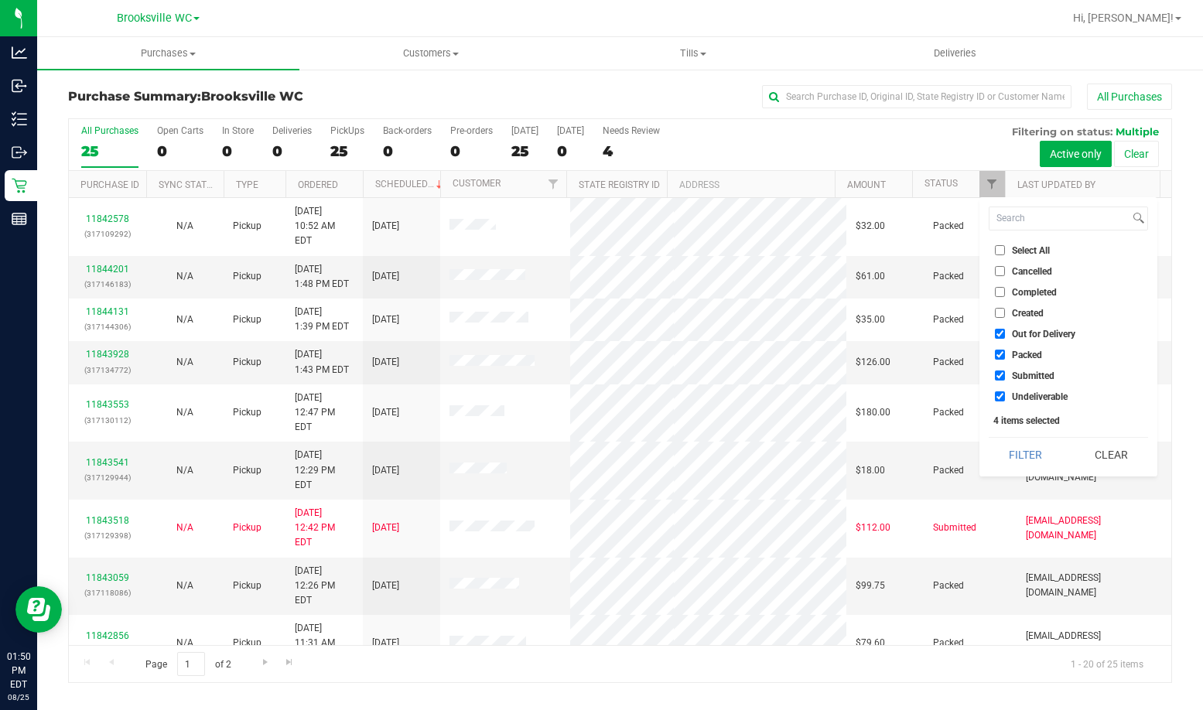
checkbox input "false"
click at [1015, 350] on span "Packed" at bounding box center [1027, 354] width 30 height 9
click at [1005, 350] on input "Packed" at bounding box center [1000, 355] width 10 height 10
checkbox input "false"
click at [1021, 399] on span "Undeliverable" at bounding box center [1040, 396] width 56 height 9
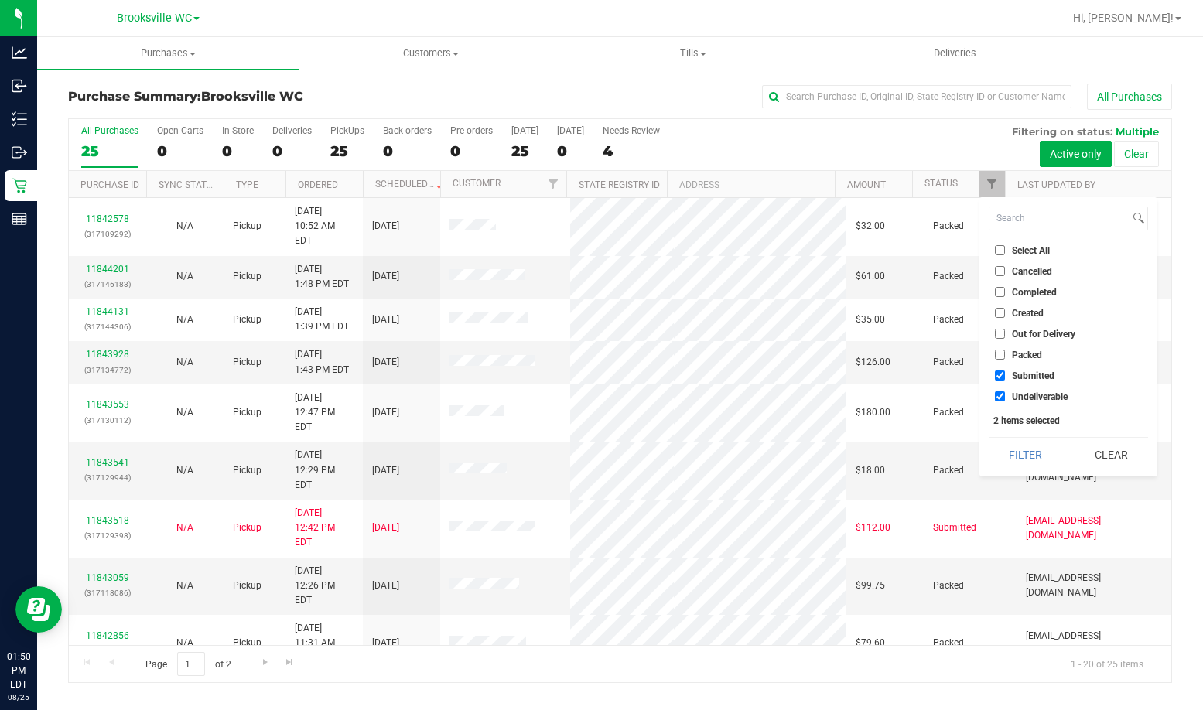
click at [1005, 399] on input "Undeliverable" at bounding box center [1000, 396] width 10 height 10
checkbox input "false"
click at [1022, 448] on button "Filter" at bounding box center [1025, 455] width 74 height 34
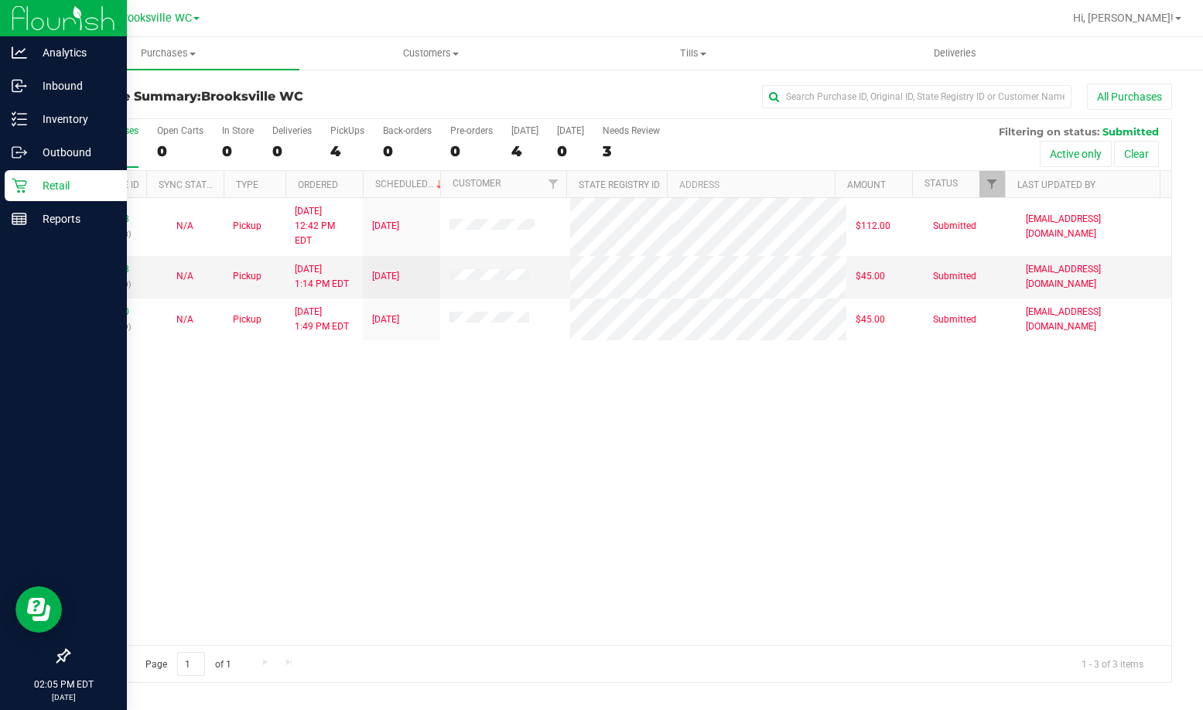
click at [95, 456] on div at bounding box center [63, 439] width 127 height 404
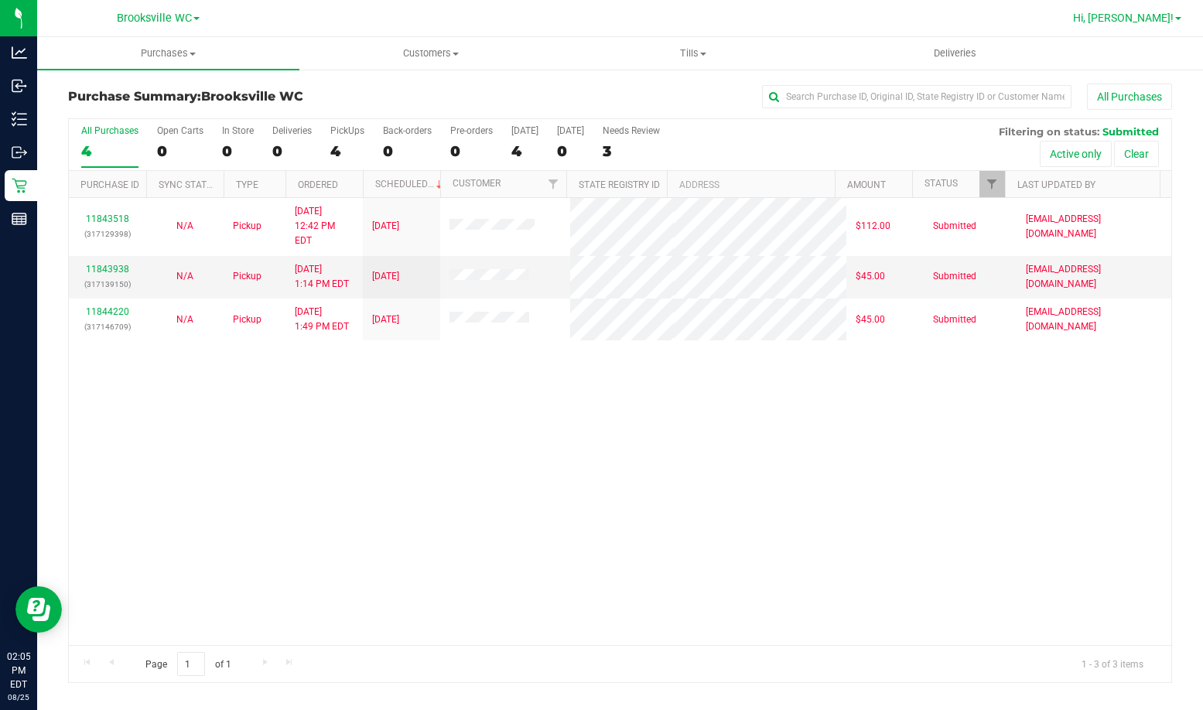
click at [1157, 26] on link "Hi, [PERSON_NAME]!" at bounding box center [1127, 18] width 121 height 16
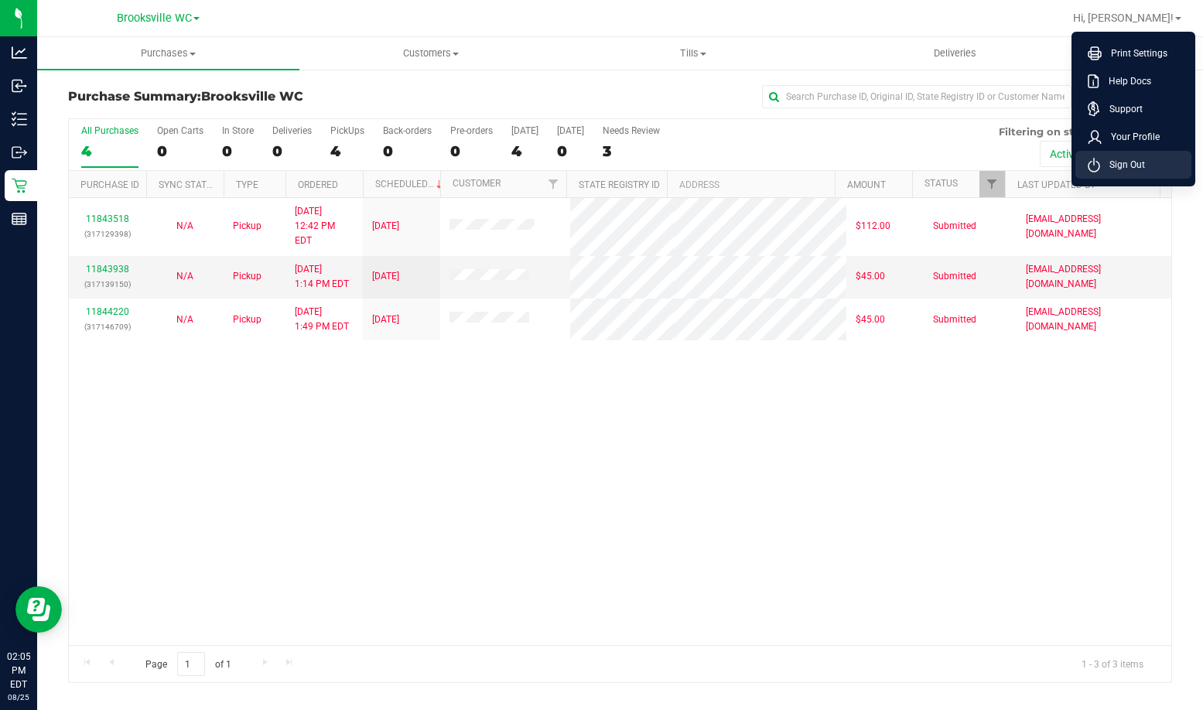
click at [1116, 166] on span "Sign Out" at bounding box center [1122, 164] width 45 height 15
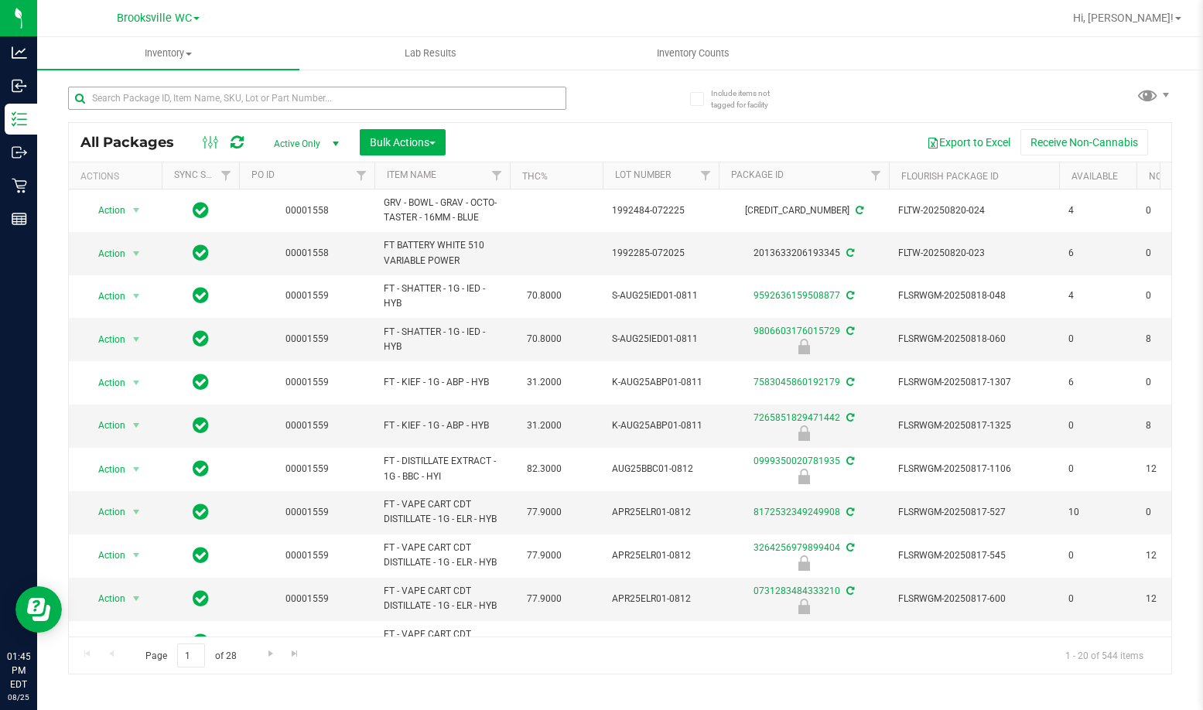
click at [330, 98] on input "text" at bounding box center [317, 98] width 498 height 23
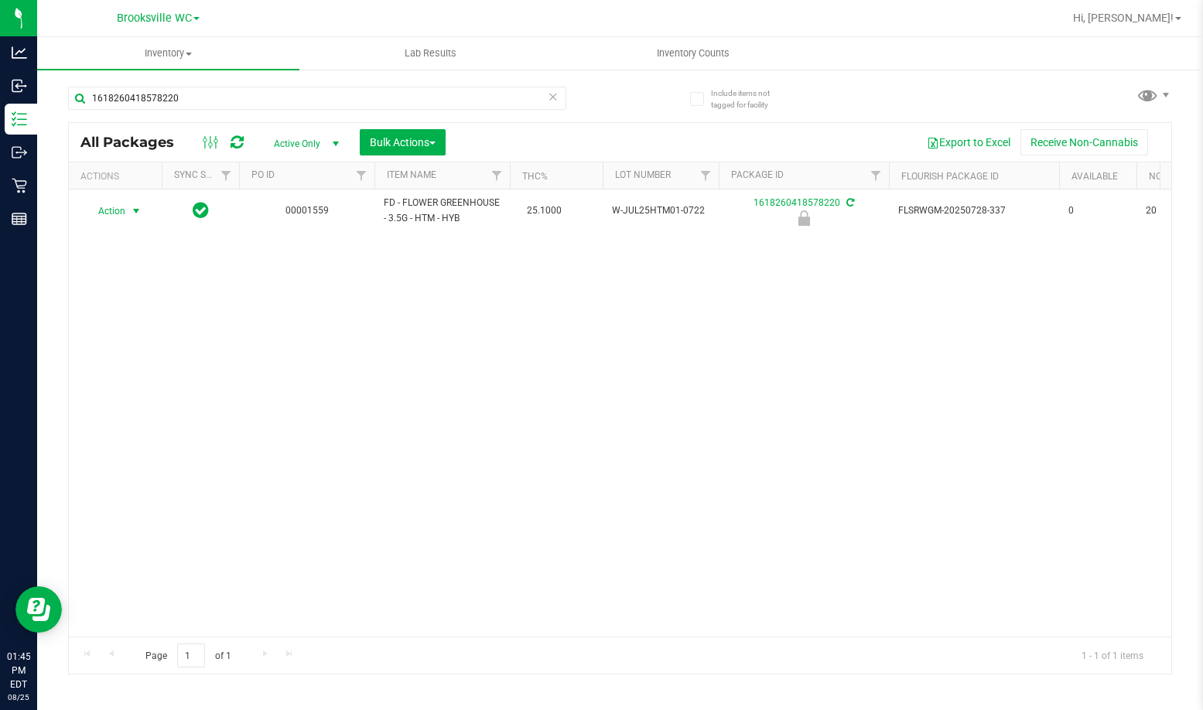
type input "1618260418578220"
click at [132, 209] on span "select" at bounding box center [136, 211] width 12 height 12
click at [138, 383] on li "Unlock package" at bounding box center [134, 394] width 99 height 23
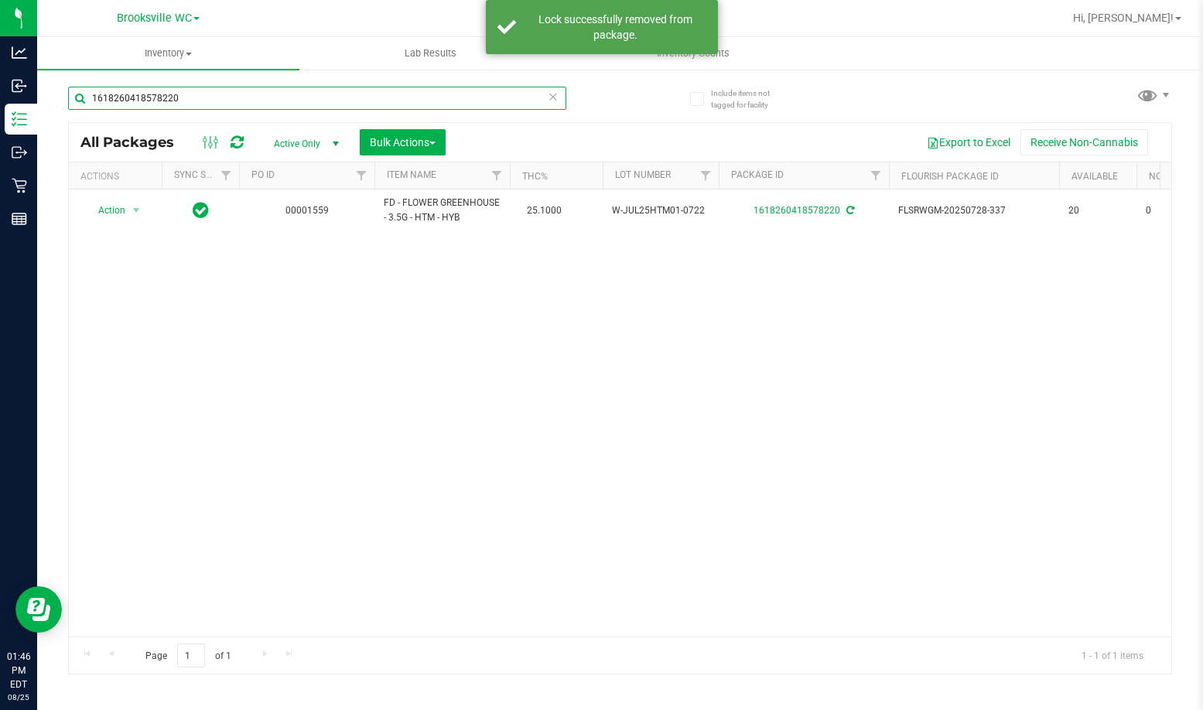
click at [558, 100] on input "1618260418578220" at bounding box center [317, 98] width 498 height 23
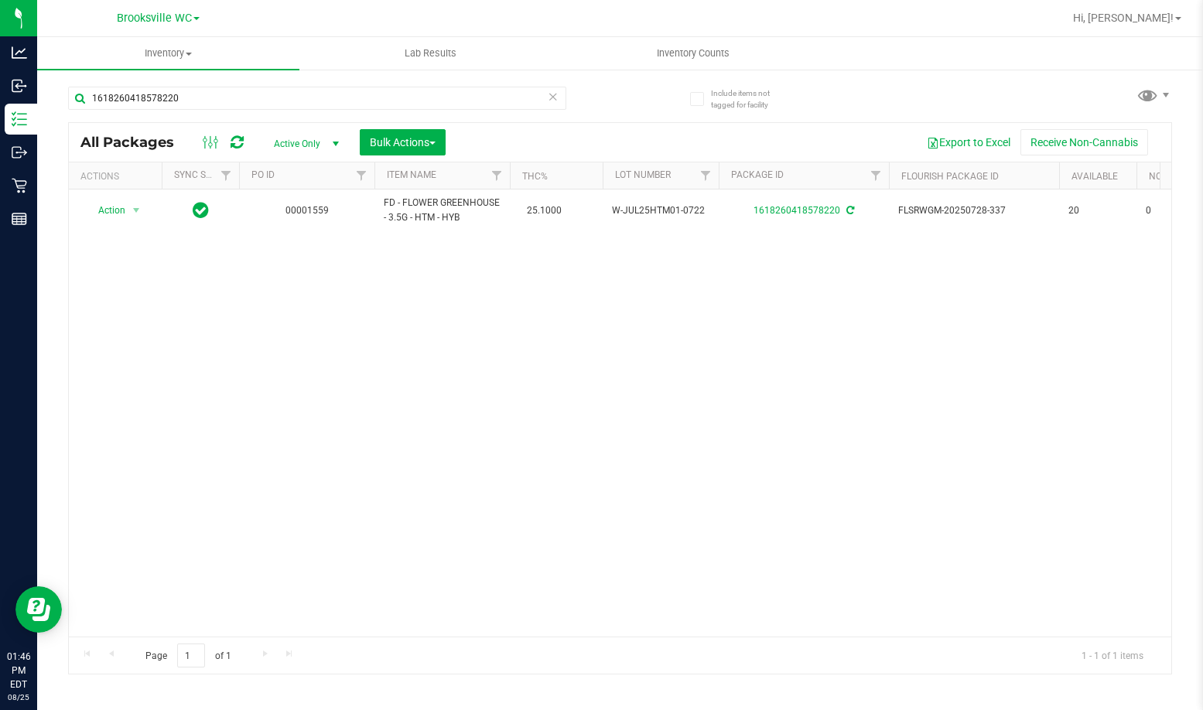
click at [551, 96] on icon at bounding box center [553, 96] width 11 height 19
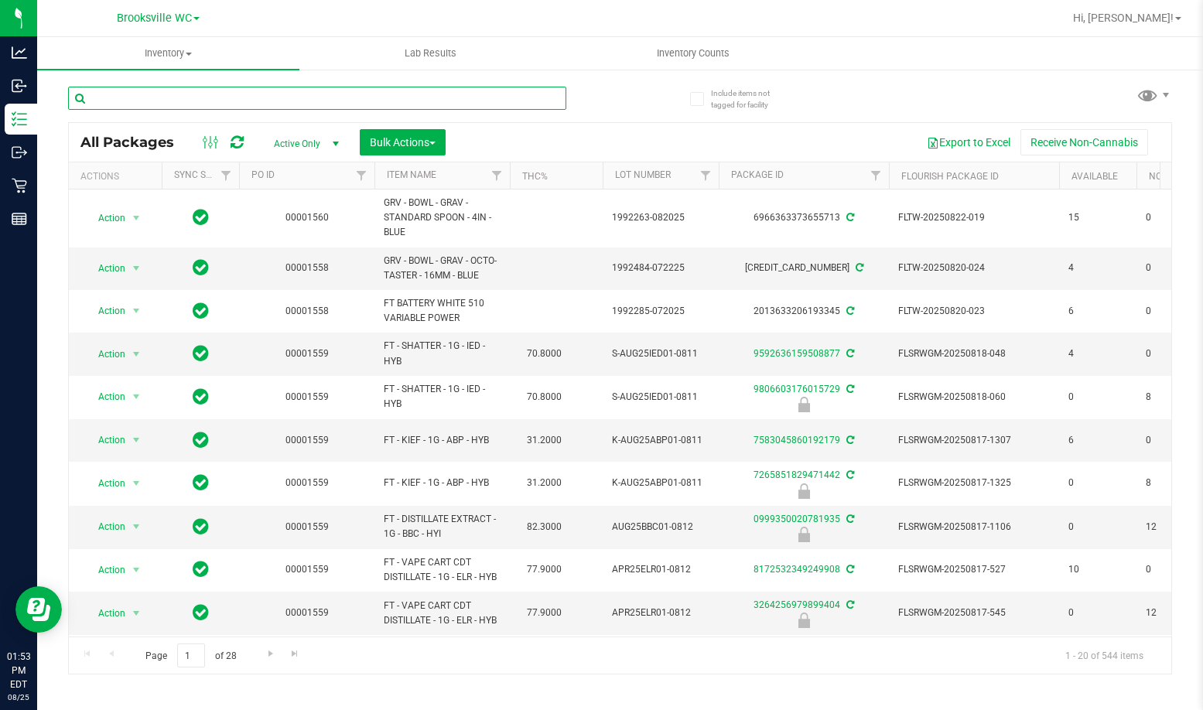
click at [411, 101] on input "text" at bounding box center [317, 98] width 498 height 23
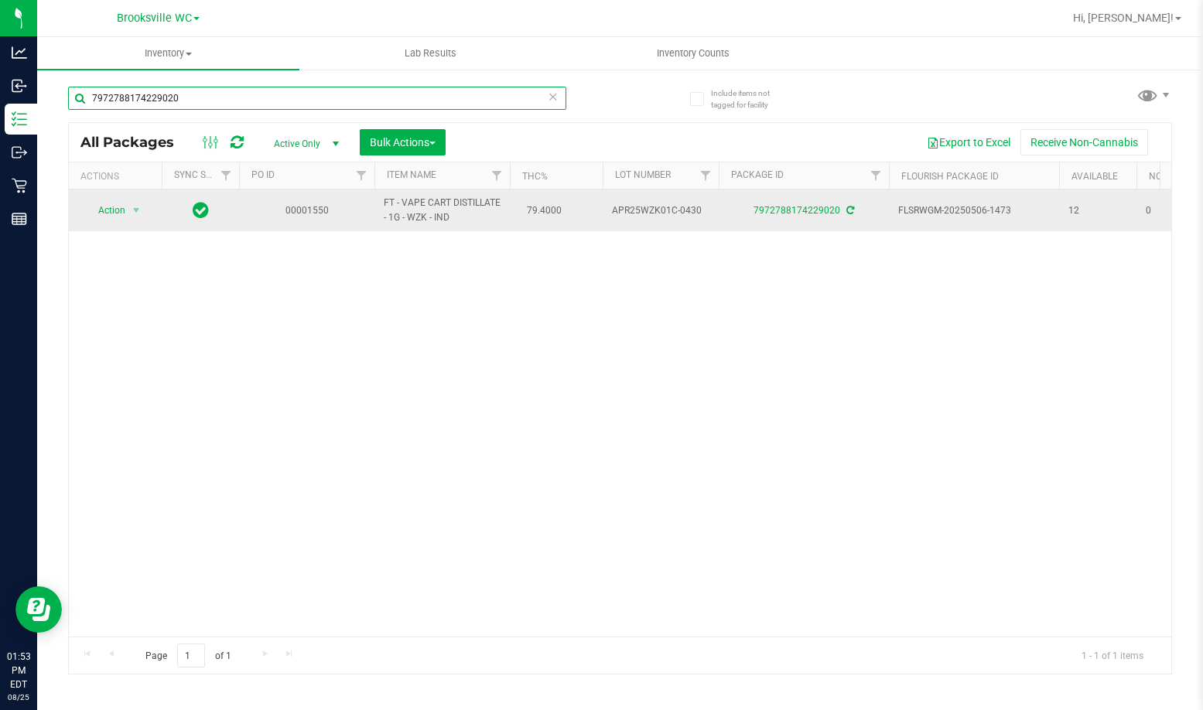
type input "7972788174229020"
click at [128, 212] on span "select" at bounding box center [136, 211] width 19 height 22
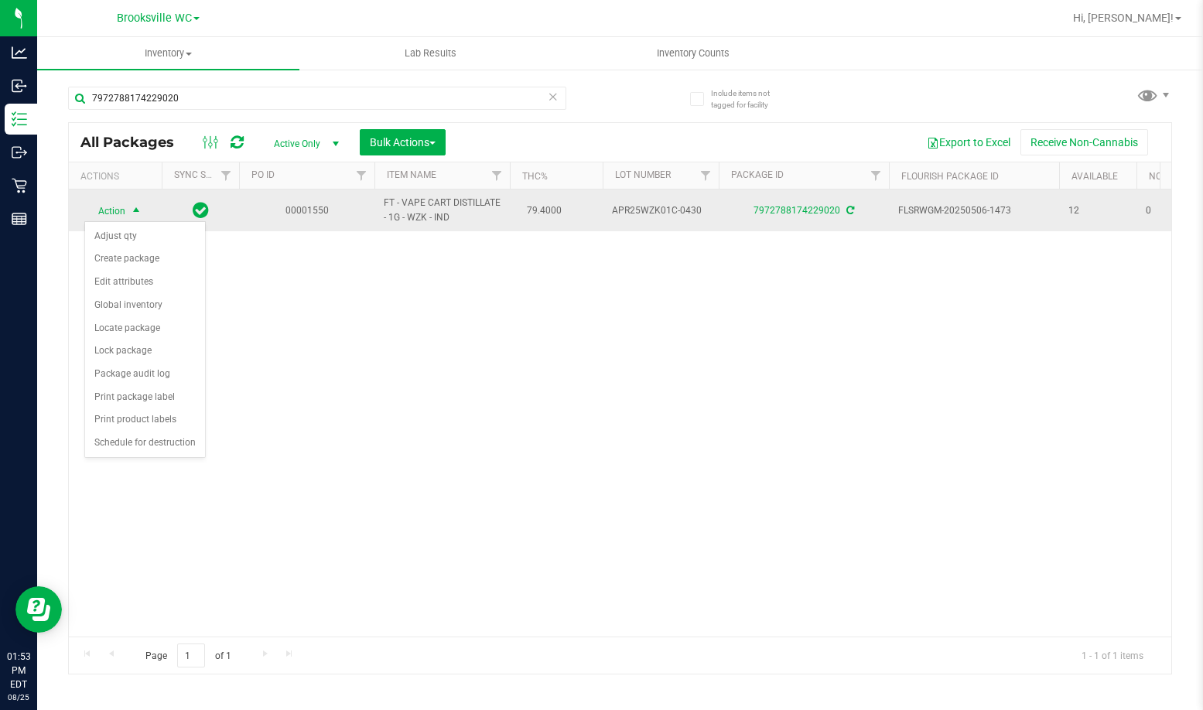
click at [275, 208] on td "00001550" at bounding box center [306, 210] width 135 height 42
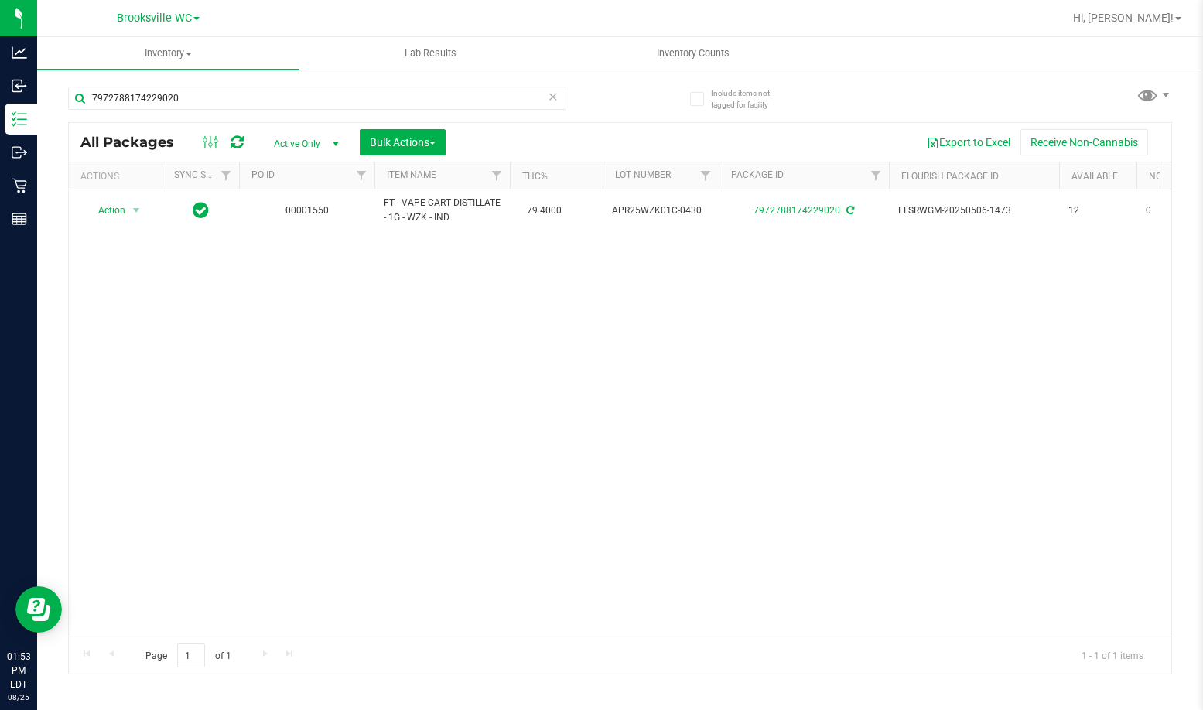
click at [558, 100] on icon at bounding box center [553, 96] width 11 height 19
